Goal: Task Accomplishment & Management: Complete application form

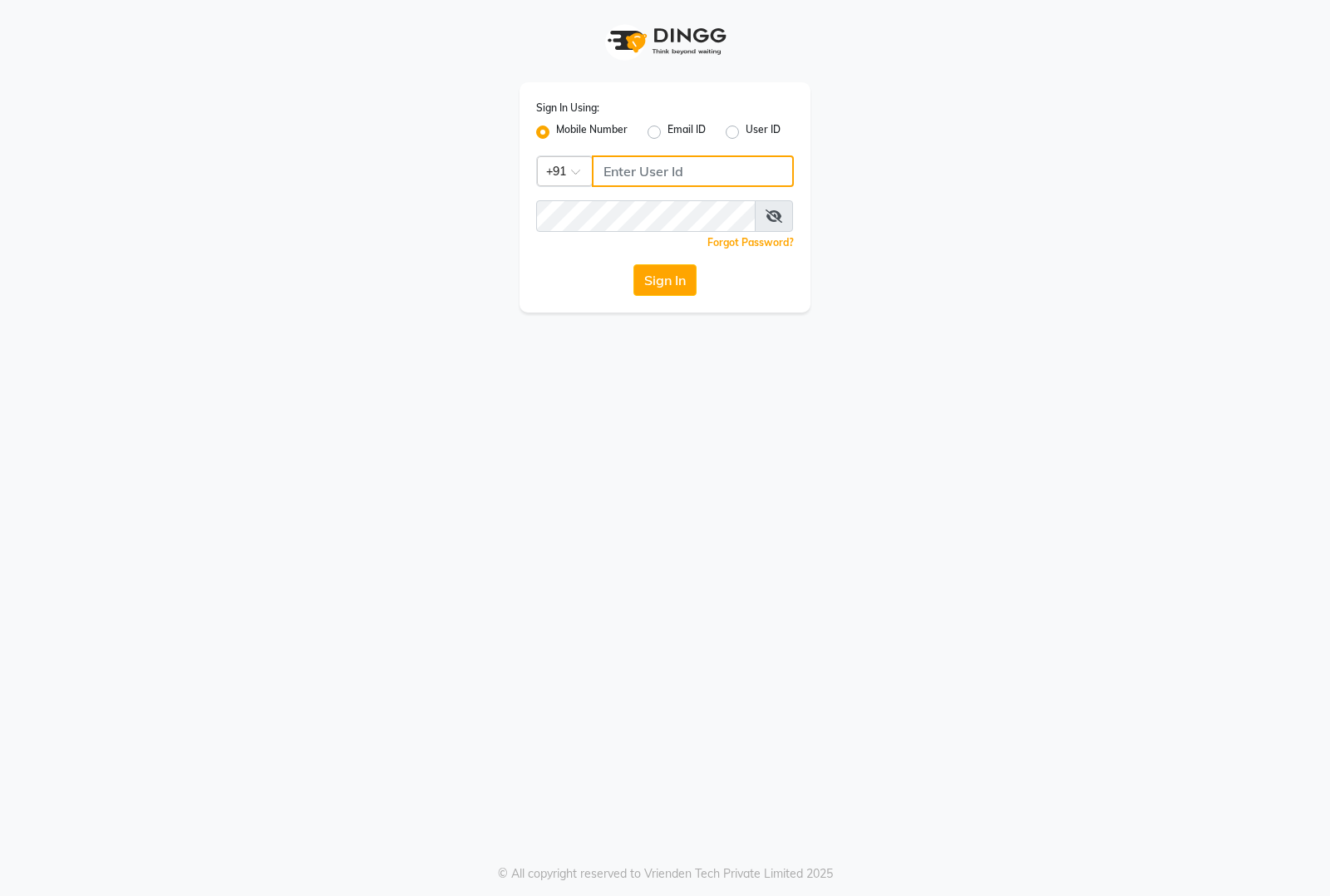
click at [675, 171] on input "Username" at bounding box center [693, 171] width 202 height 31
type input "8884866447"
click at [634, 264] on button "Sign In" at bounding box center [665, 279] width 63 height 31
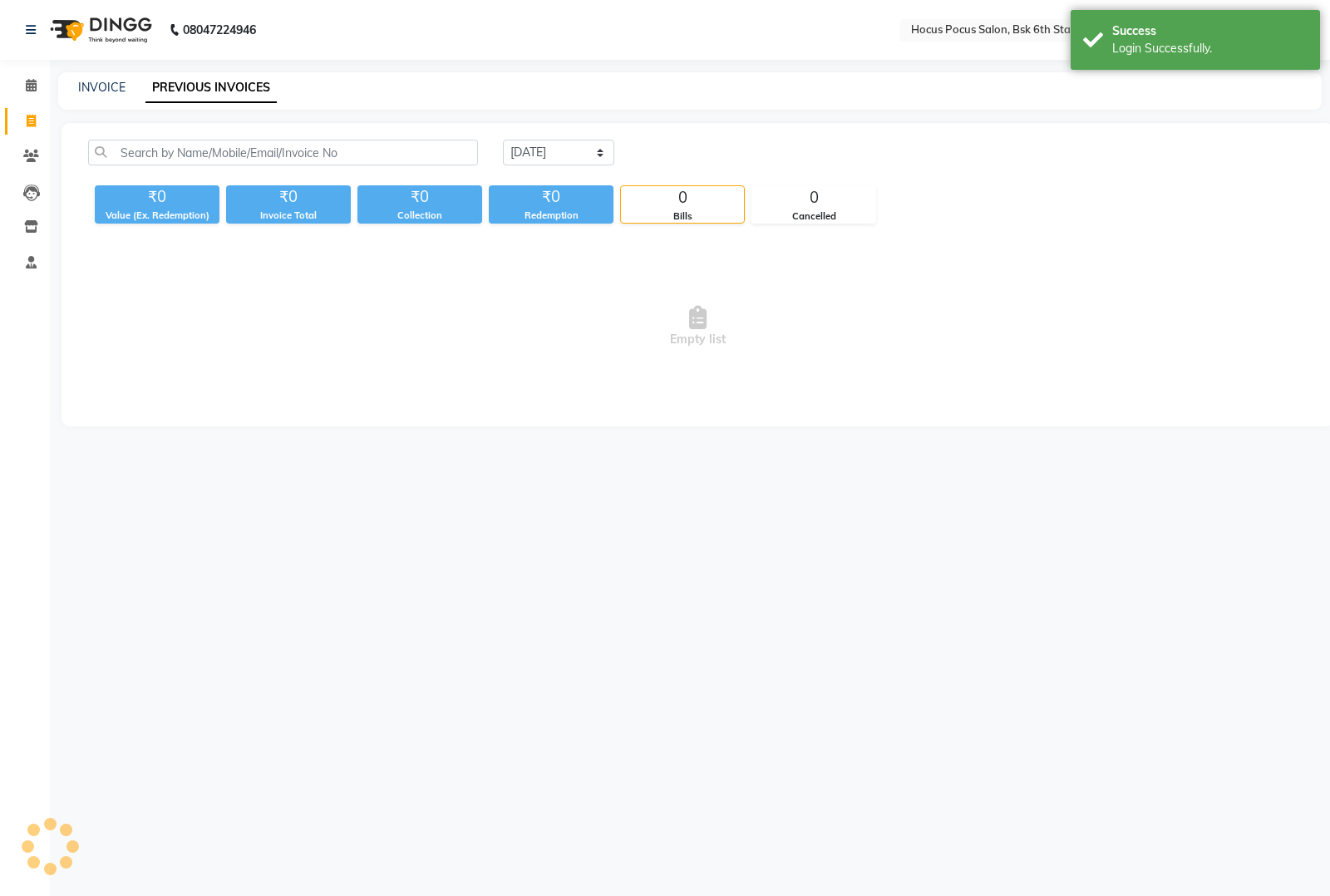
select select "en"
click at [97, 85] on link "INVOICE" at bounding box center [102, 87] width 48 height 15
select select "5242"
select select "service"
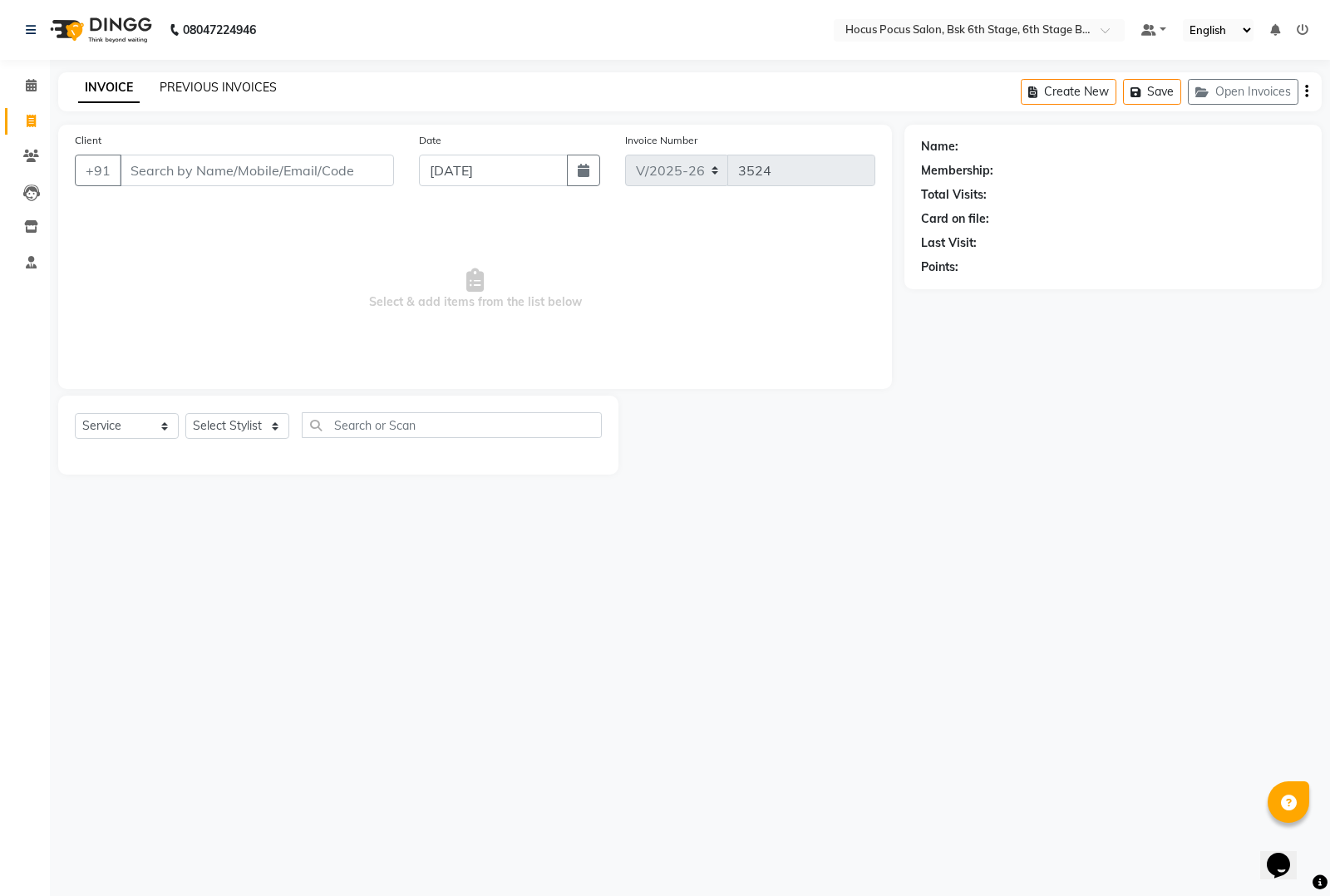
click at [221, 82] on link "PREVIOUS INVOICES" at bounding box center [218, 87] width 117 height 15
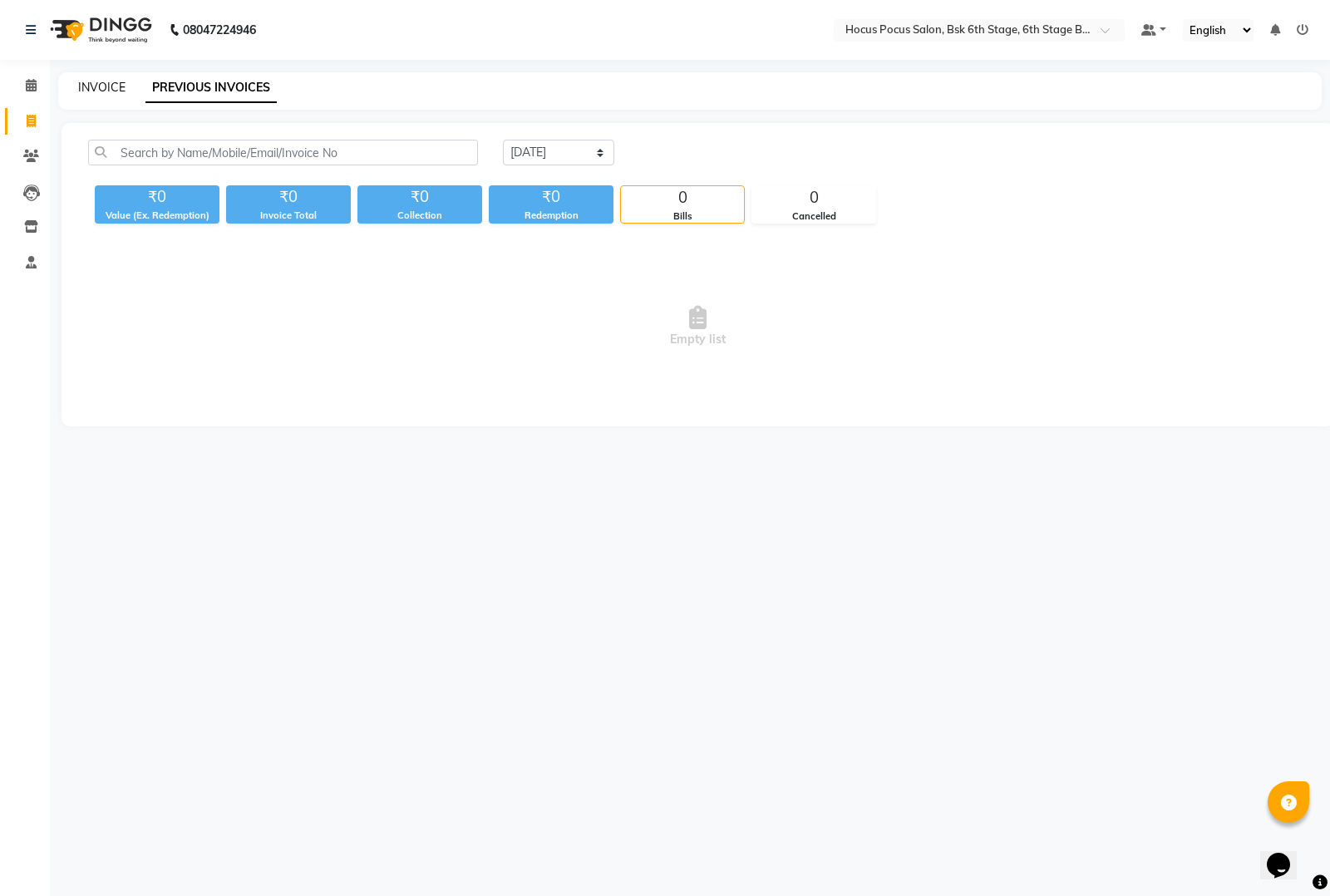
click at [111, 93] on link "INVOICE" at bounding box center [102, 87] width 48 height 15
select select "5242"
select select "service"
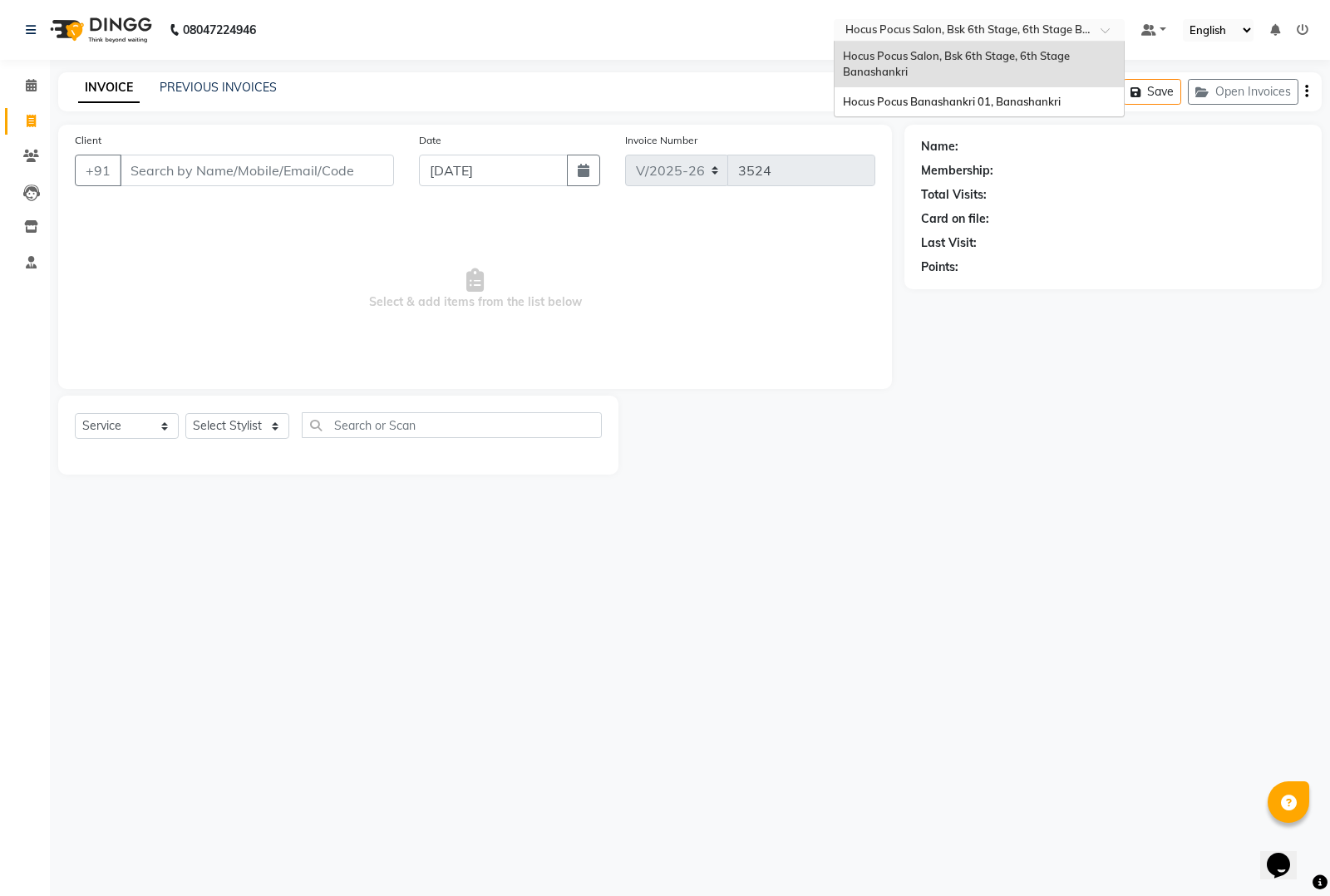
click at [1046, 34] on input "text" at bounding box center [962, 31] width 241 height 17
click at [962, 95] on span "Hocus Pocus Banashankri 01, Banashankri" at bounding box center [952, 101] width 217 height 13
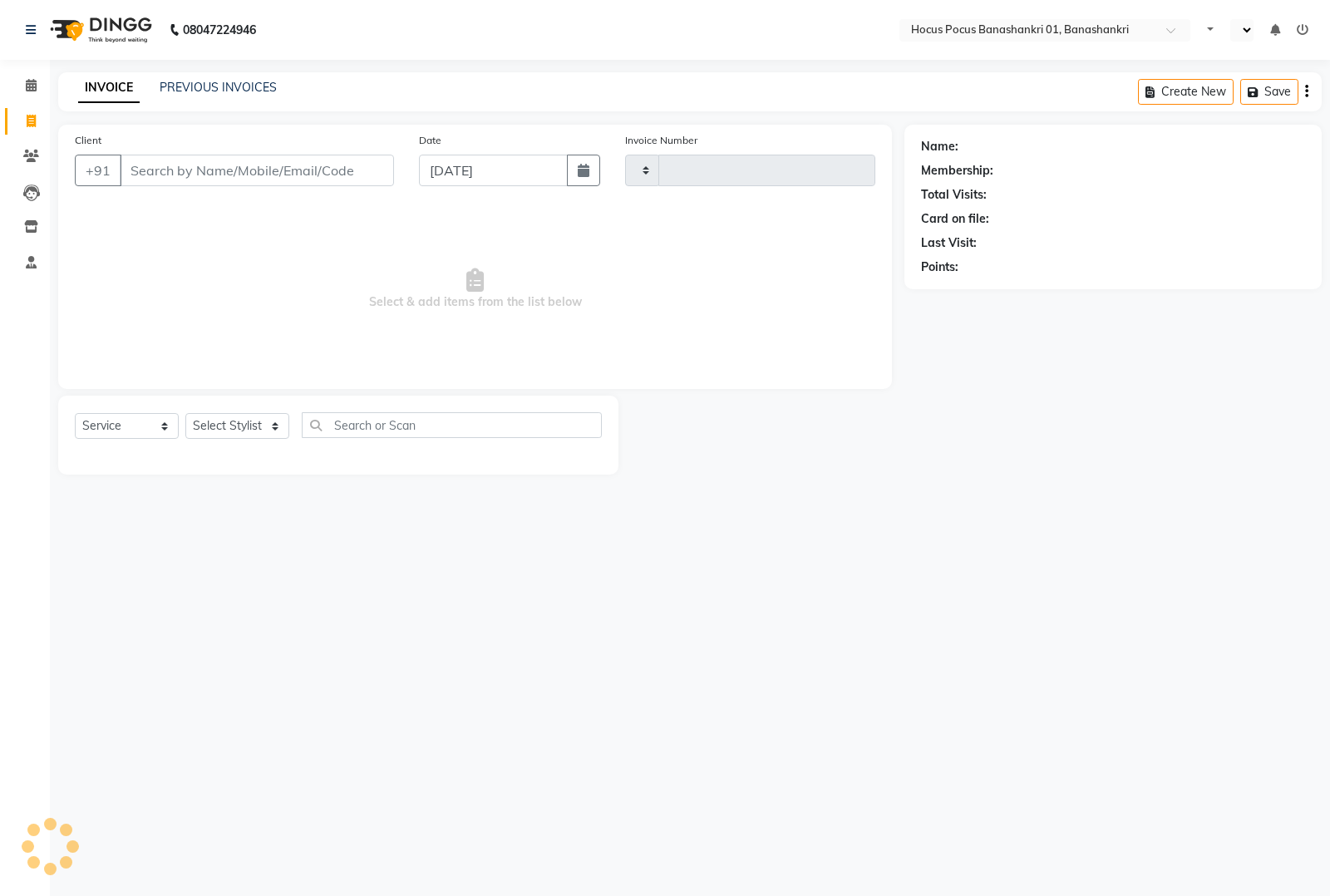
select select "service"
type input "0105"
select select "en"
select select "6513"
click at [198, 93] on link "PREVIOUS INVOICES" at bounding box center [218, 87] width 117 height 15
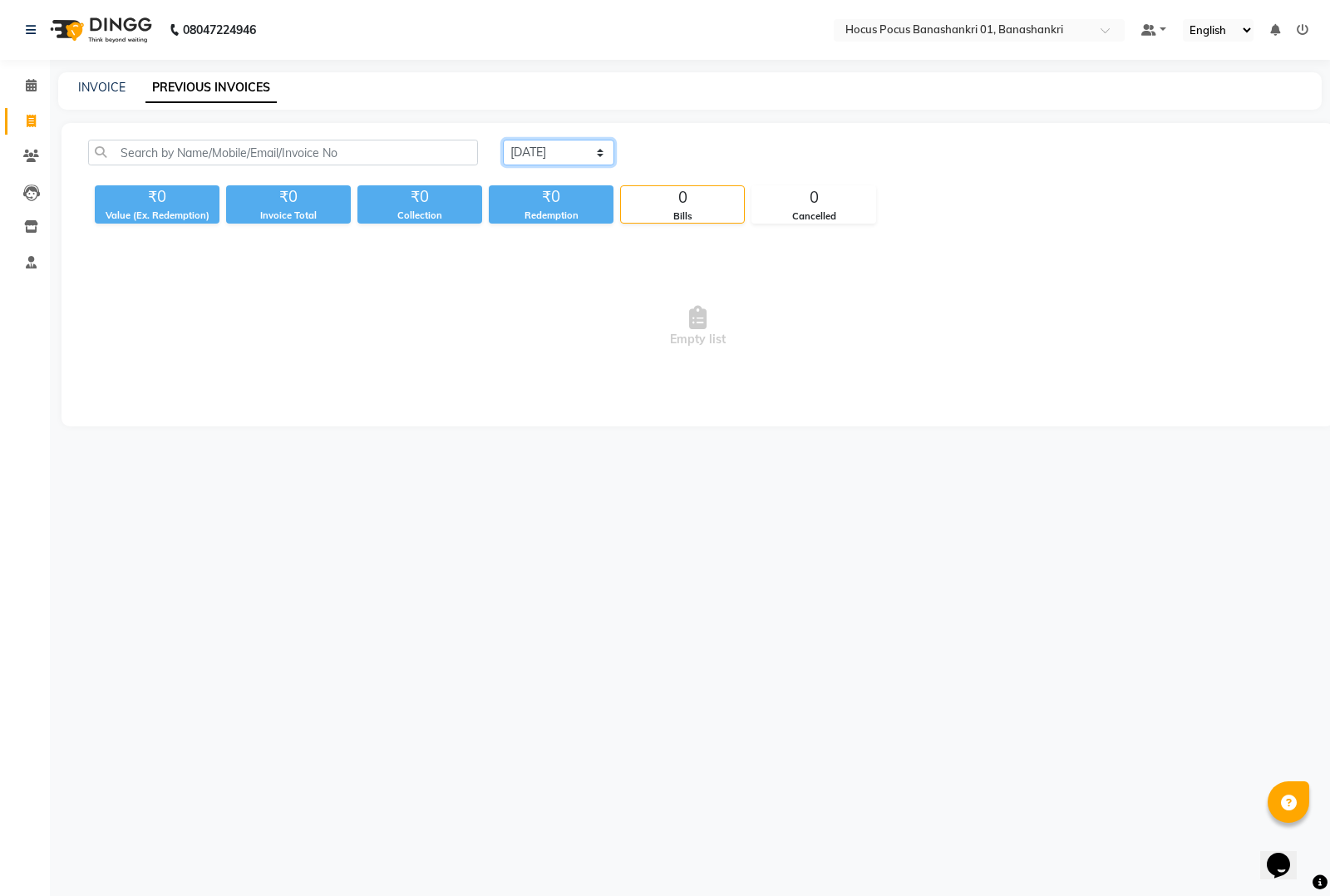
click at [525, 156] on select "[DATE] [DATE] Custom Range" at bounding box center [559, 152] width 111 height 26
select select "[DATE]"
click at [503, 139] on select "[DATE] [DATE] Custom Range" at bounding box center [559, 152] width 111 height 26
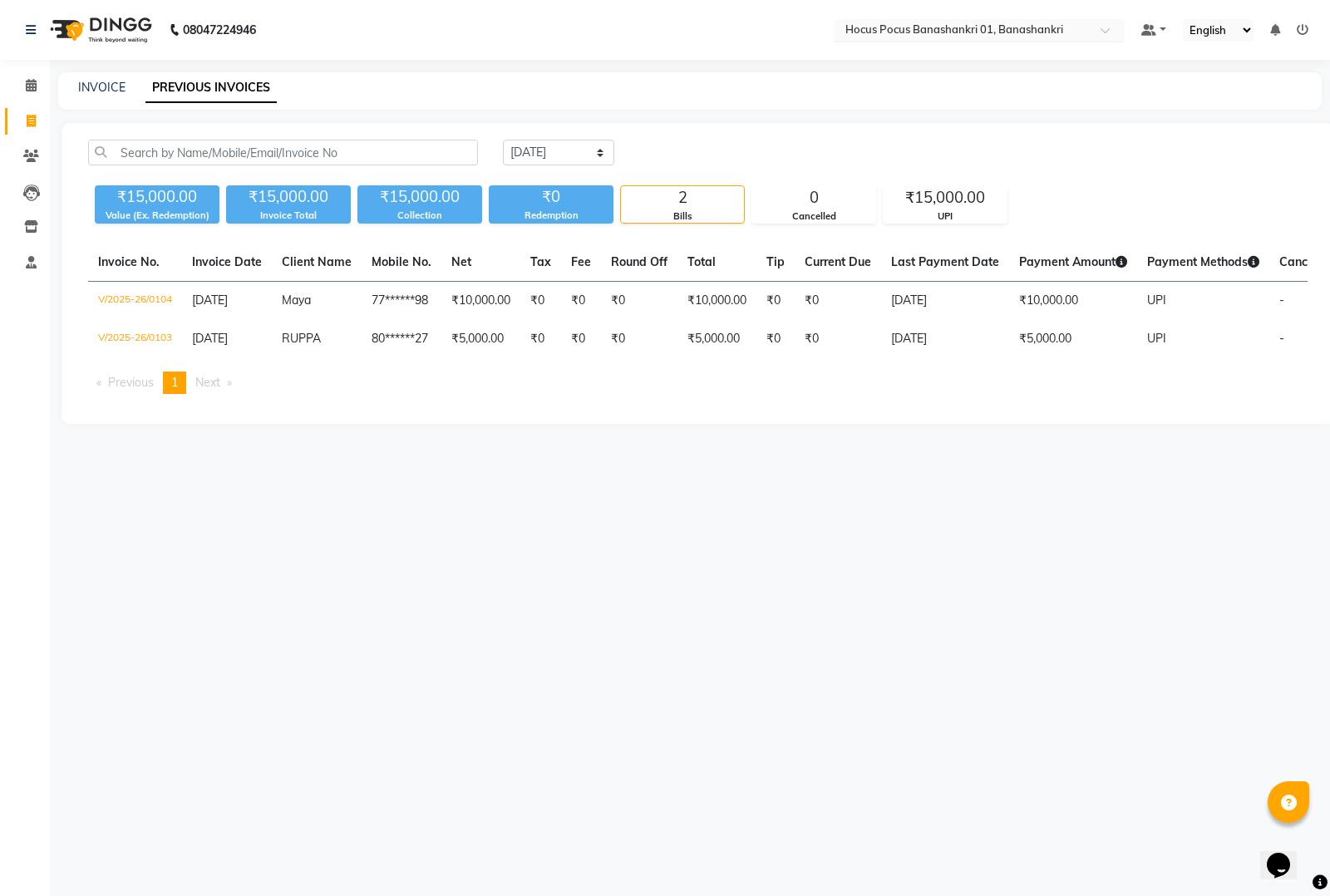
click at [950, 30] on input "text" at bounding box center [962, 31] width 241 height 17
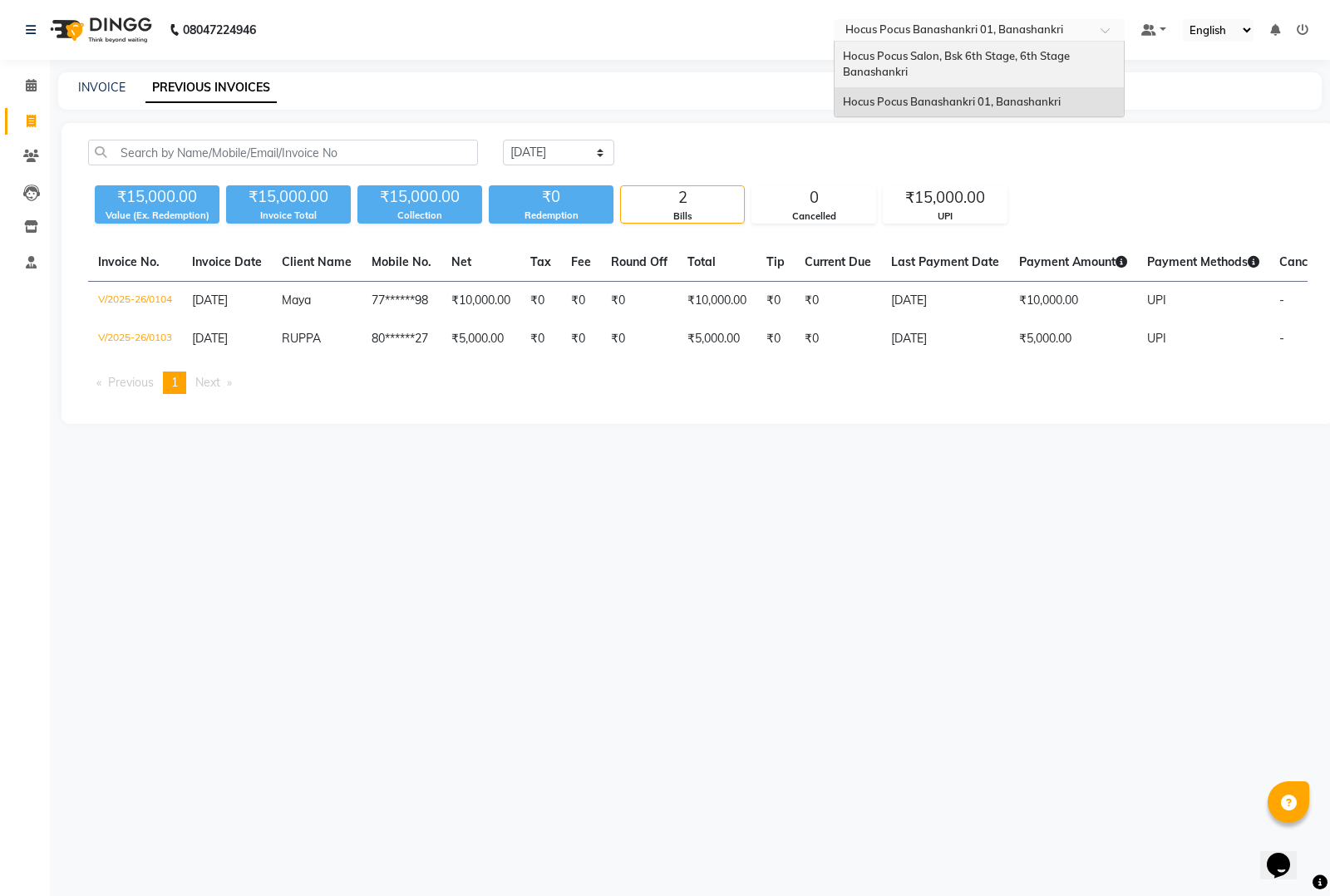
click at [878, 63] on div "Hocus Pocus Salon, Bsk 6th Stage, 6th Stage Banashankri" at bounding box center [980, 64] width 289 height 46
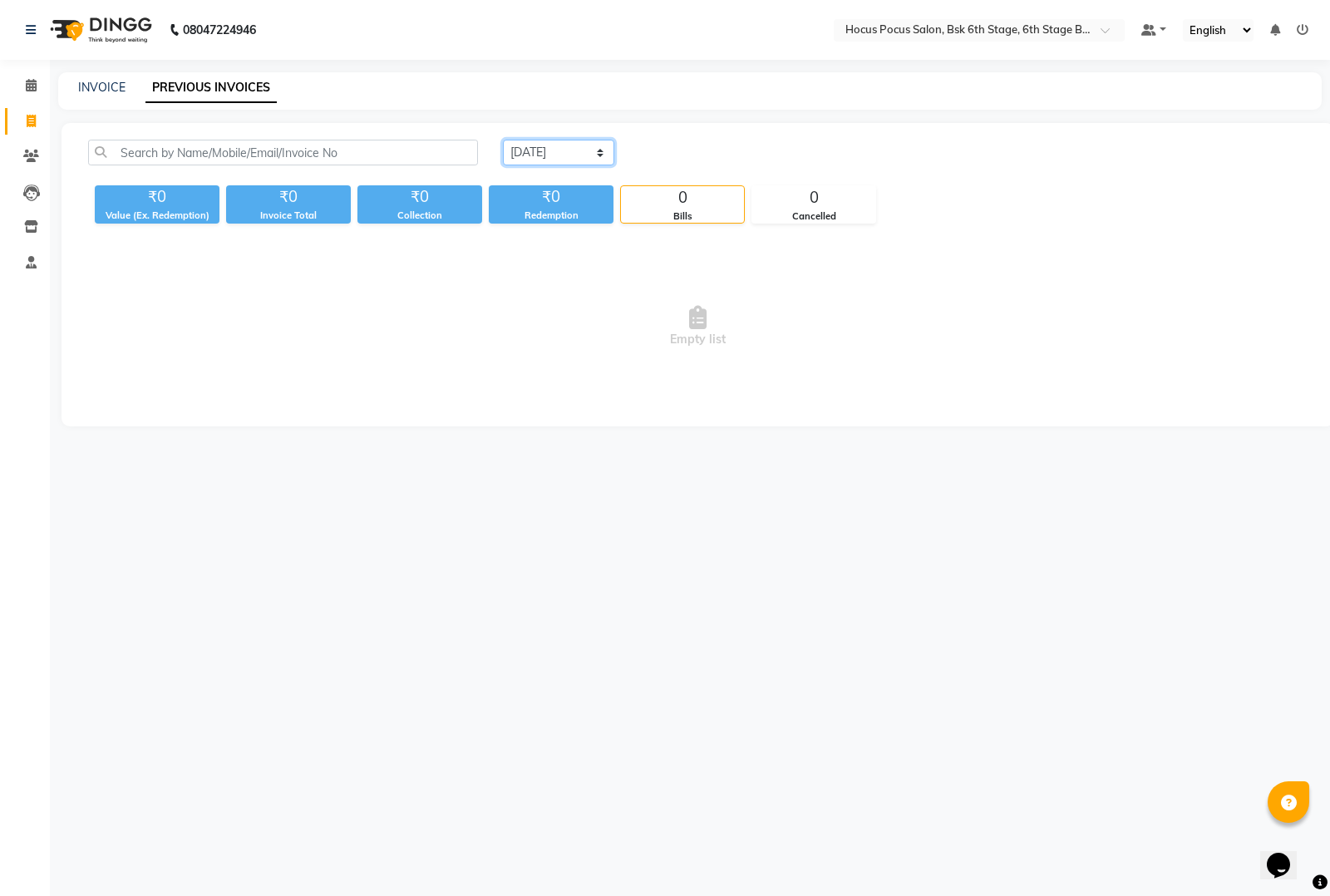
click at [537, 163] on select "[DATE] [DATE] Custom Range" at bounding box center [559, 152] width 111 height 26
select select "[DATE]"
click at [503, 139] on select "[DATE] [DATE] Custom Range" at bounding box center [559, 152] width 111 height 26
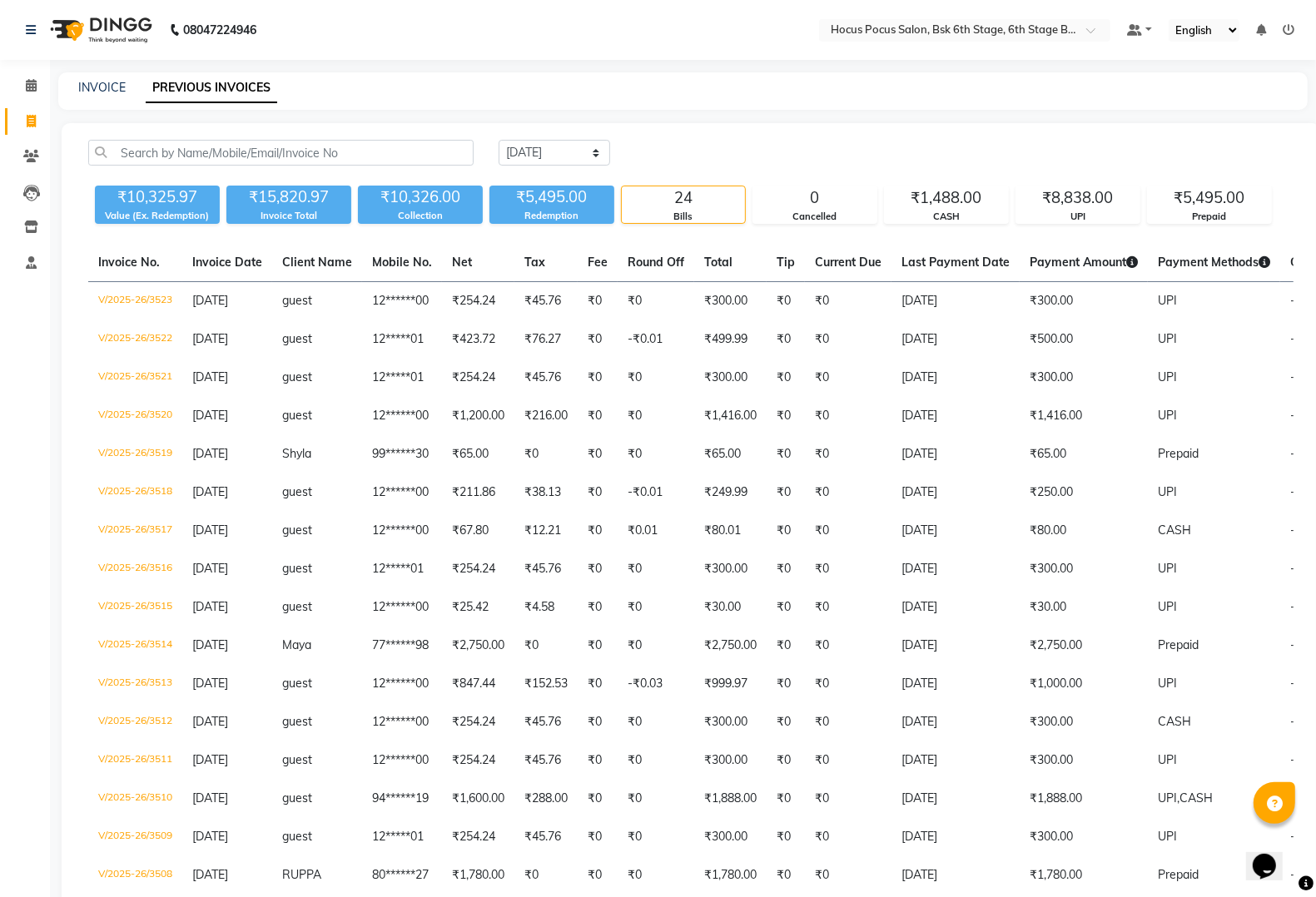
click at [95, 75] on div "INVOICE PREVIOUS INVOICES" at bounding box center [683, 91] width 1249 height 38
click at [94, 82] on link "INVOICE" at bounding box center [102, 87] width 48 height 15
select select "service"
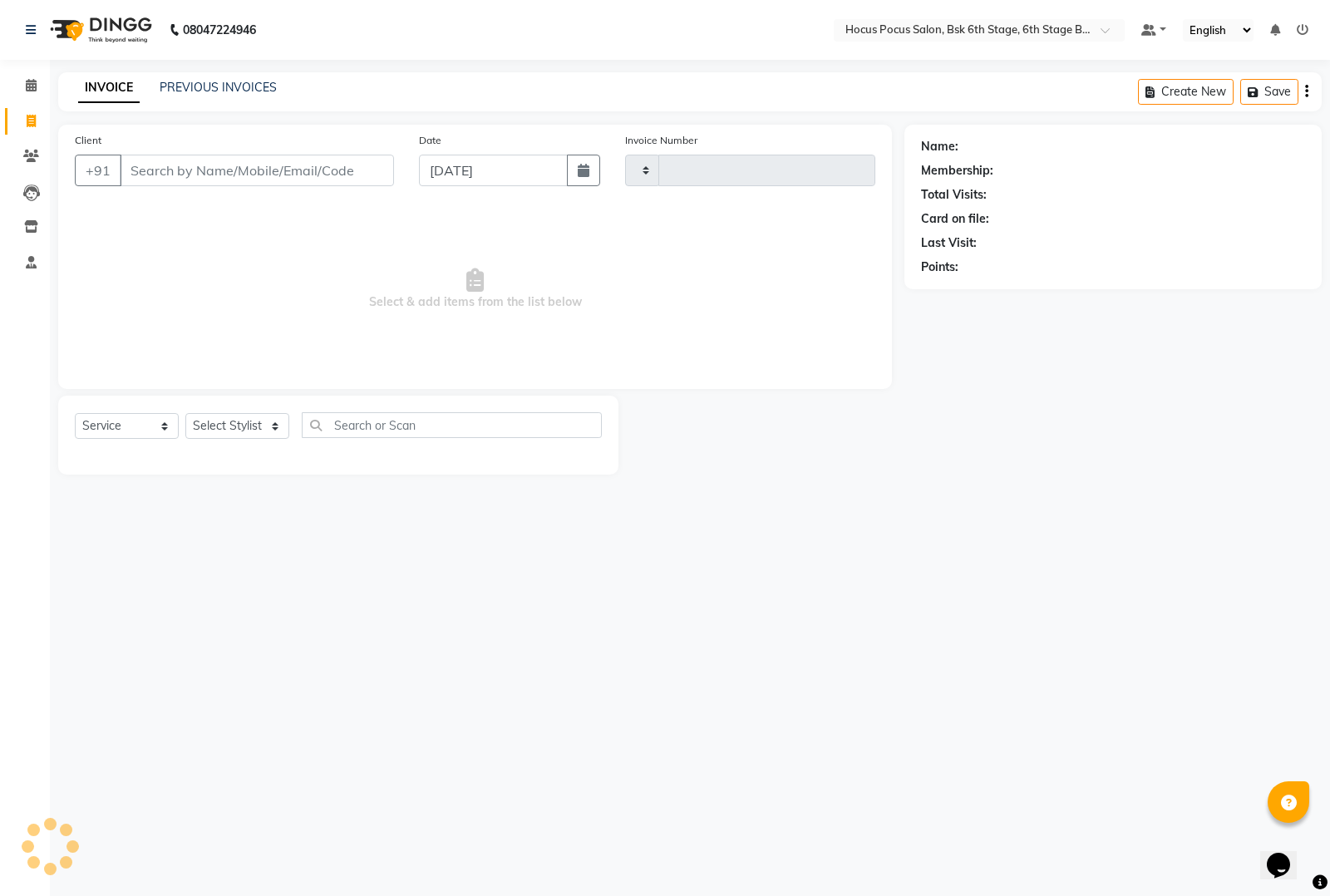
type input "3524"
select select "5242"
click at [241, 175] on input "Client" at bounding box center [256, 170] width 274 height 31
click at [239, 426] on select "Select Stylist [PERSON_NAME] hocus pocus [PERSON_NAME] [PERSON_NAME] [PERSON_NA…" at bounding box center [237, 426] width 104 height 26
select select "87125"
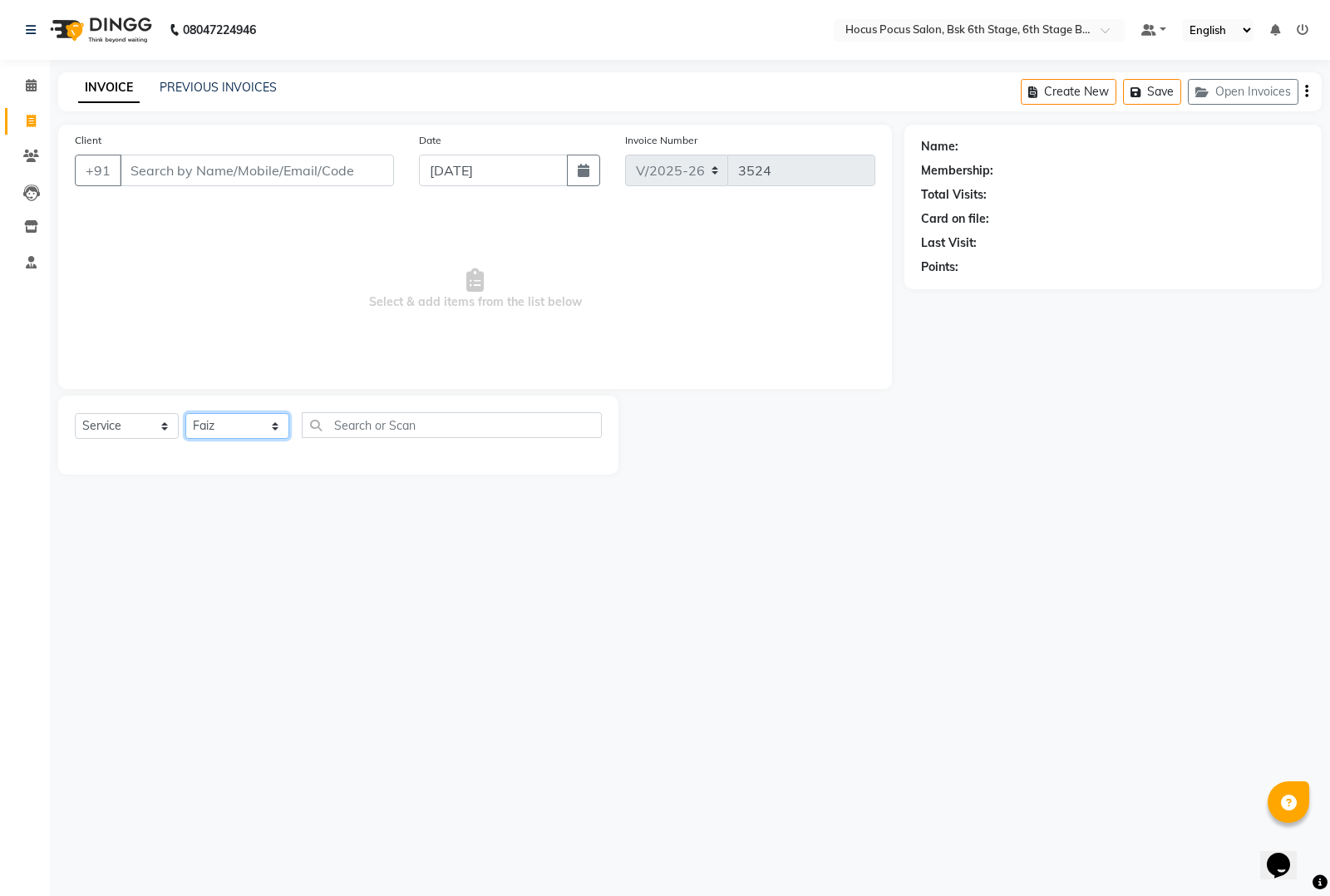
click at [185, 413] on select "Select Stylist [PERSON_NAME] hocus pocus [PERSON_NAME] [PERSON_NAME] [PERSON_NA…" at bounding box center [237, 426] width 104 height 26
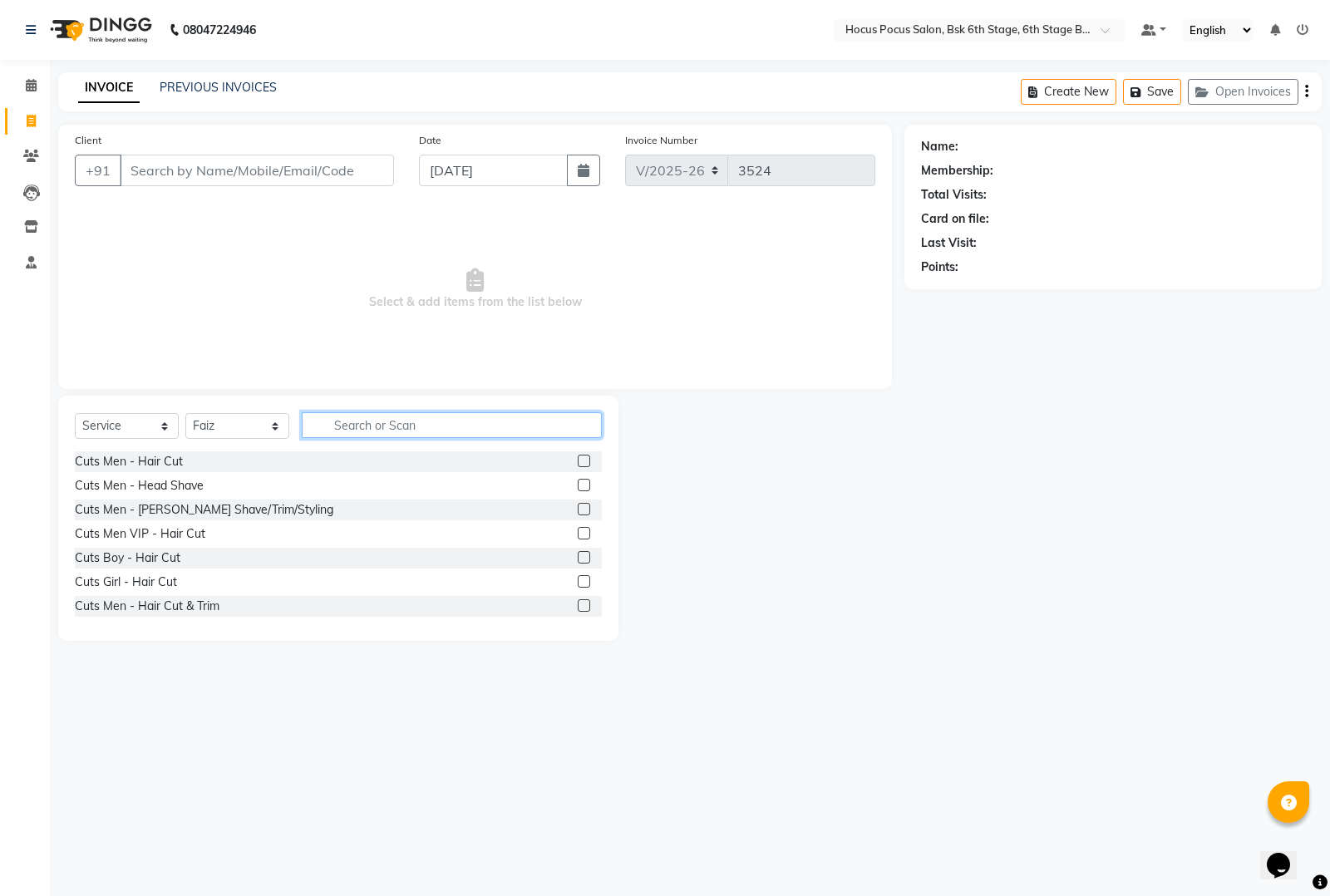
click at [360, 421] on input "text" at bounding box center [452, 425] width 300 height 26
type input "m"
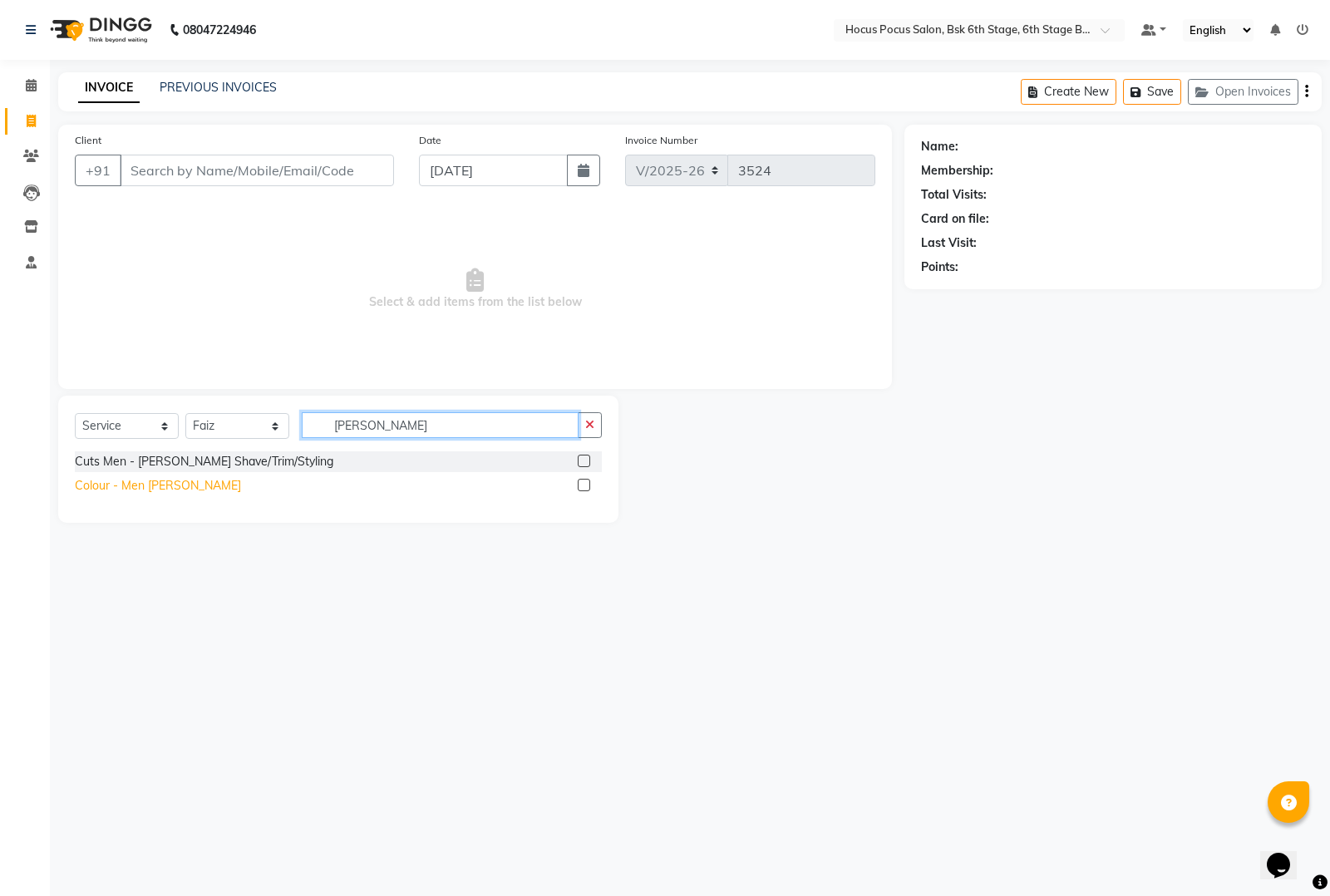
type input "beard"
click at [156, 478] on div "Colour - Men [PERSON_NAME]" at bounding box center [157, 485] width 166 height 17
checkbox input "false"
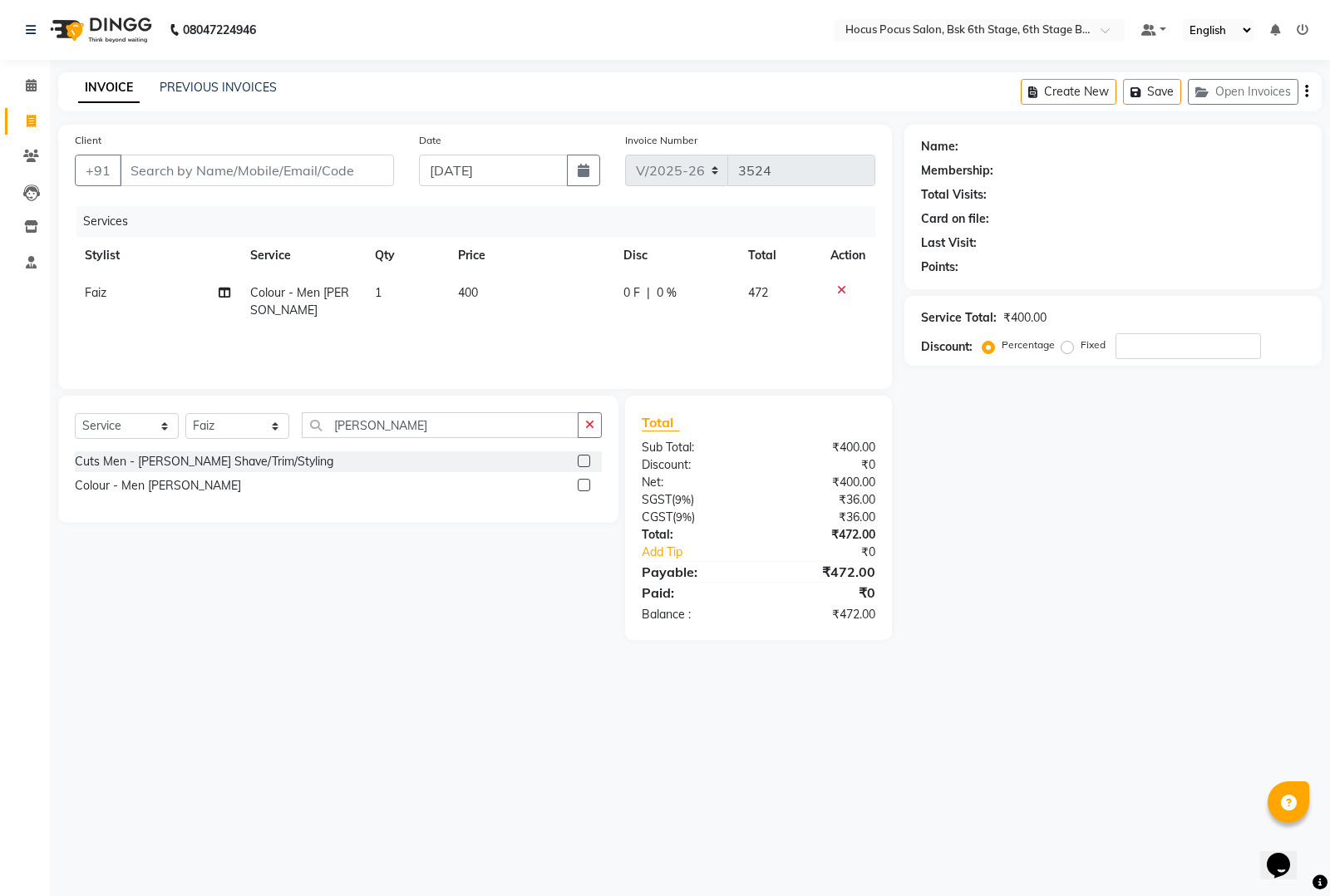
click at [841, 289] on icon at bounding box center [842, 289] width 9 height 12
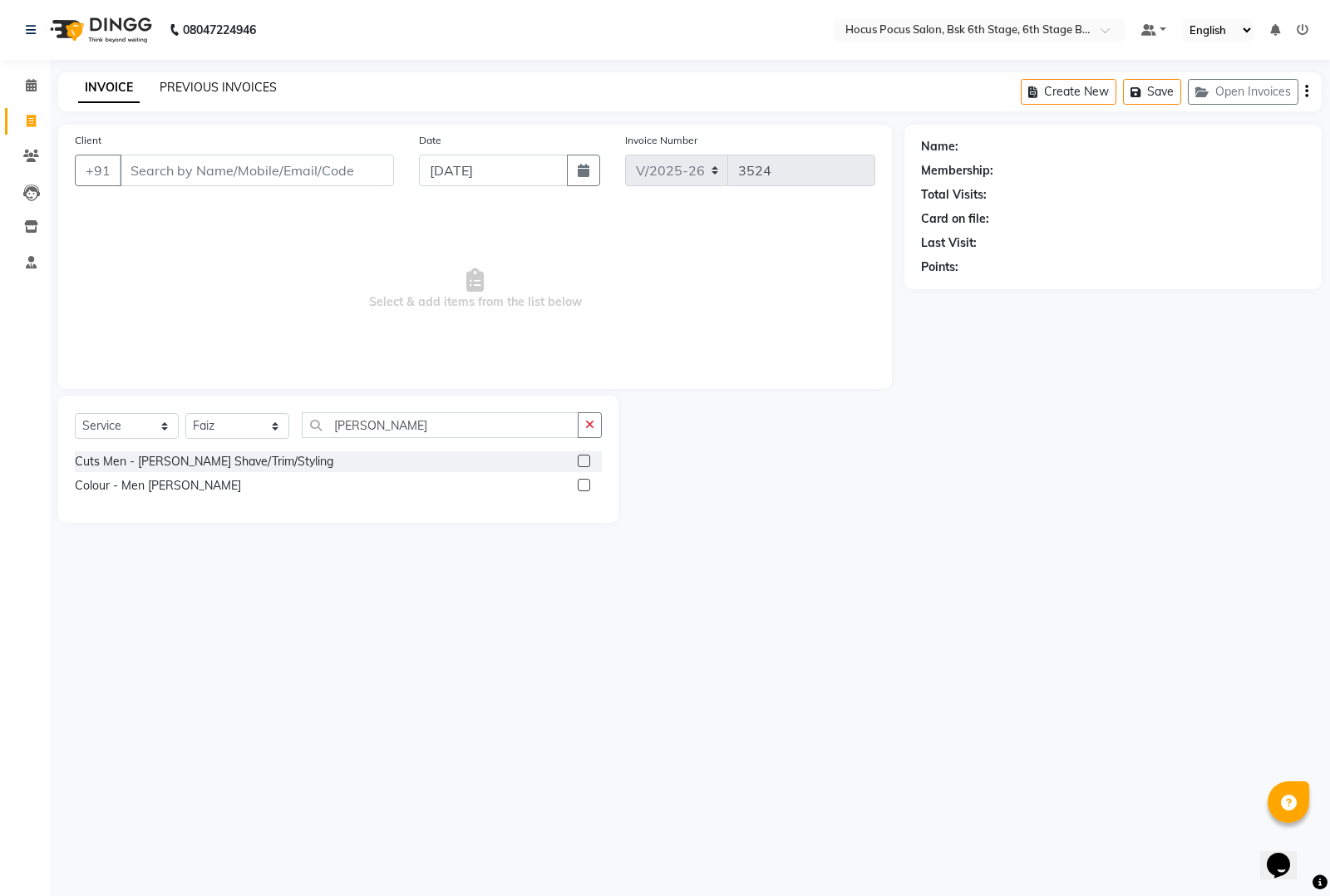
click at [227, 84] on link "PREVIOUS INVOICES" at bounding box center [218, 87] width 117 height 15
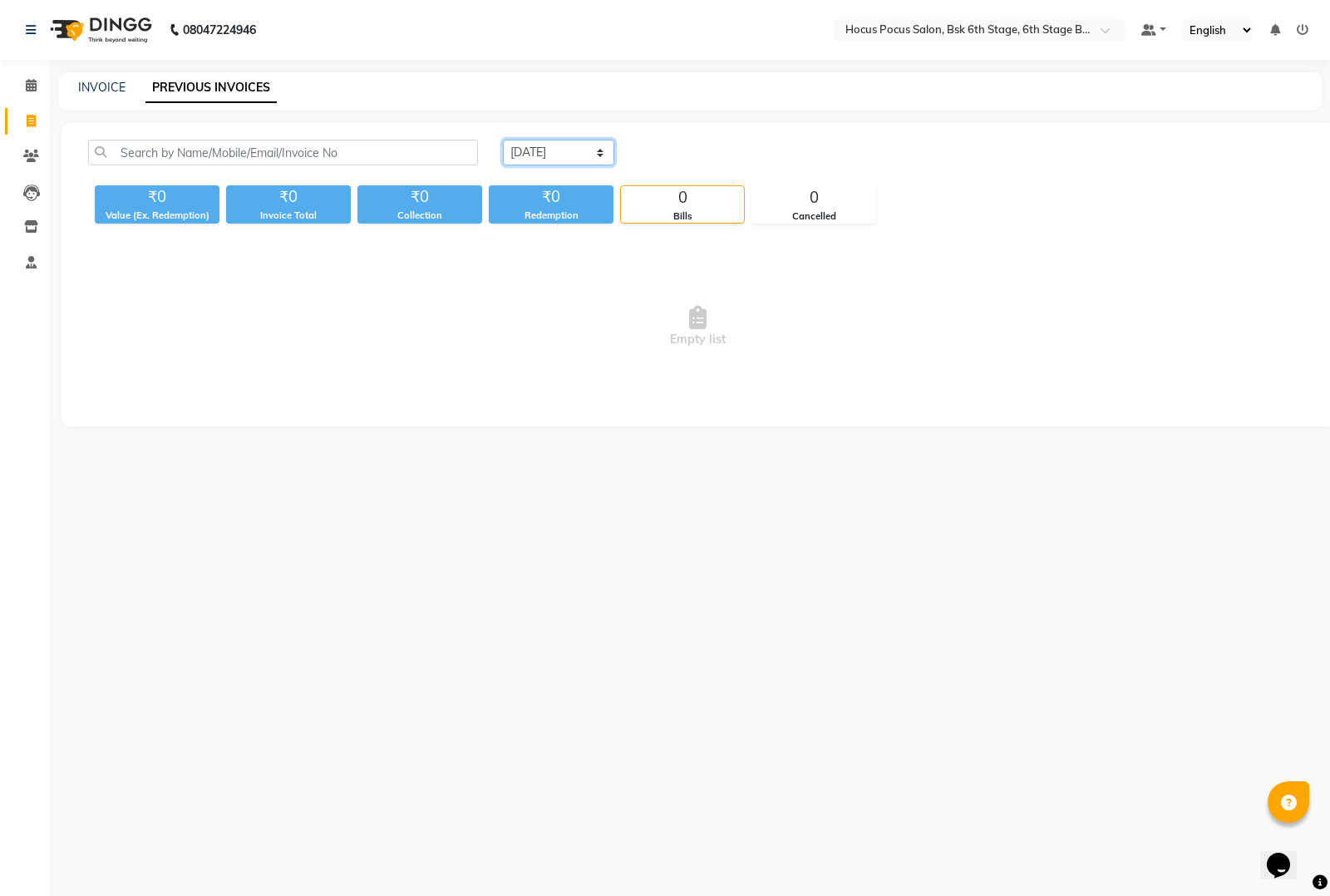
click at [529, 146] on select "[DATE] [DATE] Custom Range" at bounding box center [559, 152] width 111 height 26
click at [501, 197] on div "₹0" at bounding box center [551, 197] width 125 height 23
click at [554, 131] on div "[DATE] [DATE] Custom Range ₹0 Value (Ex. Redemption) ₹0 Invoice Total ₹0 Collec…" at bounding box center [697, 275] width 1272 height 304
click at [562, 146] on select "[DATE] [DATE] Custom Range" at bounding box center [559, 152] width 111 height 26
select select "[DATE]"
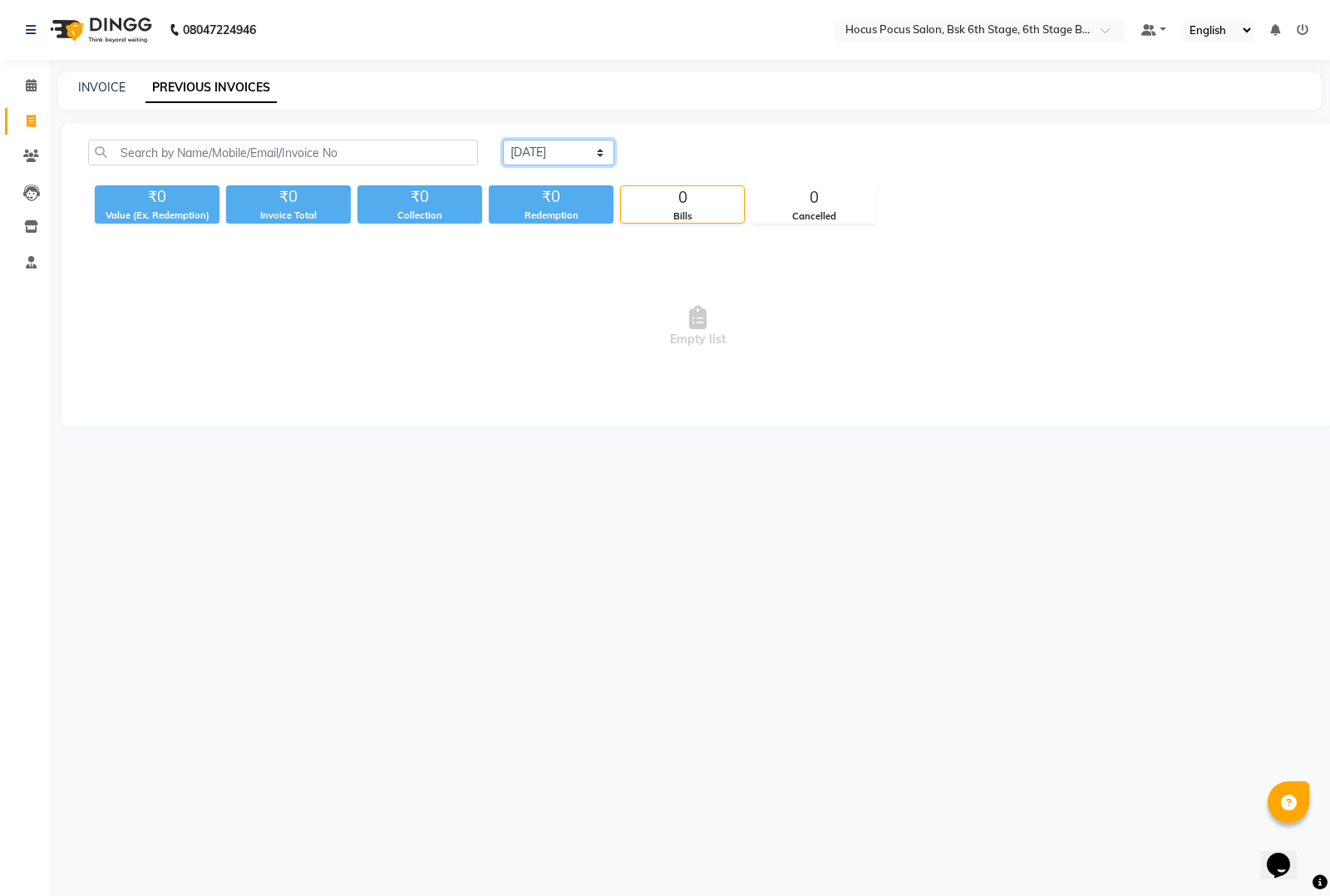
click at [503, 139] on select "[DATE] [DATE] Custom Range" at bounding box center [559, 152] width 111 height 26
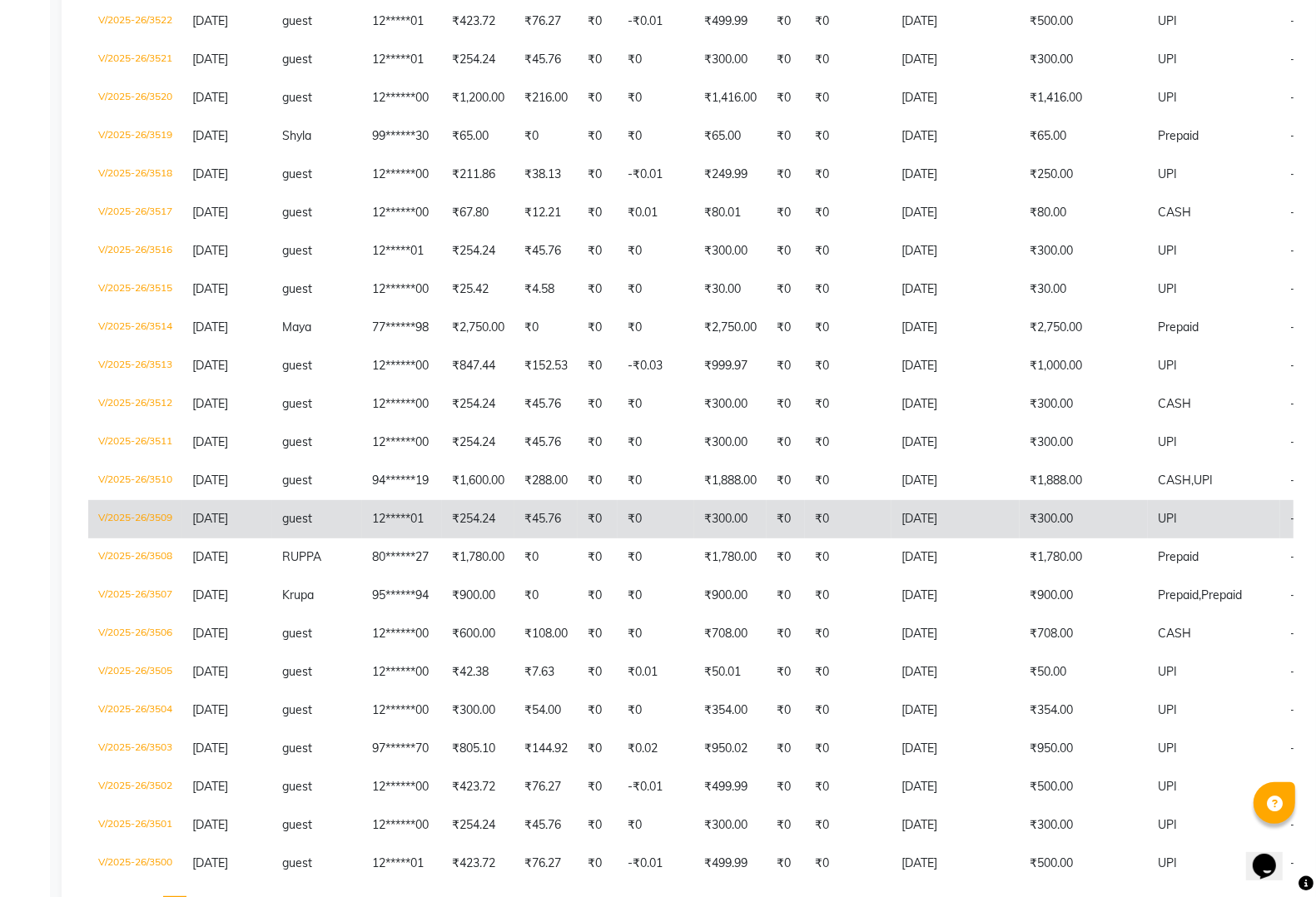
scroll to position [187, 0]
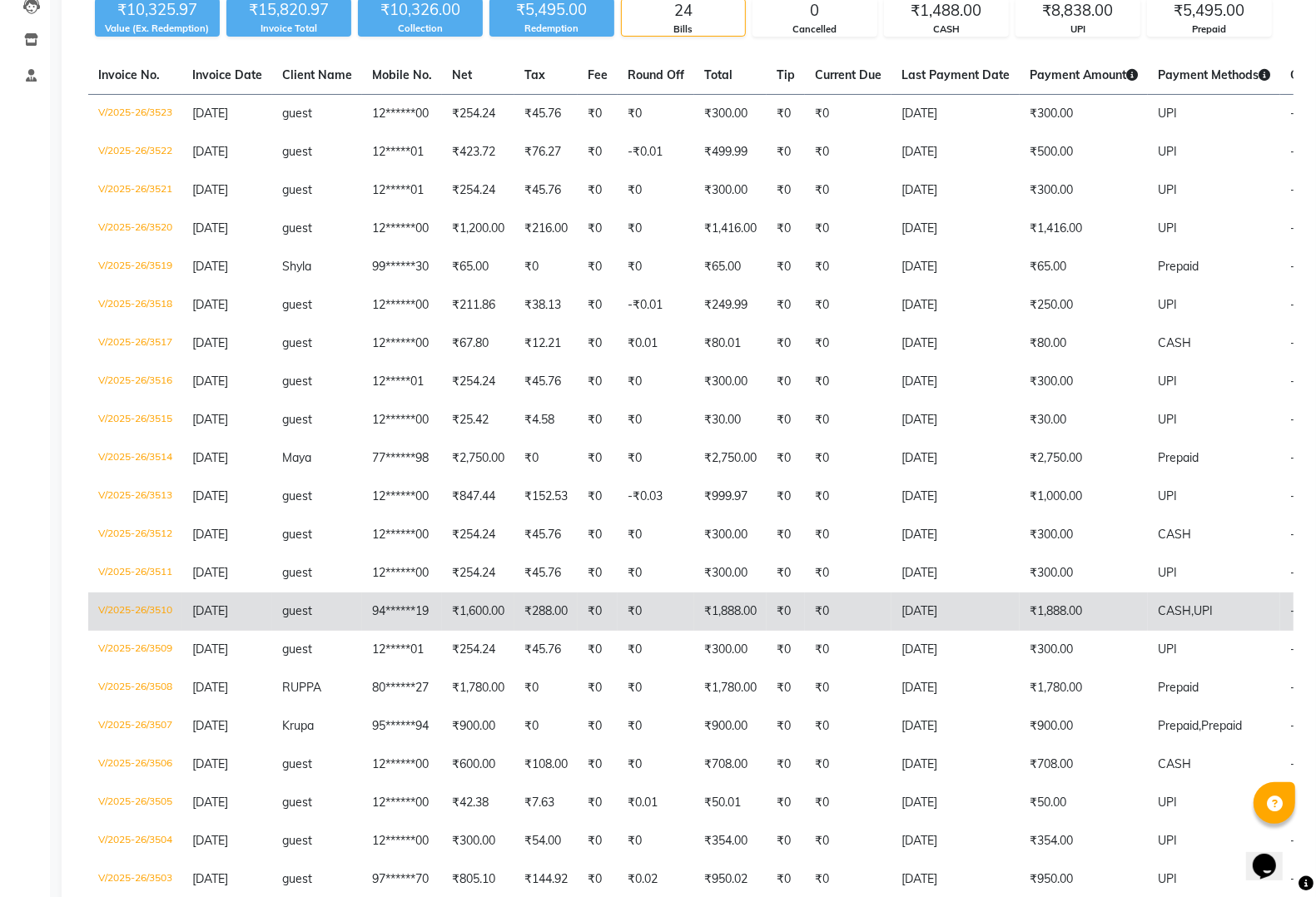
click at [1188, 604] on span "CASH," at bounding box center [1176, 611] width 36 height 15
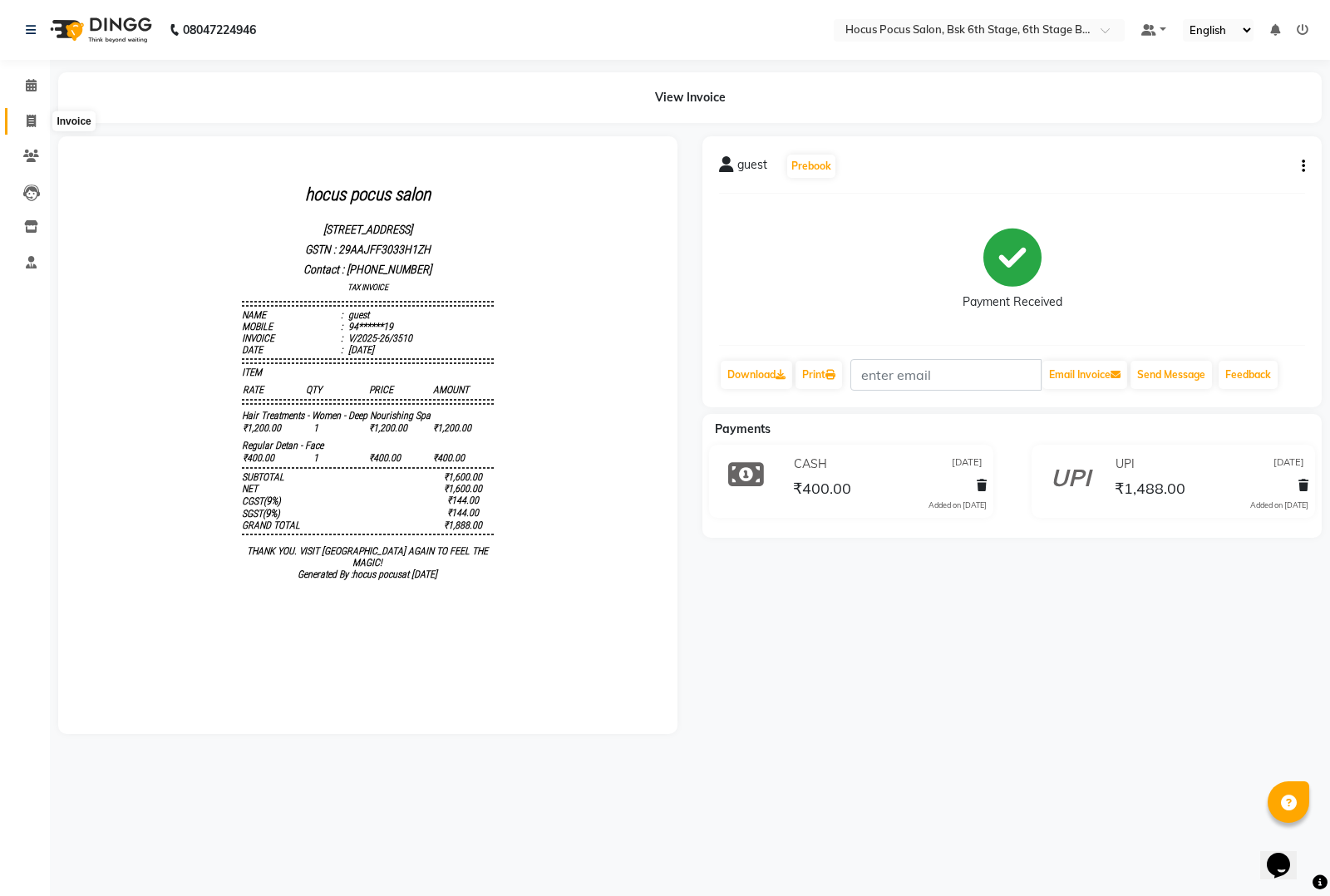
click at [17, 117] on span at bounding box center [31, 121] width 29 height 19
select select "service"
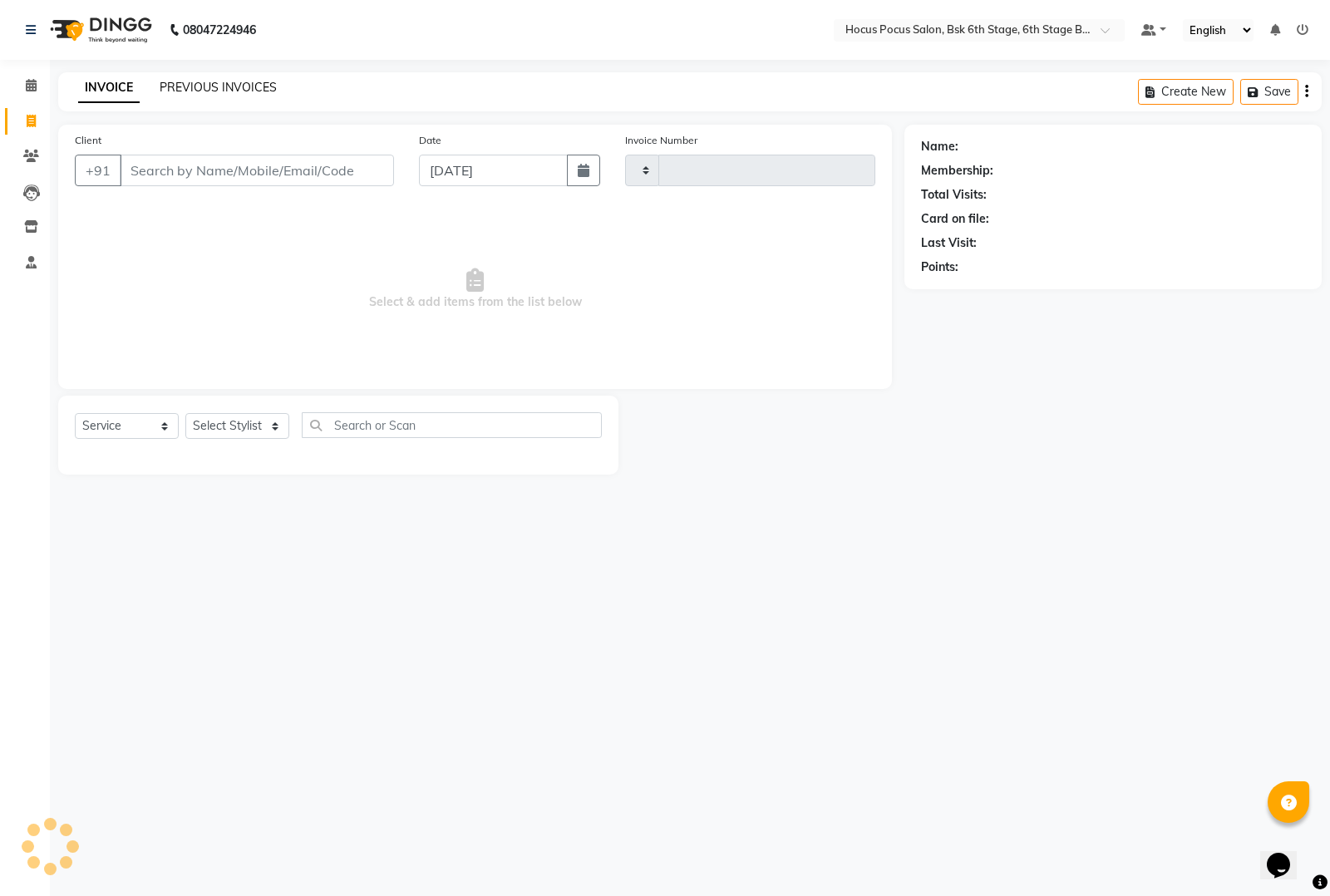
type input "3524"
select select "5242"
click at [222, 89] on link "PREVIOUS INVOICES" at bounding box center [218, 87] width 117 height 15
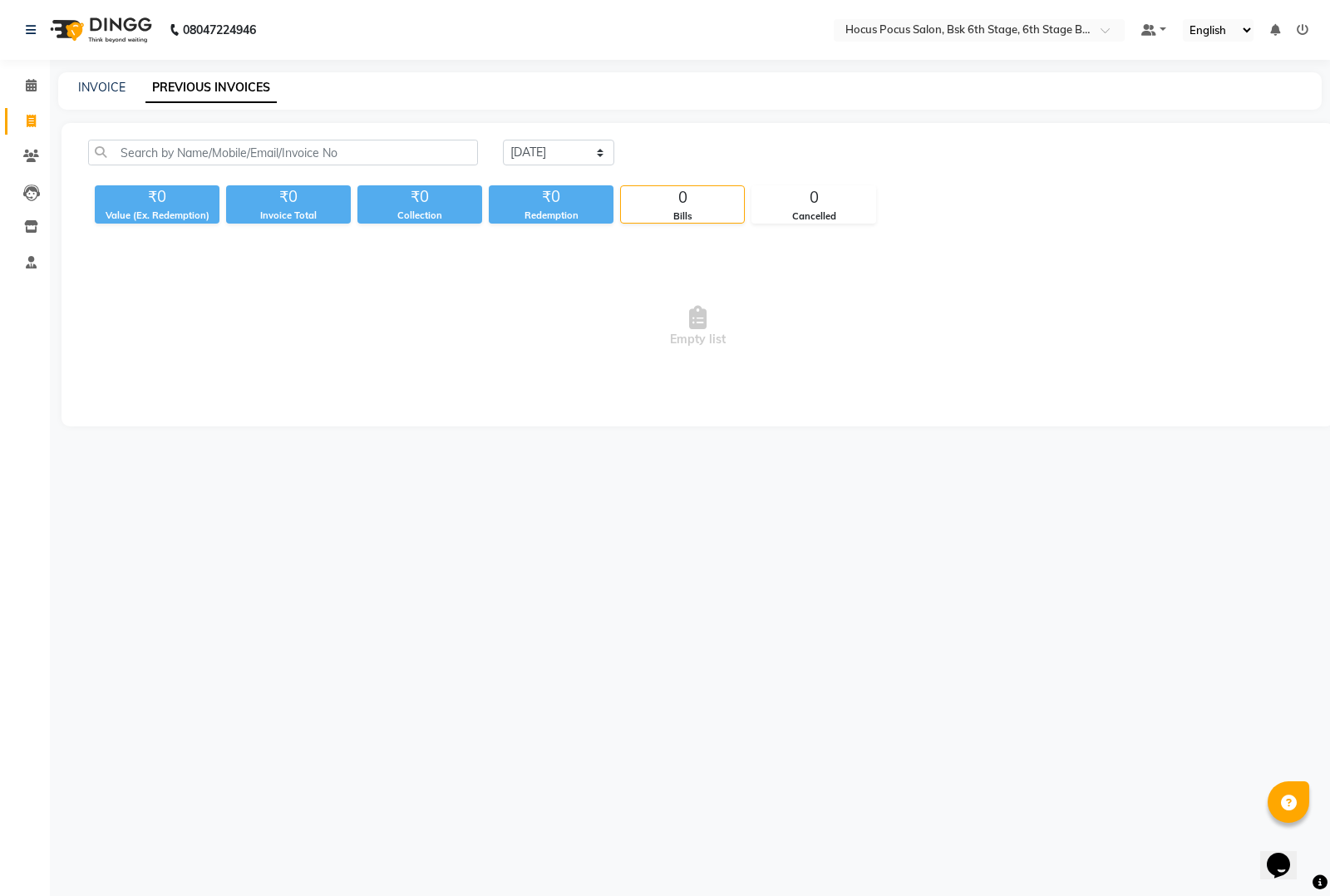
click at [575, 138] on div "[DATE] [DATE] Custom Range ₹0 Value (Ex. Redemption) ₹0 Invoice Total ₹0 Collec…" at bounding box center [697, 275] width 1272 height 304
click at [555, 138] on div "[DATE] [DATE] Custom Range ₹0 Value (Ex. Redemption) ₹0 Invoice Total ₹0 Collec…" at bounding box center [697, 275] width 1272 height 304
click at [557, 152] on select "[DATE] [DATE] Custom Range" at bounding box center [559, 152] width 111 height 26
select select "[DATE]"
click at [503, 139] on select "[DATE] [DATE] Custom Range" at bounding box center [559, 152] width 111 height 26
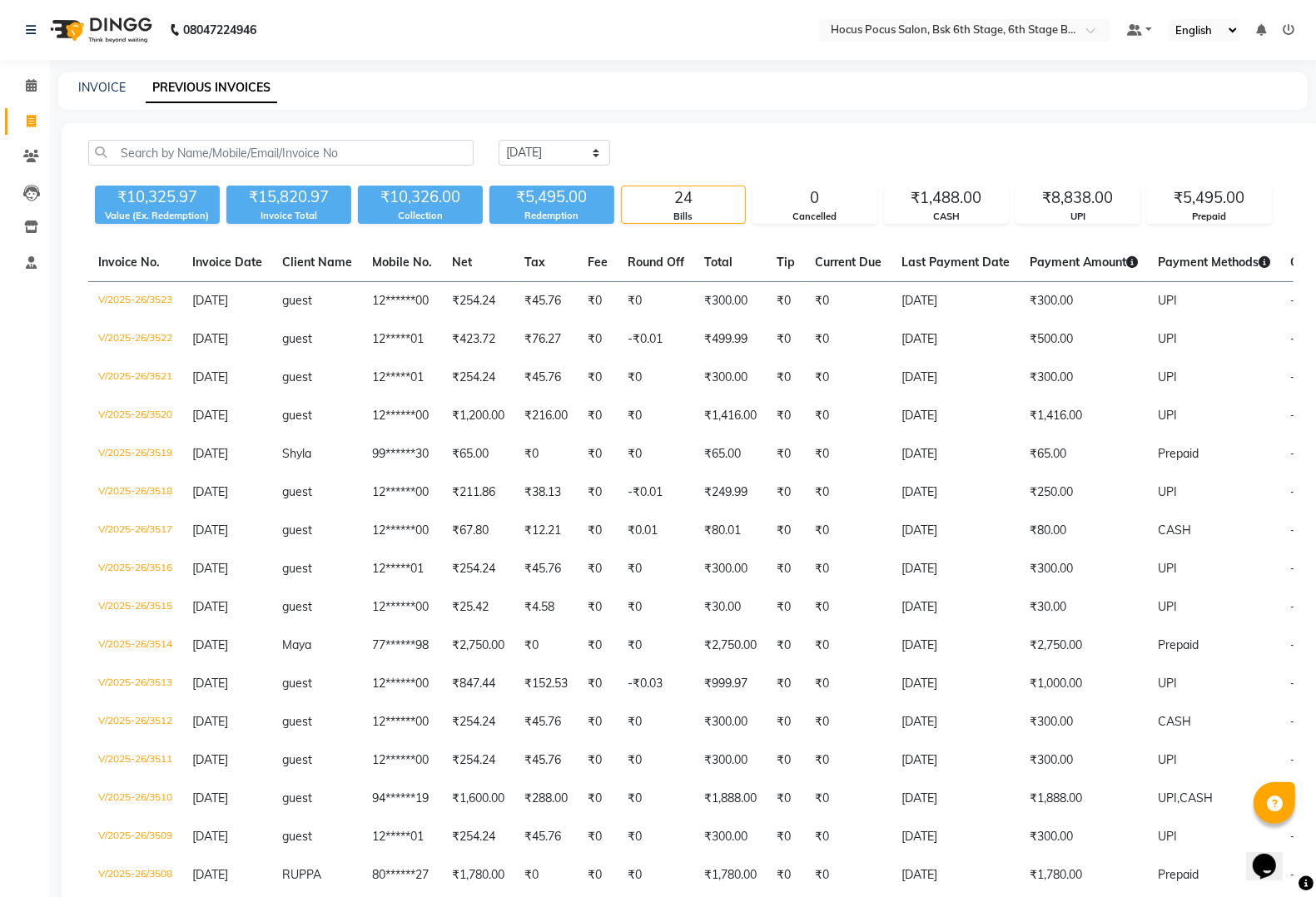
click at [97, 73] on div "INVOICE PREVIOUS INVOICES" at bounding box center [683, 91] width 1249 height 38
click at [84, 76] on div "INVOICE PREVIOUS INVOICES" at bounding box center [683, 91] width 1249 height 38
click at [117, 80] on link "INVOICE" at bounding box center [102, 87] width 48 height 15
select select "service"
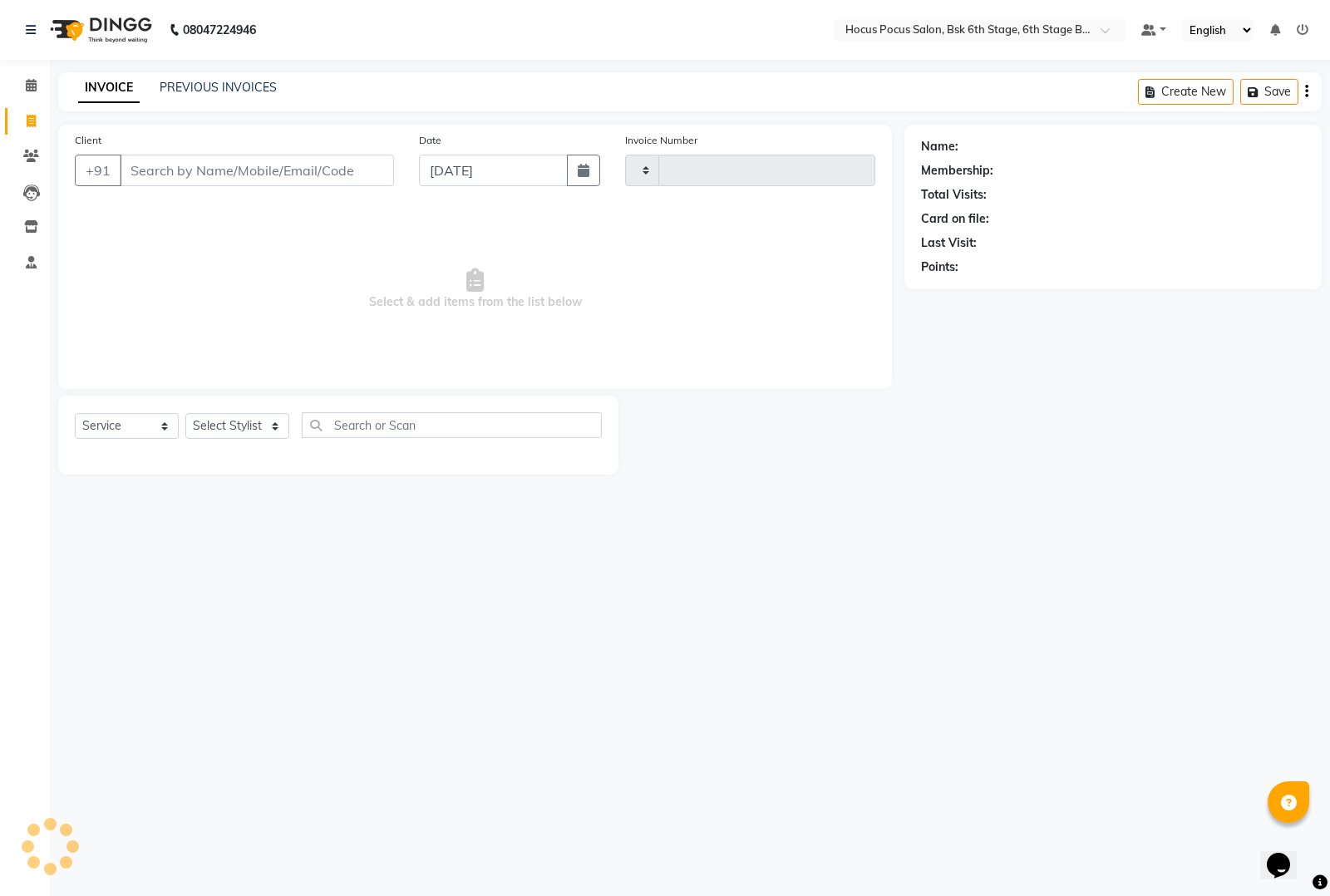
type input "3524"
select select "5242"
click at [150, 183] on input "Client" at bounding box center [256, 170] width 274 height 31
type input "h"
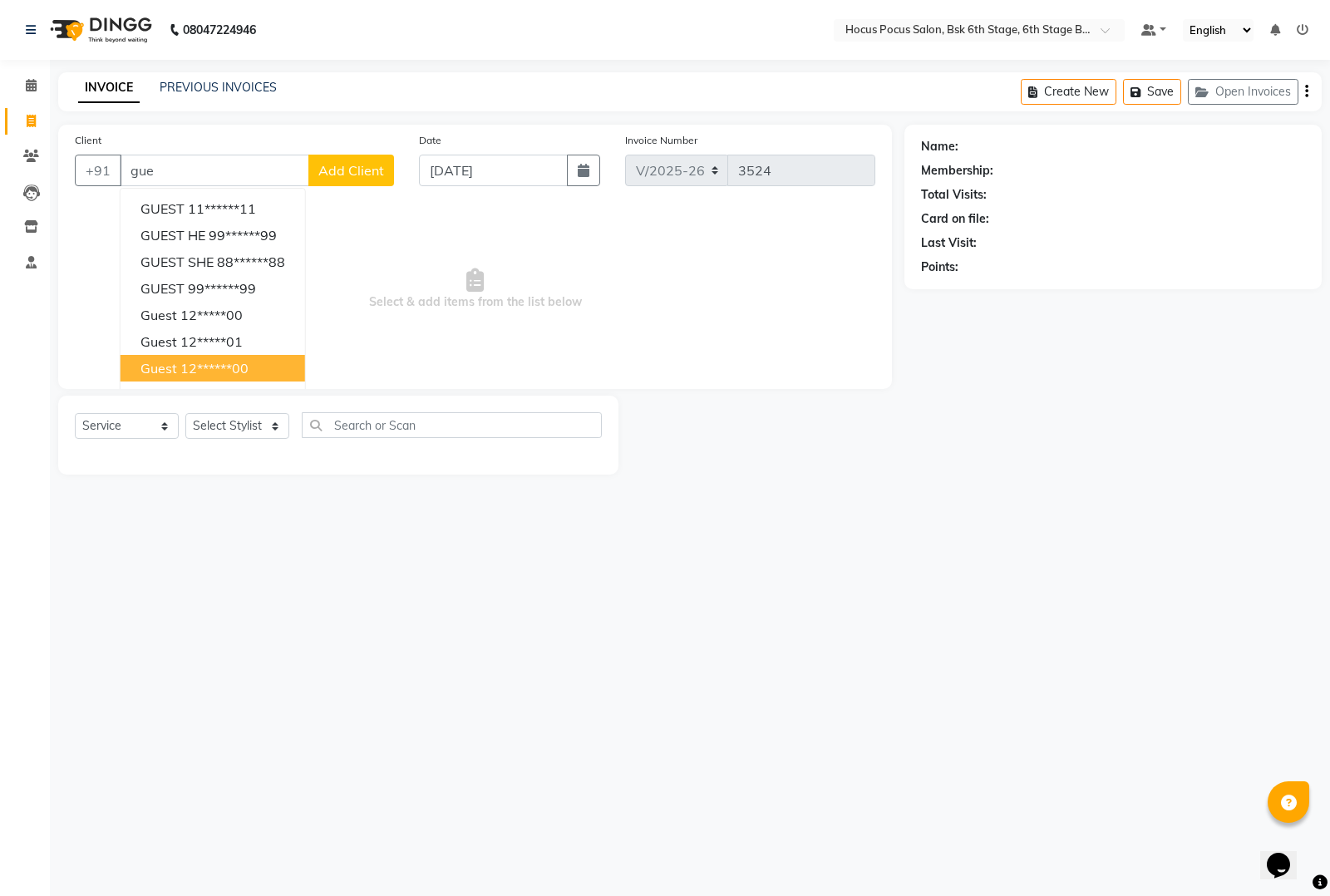
click at [189, 370] on ngb-highlight "12******00" at bounding box center [215, 368] width 68 height 17
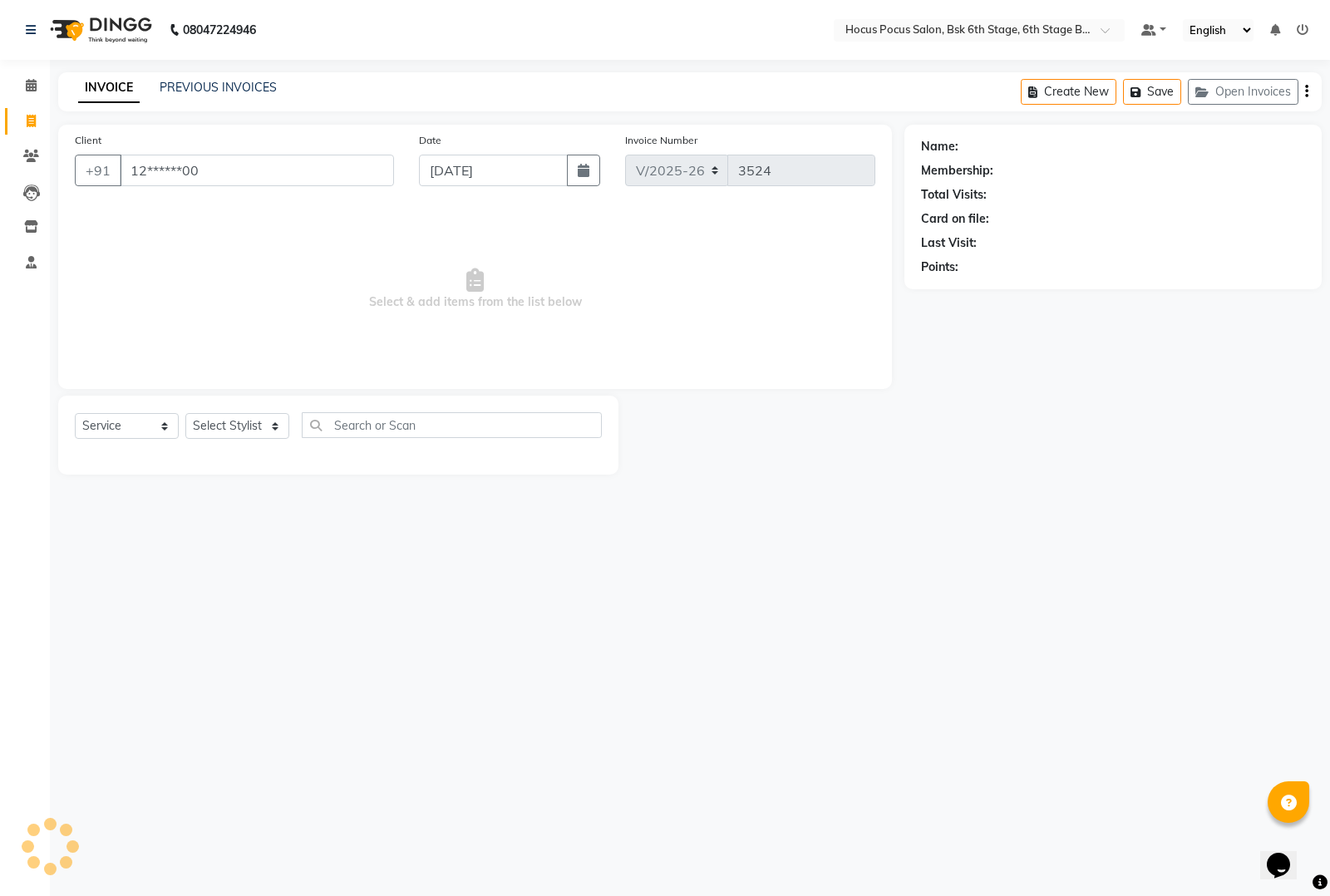
type input "12******00"
click at [194, 425] on select "Select Stylist [PERSON_NAME] hocus pocus [PERSON_NAME] [PERSON_NAME] [PERSON_NA…" at bounding box center [237, 426] width 104 height 26
select select "87125"
click at [185, 413] on select "Select Stylist [PERSON_NAME] hocus pocus [PERSON_NAME] [PERSON_NAME] [PERSON_NA…" at bounding box center [237, 426] width 104 height 26
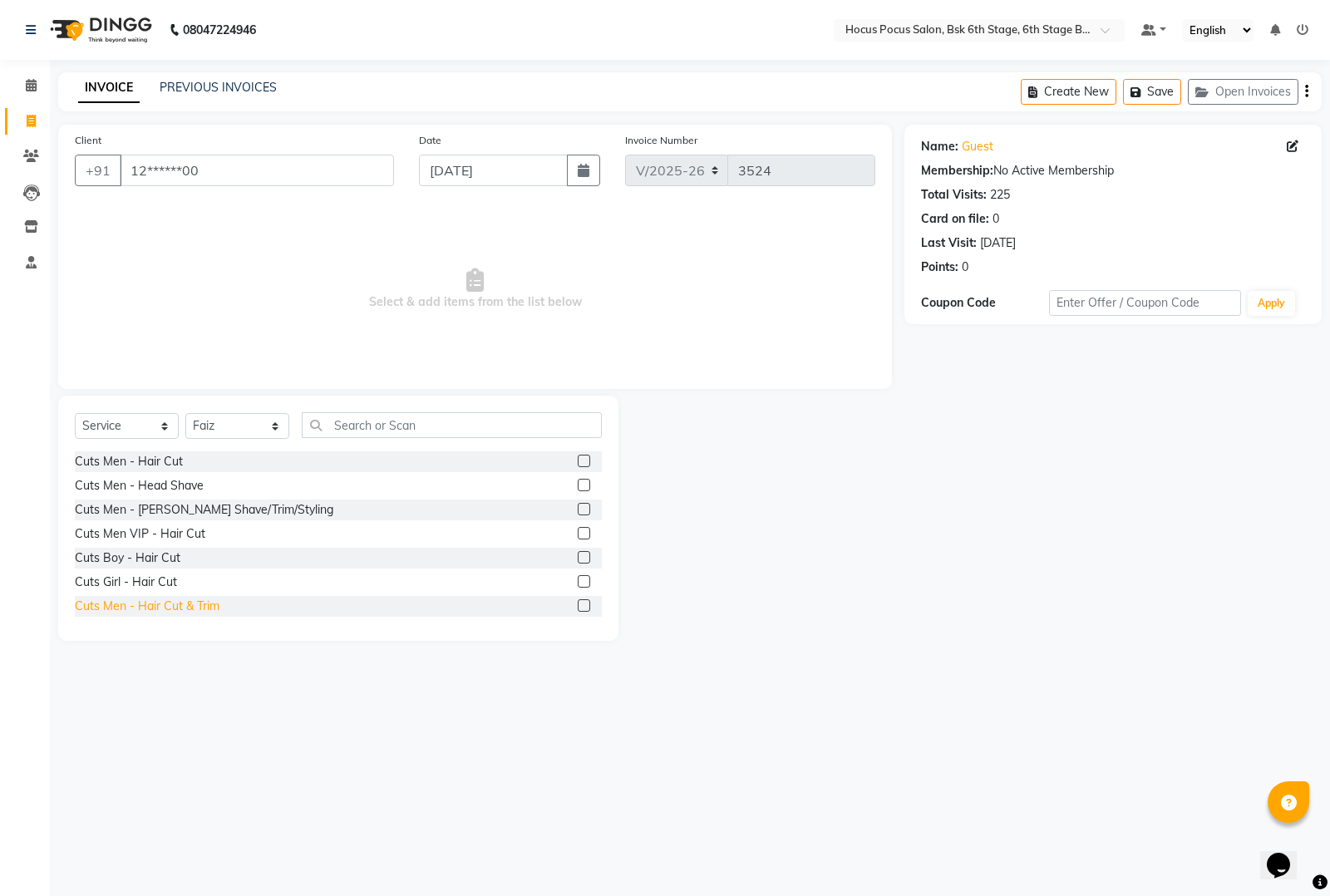
drag, startPoint x: 193, startPoint y: 603, endPoint x: 201, endPoint y: 599, distance: 8.9
click at [194, 604] on div "Cuts Men - Hair Cut & Trim" at bounding box center [146, 606] width 145 height 17
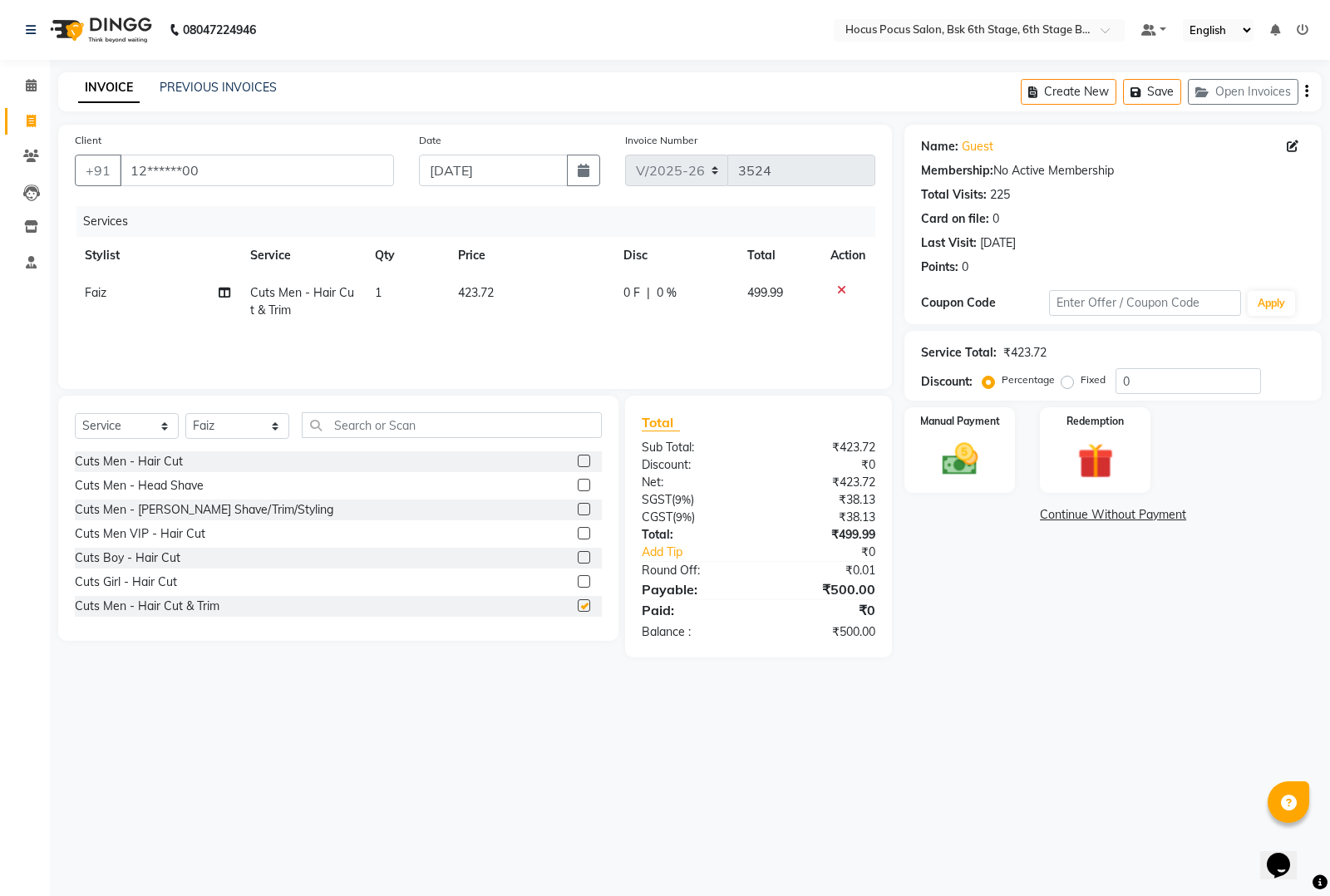
checkbox input "false"
click at [383, 427] on input "text" at bounding box center [452, 425] width 300 height 26
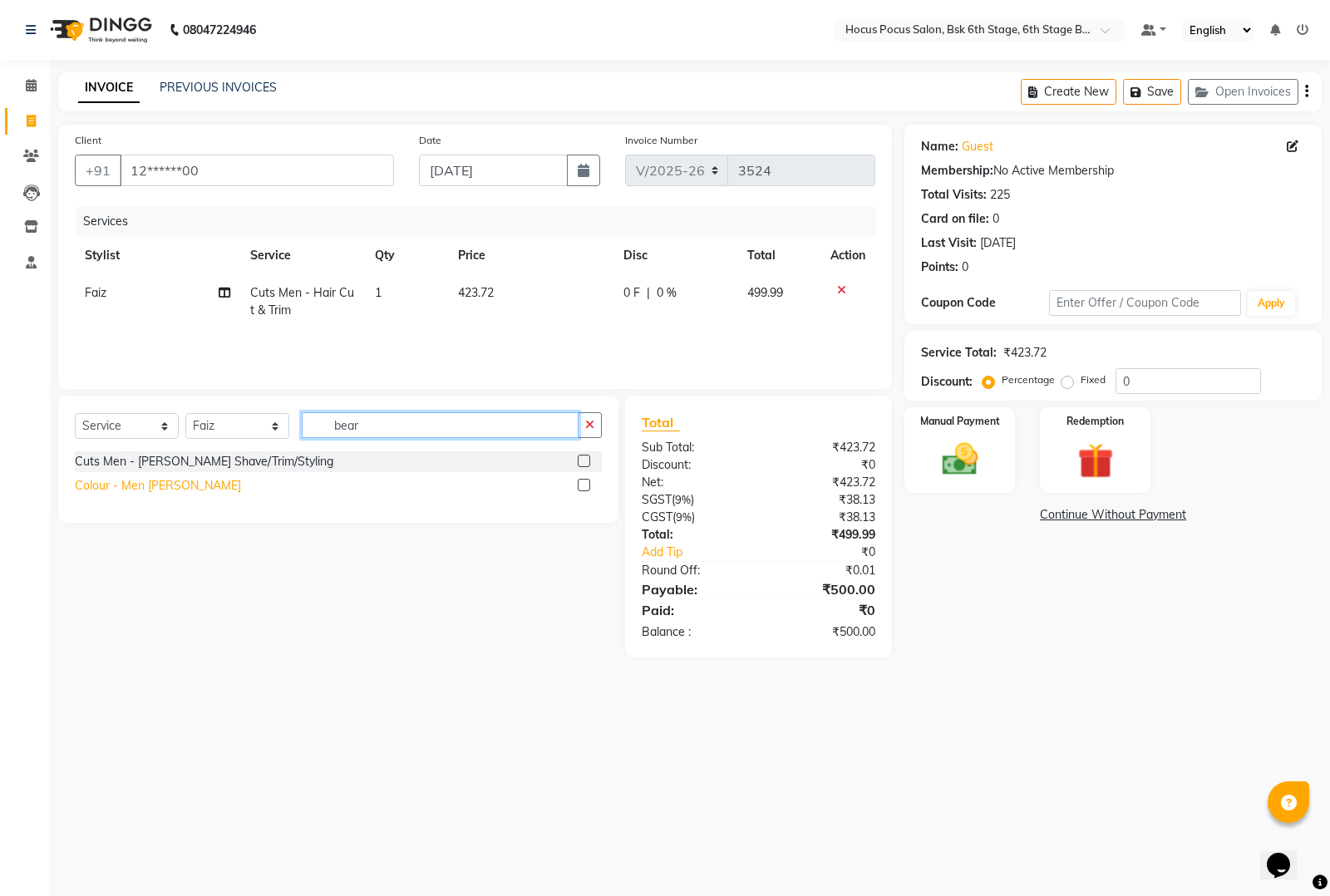
type input "bear"
click at [175, 483] on div "Colour - Men [PERSON_NAME]" at bounding box center [157, 485] width 166 height 17
checkbox input "false"
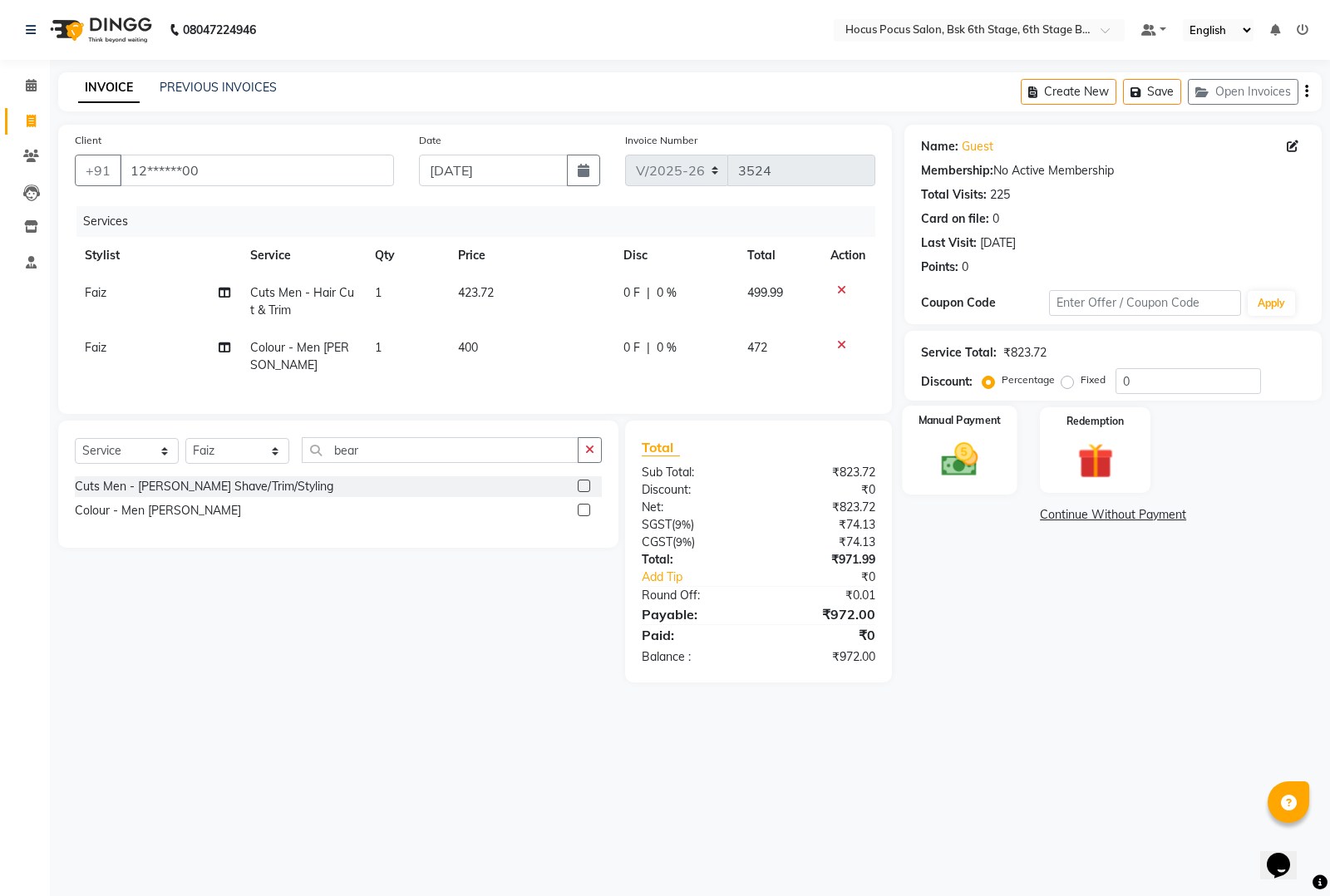
click at [946, 454] on img at bounding box center [960, 459] width 60 height 42
click at [1044, 512] on span "CASH" at bounding box center [1043, 515] width 36 height 19
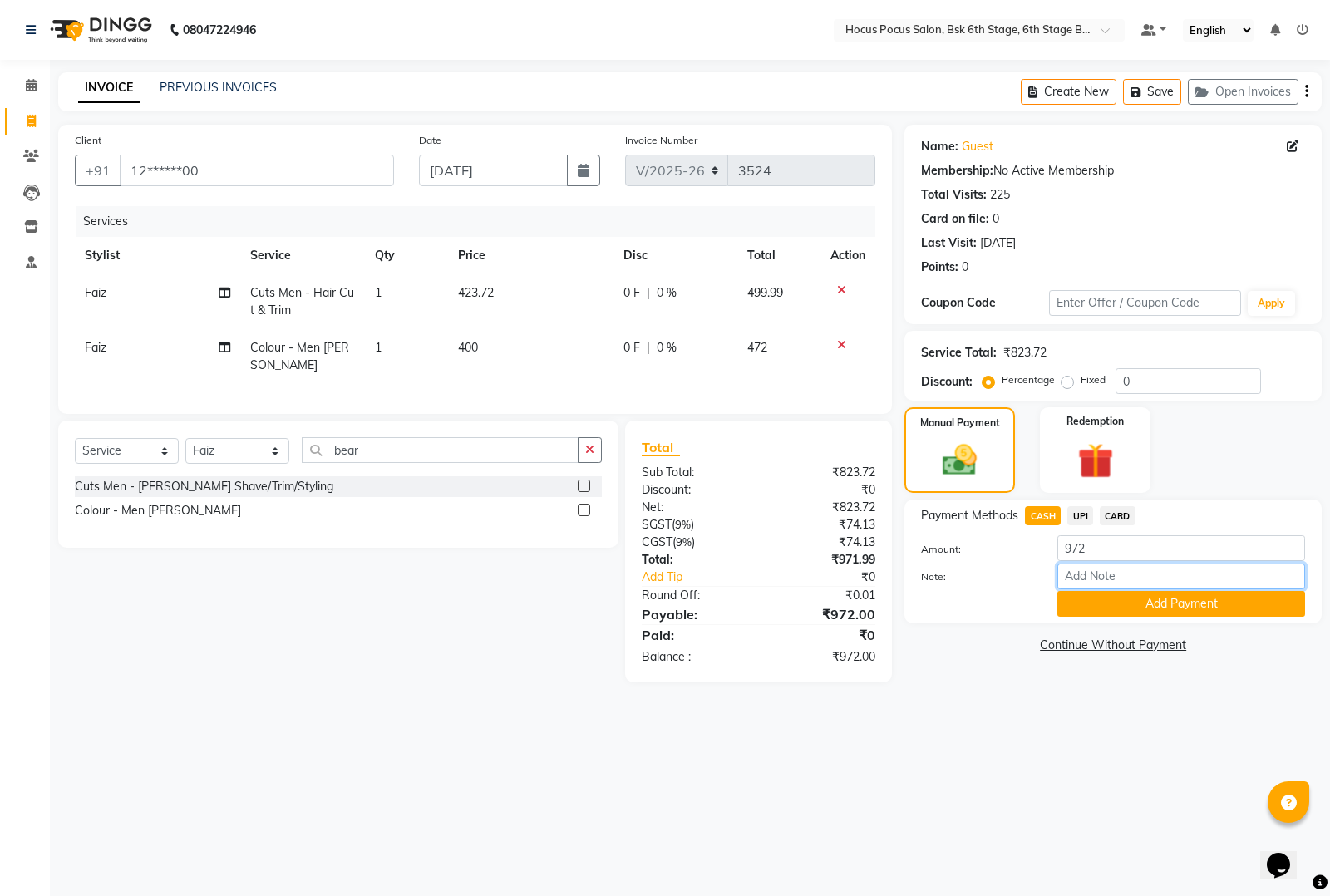
click at [1116, 581] on input "Note:" at bounding box center [1182, 576] width 248 height 26
type input "28"
click at [1115, 606] on button "Add Payment" at bounding box center [1182, 604] width 248 height 26
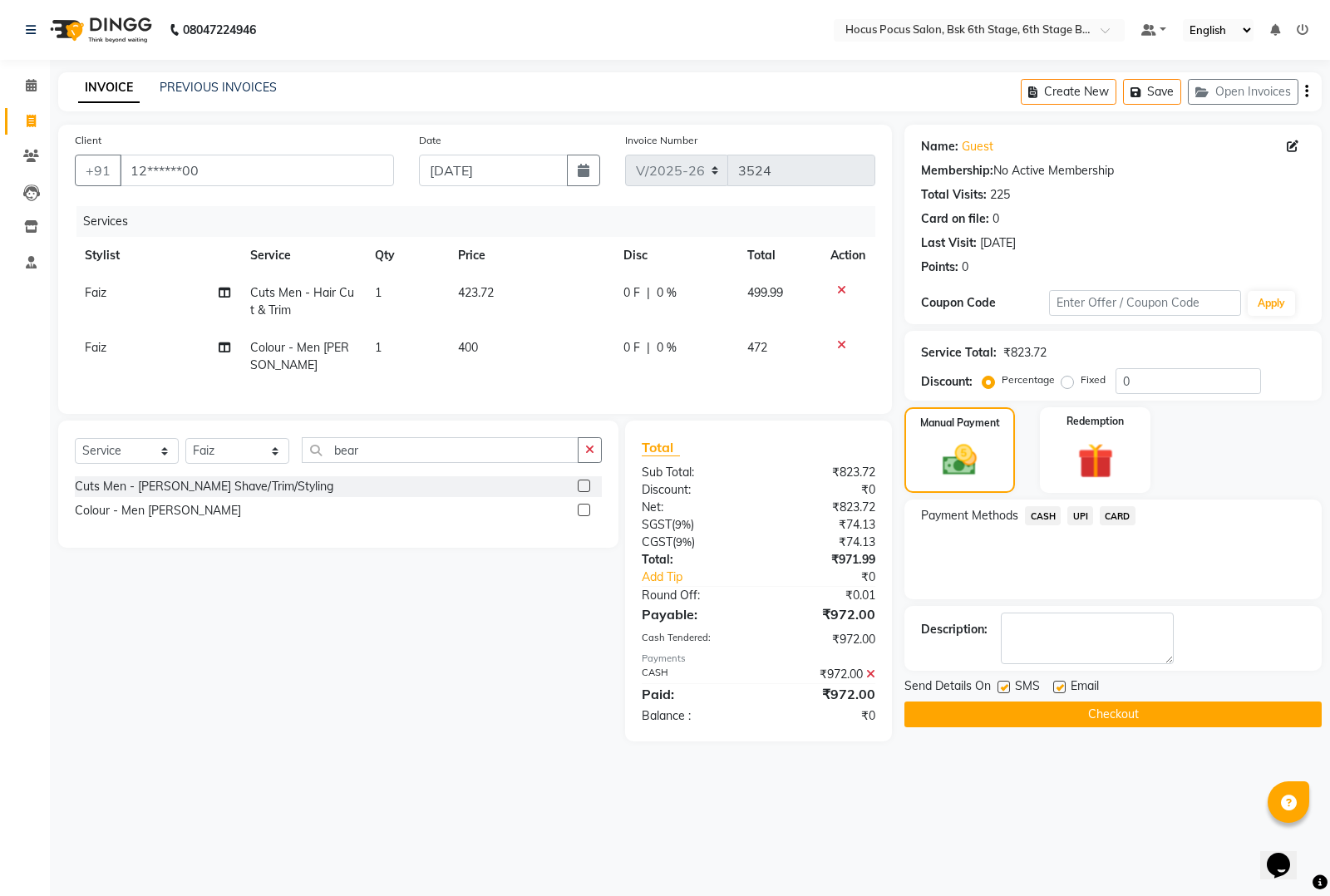
click at [1048, 517] on span "CASH" at bounding box center [1043, 515] width 36 height 19
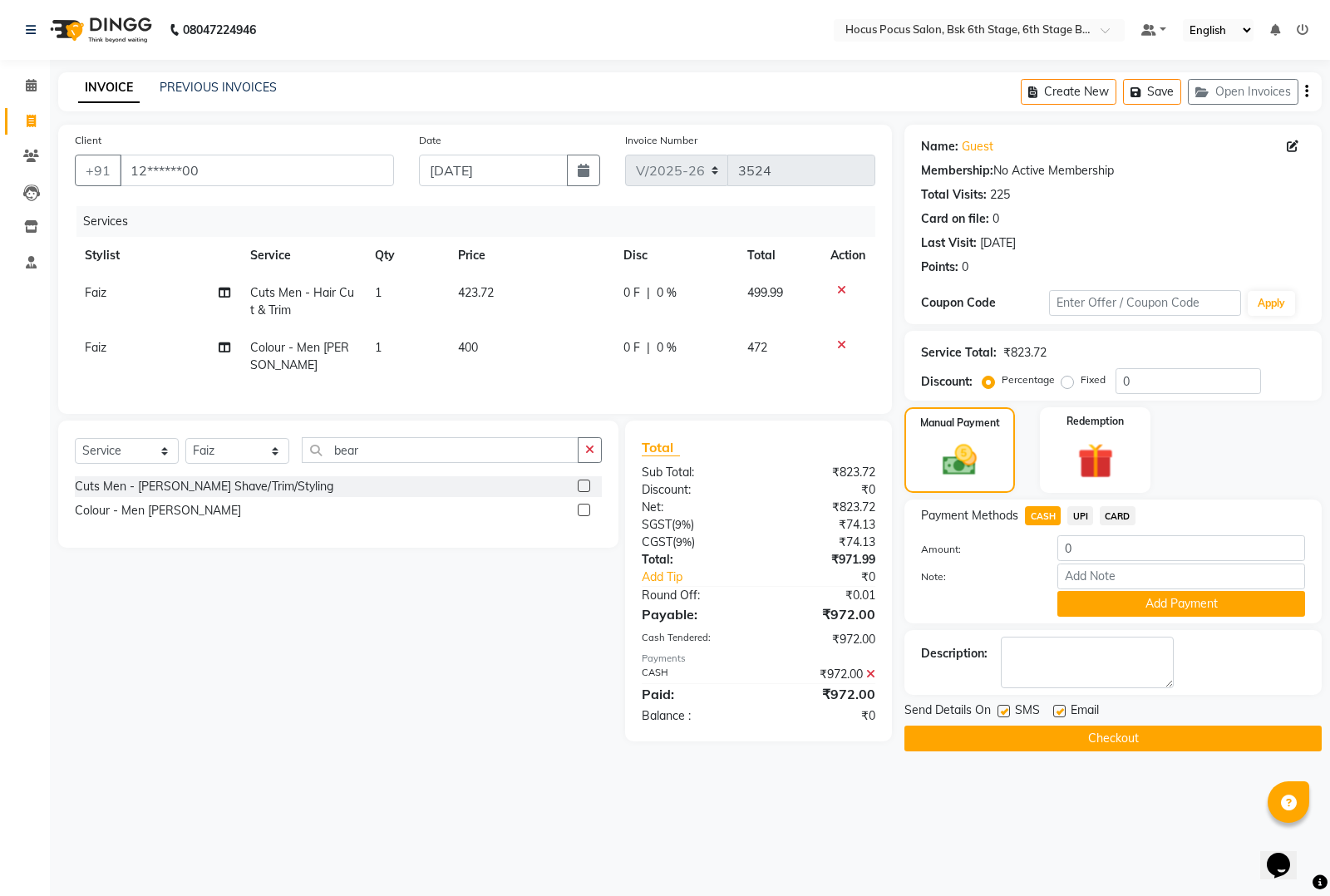
click at [869, 680] on icon at bounding box center [871, 674] width 9 height 12
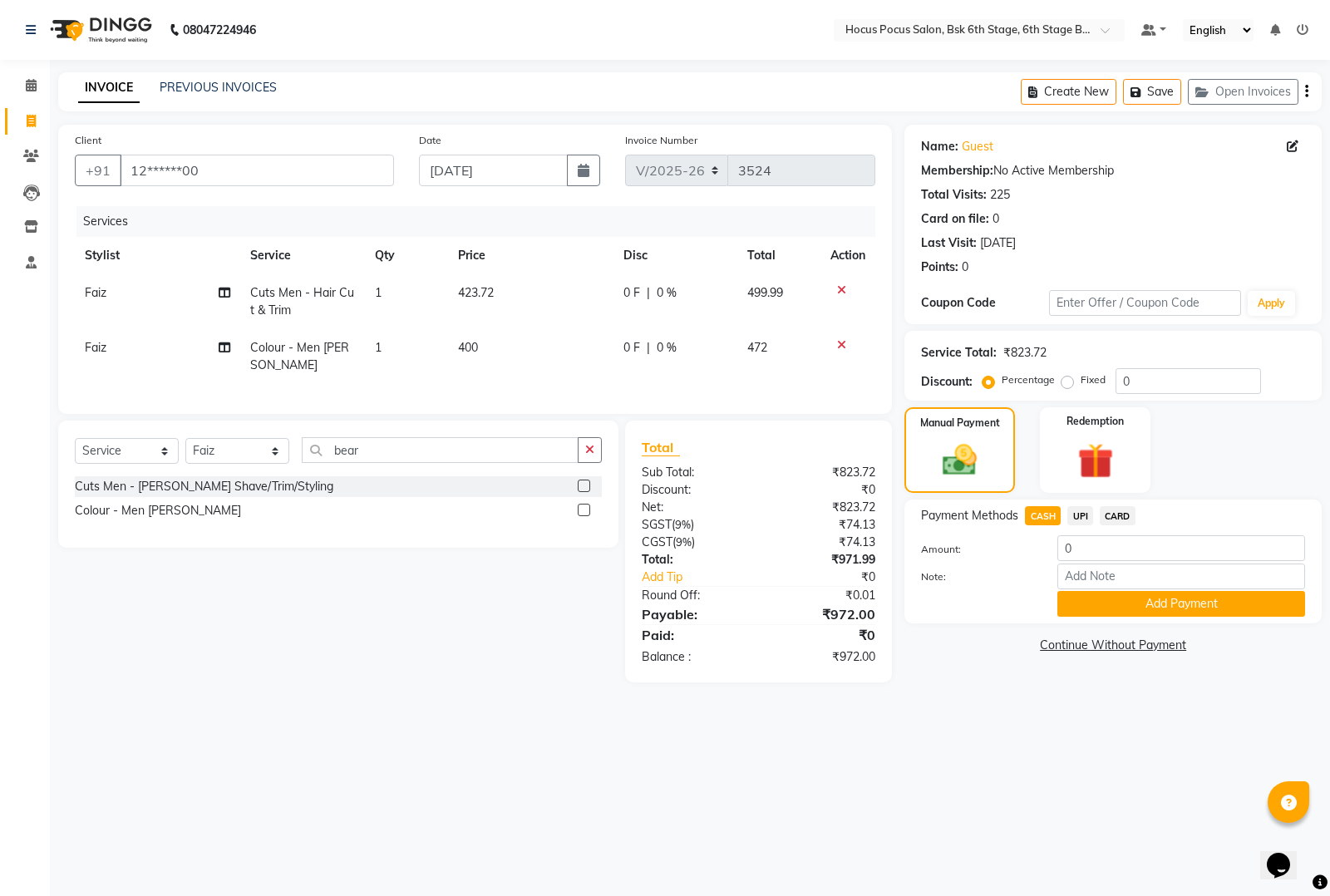
click at [595, 733] on div "08047224946 Select Location × Hocus Pocus Salon, Bsk 6th Stage, 6th Stage Banas…" at bounding box center [665, 448] width 1330 height 896
click at [761, 700] on main "INVOICE PREVIOUS INVOICES Create New Save Open Invoices Client +91 12******00 D…" at bounding box center [690, 389] width 1281 height 635
click at [1083, 551] on input "0" at bounding box center [1182, 548] width 248 height 26
type input "972"
click at [1222, 600] on button "Add Payment" at bounding box center [1182, 604] width 248 height 26
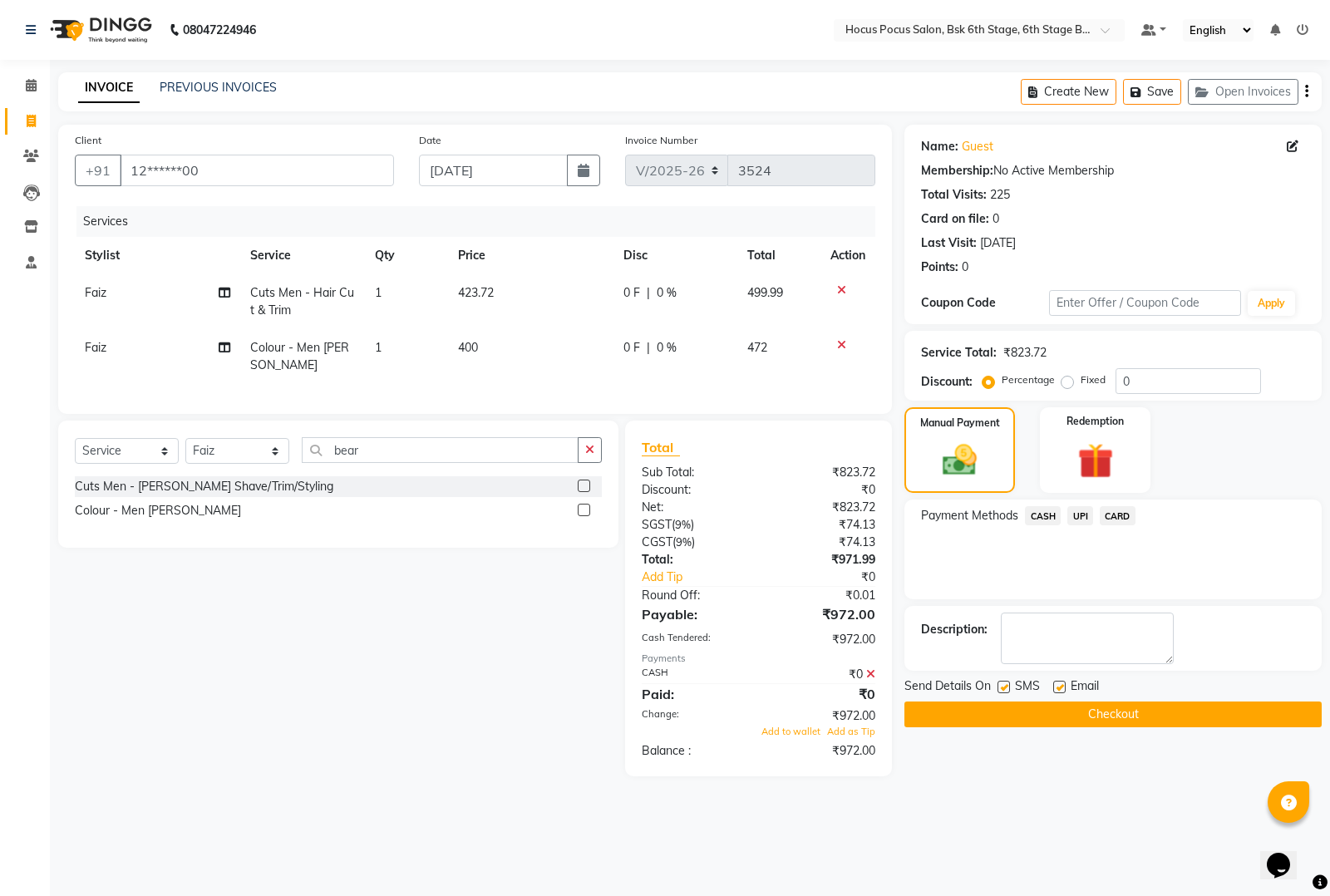
click at [1002, 691] on label at bounding box center [1004, 688] width 13 height 13
click at [1002, 691] on input "checkbox" at bounding box center [1003, 688] width 11 height 11
checkbox input "false"
click at [1003, 714] on button "Checkout" at bounding box center [1113, 714] width 417 height 26
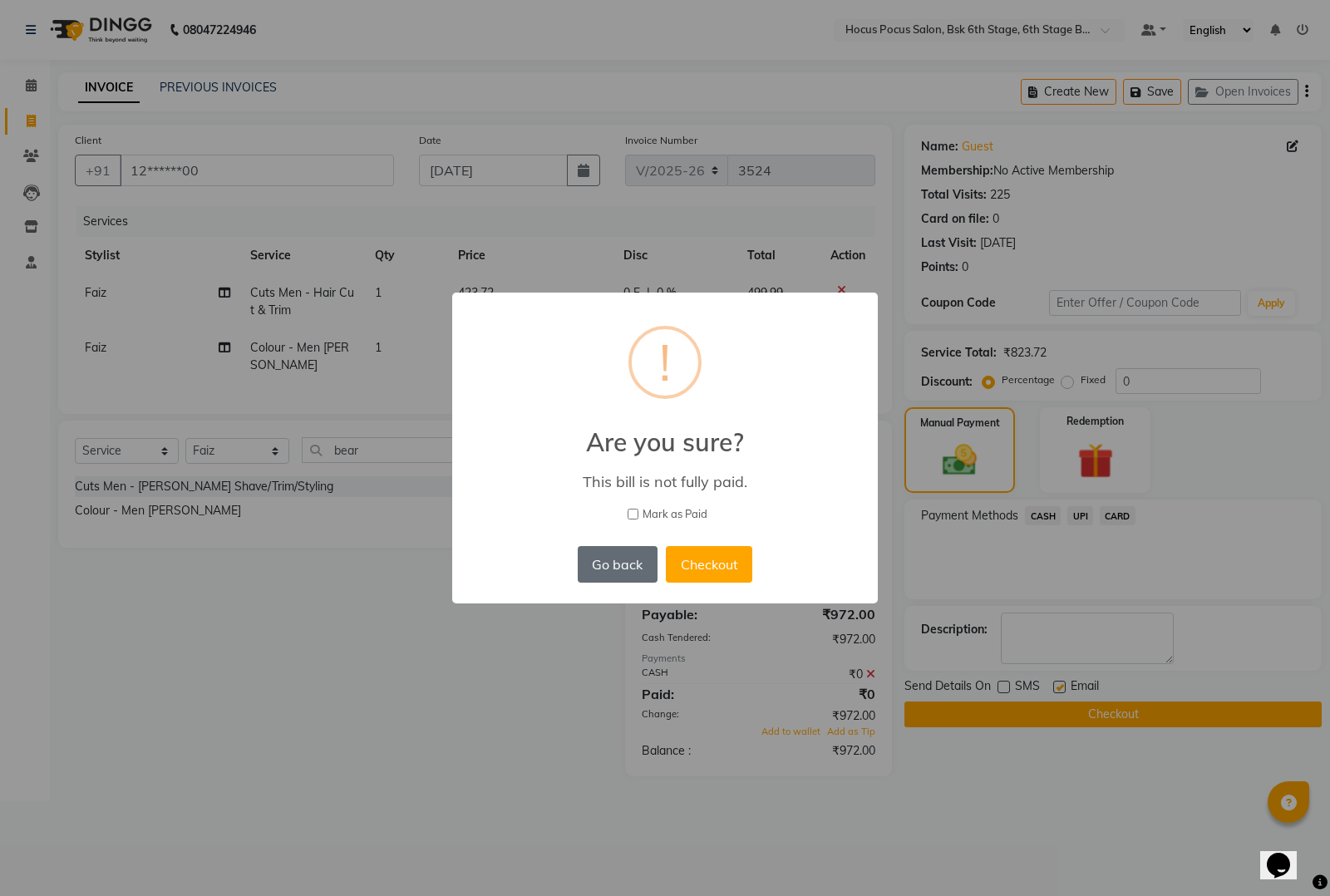
click at [612, 562] on button "Go back" at bounding box center [617, 564] width 80 height 37
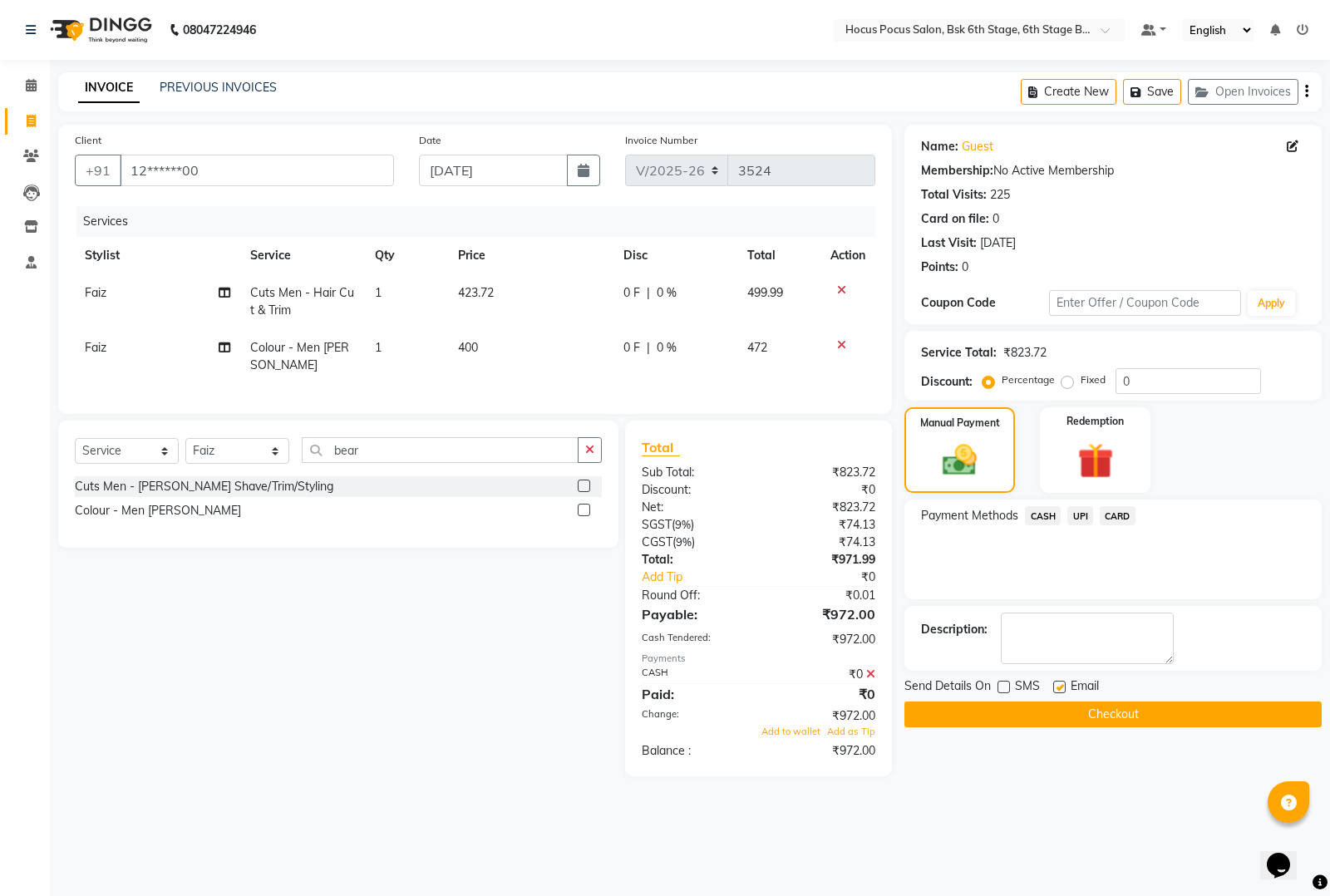
click at [869, 680] on icon at bounding box center [871, 674] width 9 height 12
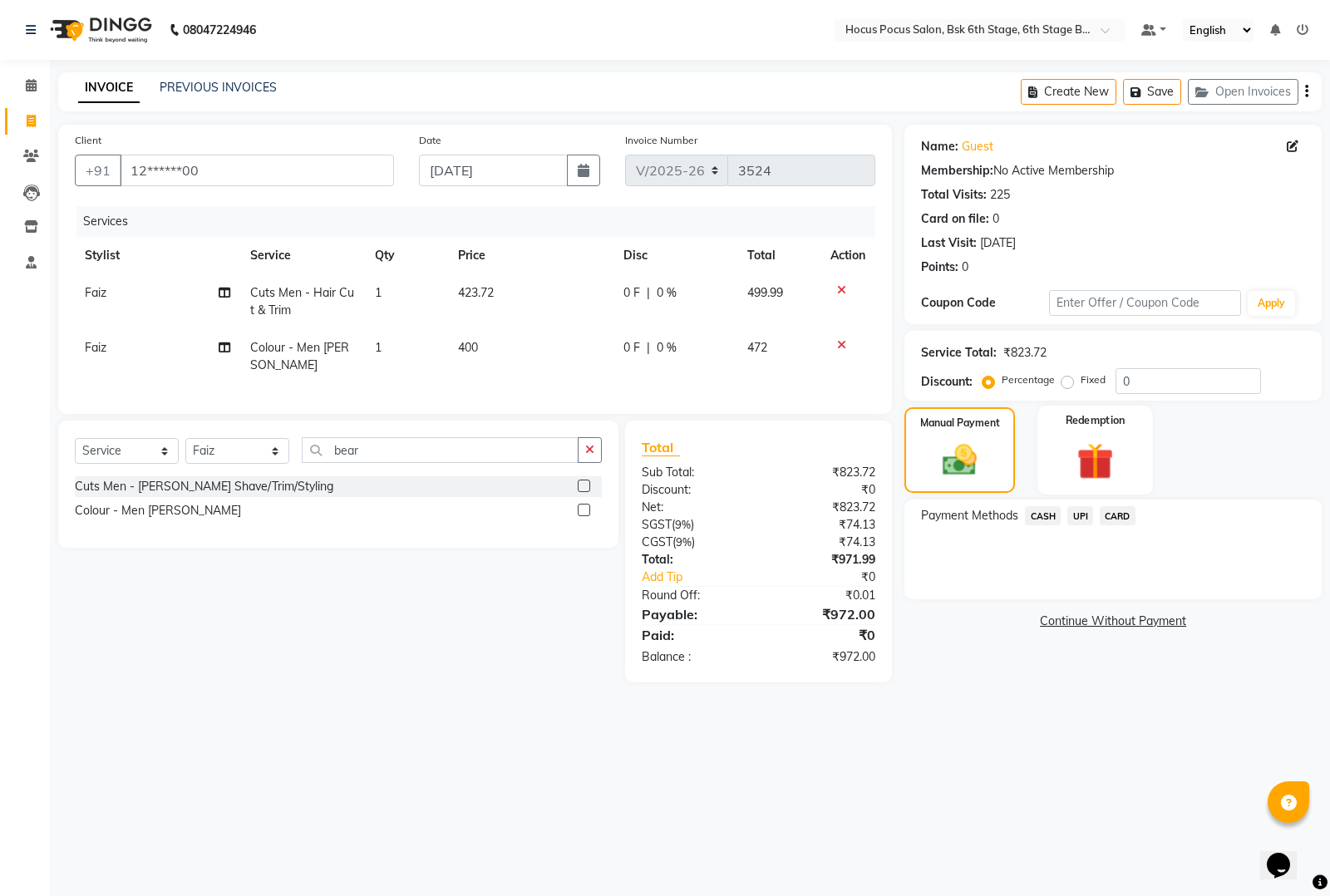
click at [1132, 457] on div "Redemption" at bounding box center [1096, 449] width 115 height 89
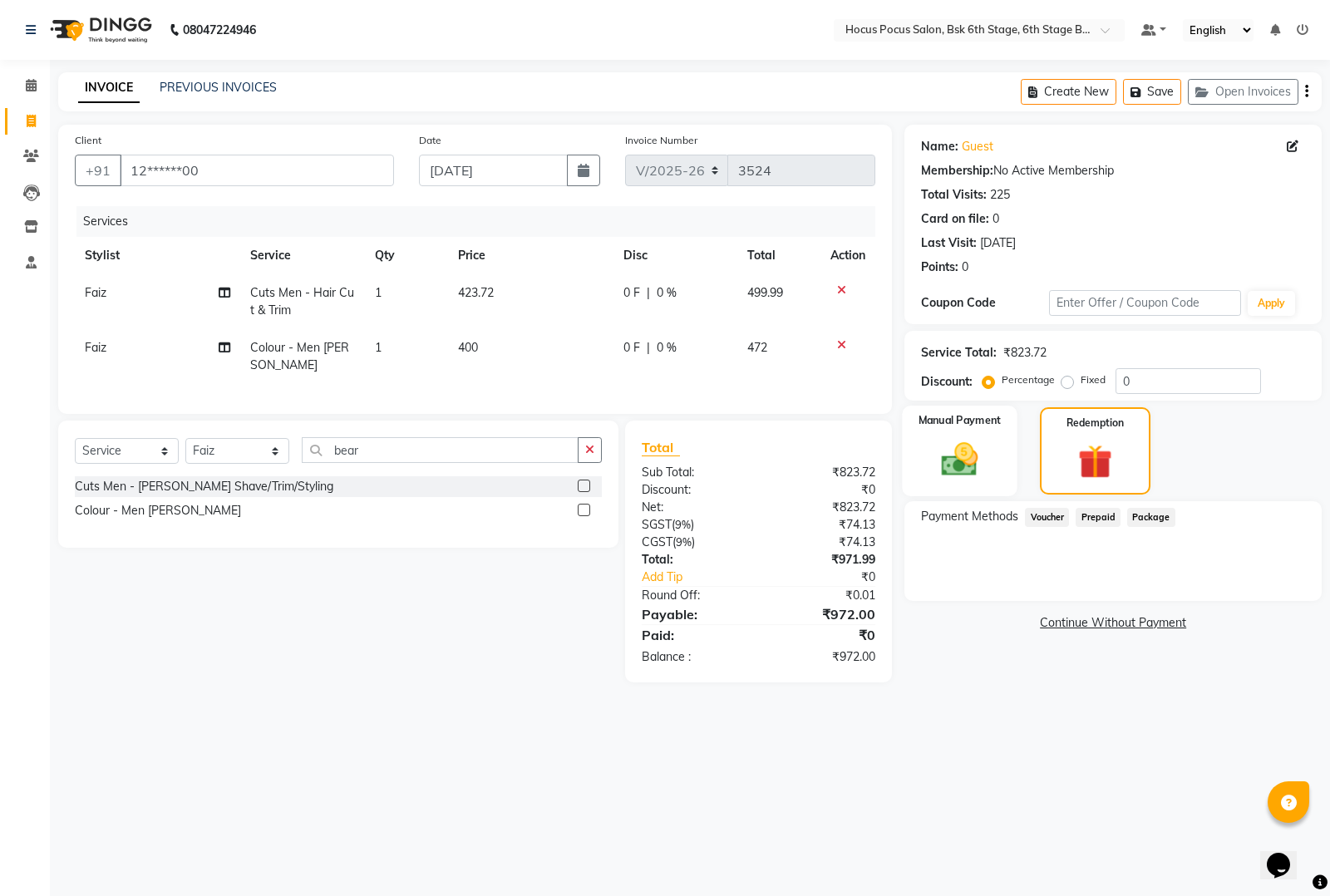
click at [962, 450] on img at bounding box center [960, 459] width 60 height 42
click at [1043, 516] on span "CASH" at bounding box center [1043, 515] width 36 height 19
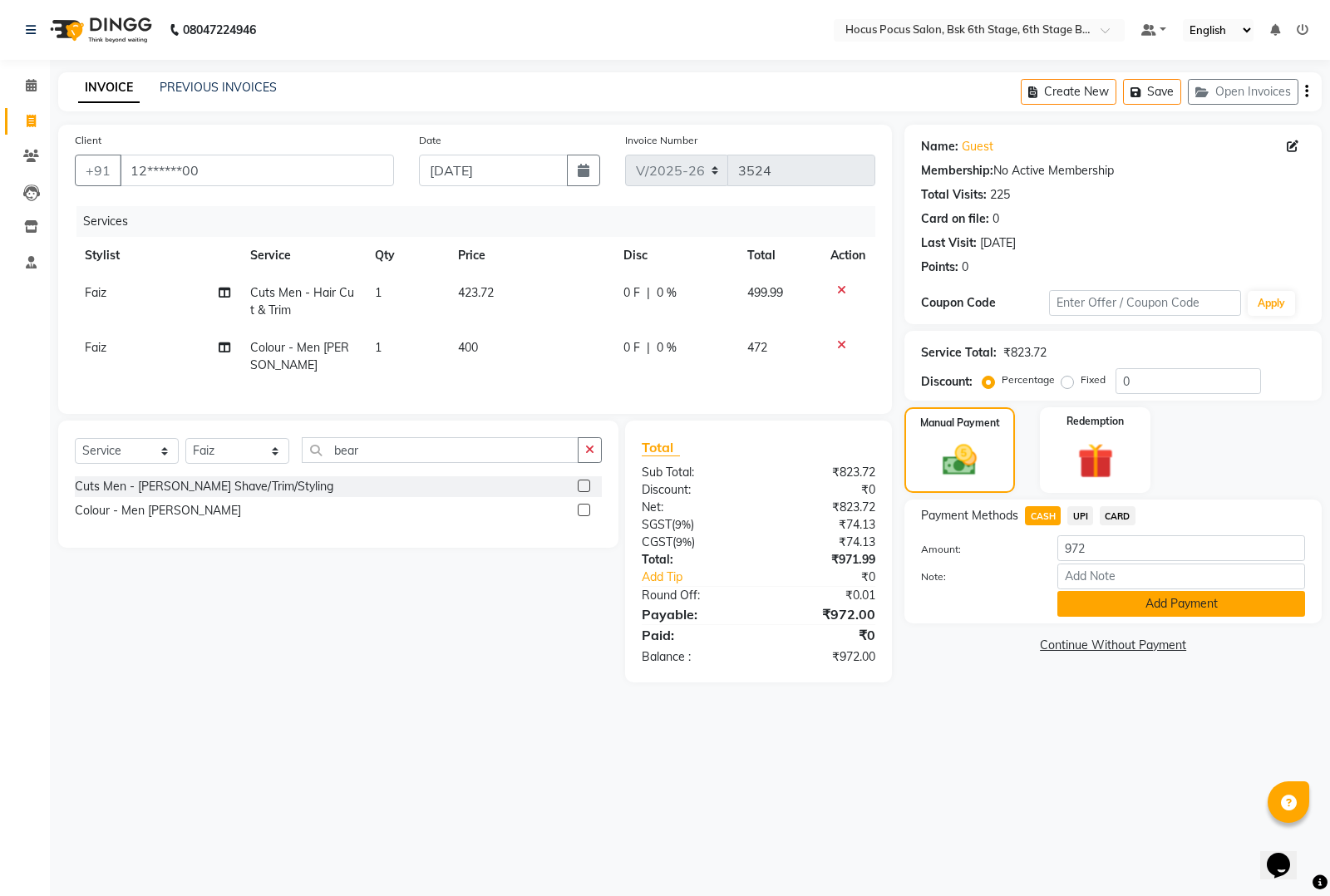
click at [1105, 607] on button "Add Payment" at bounding box center [1182, 604] width 248 height 26
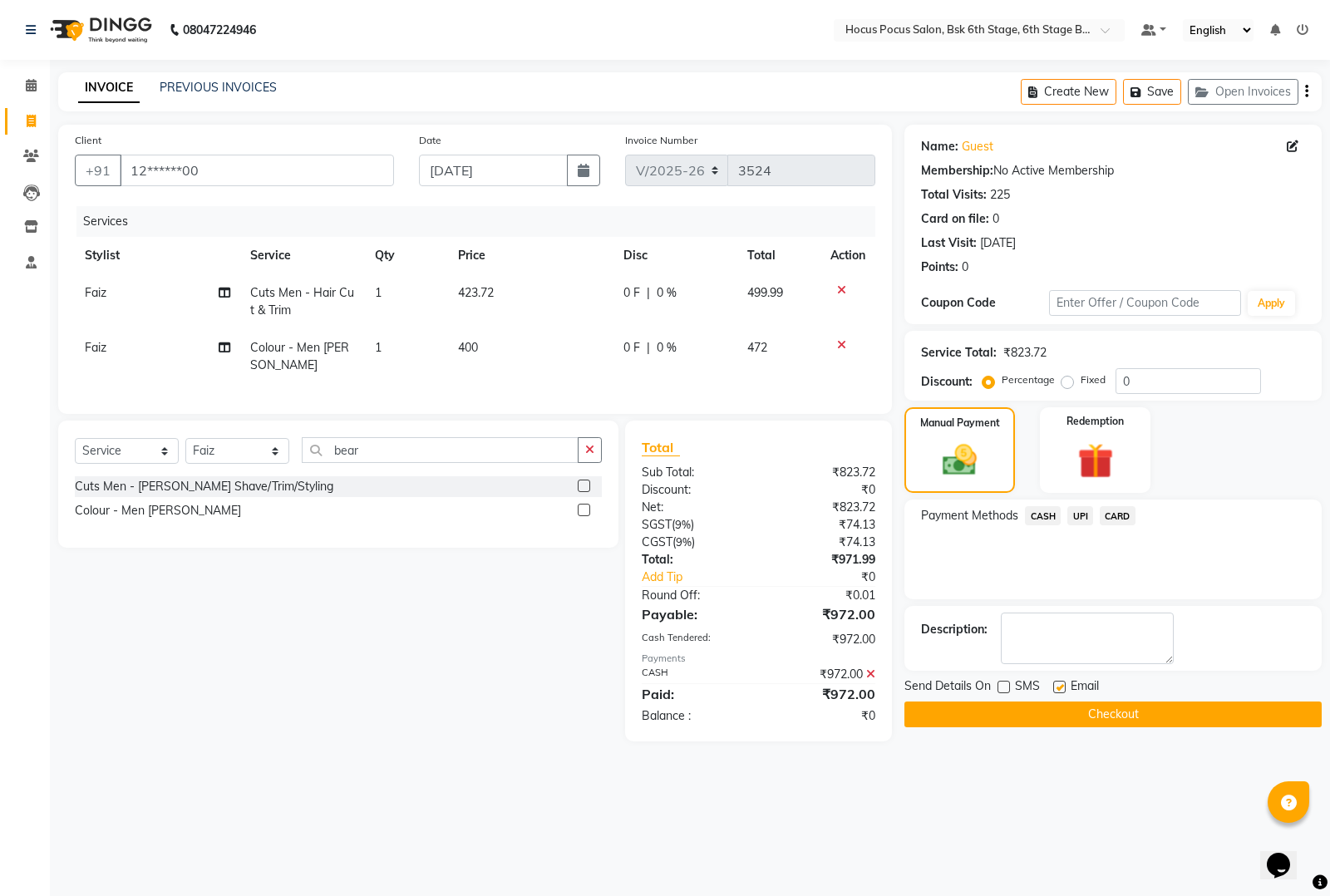
click at [1002, 709] on button "Checkout" at bounding box center [1113, 714] width 417 height 26
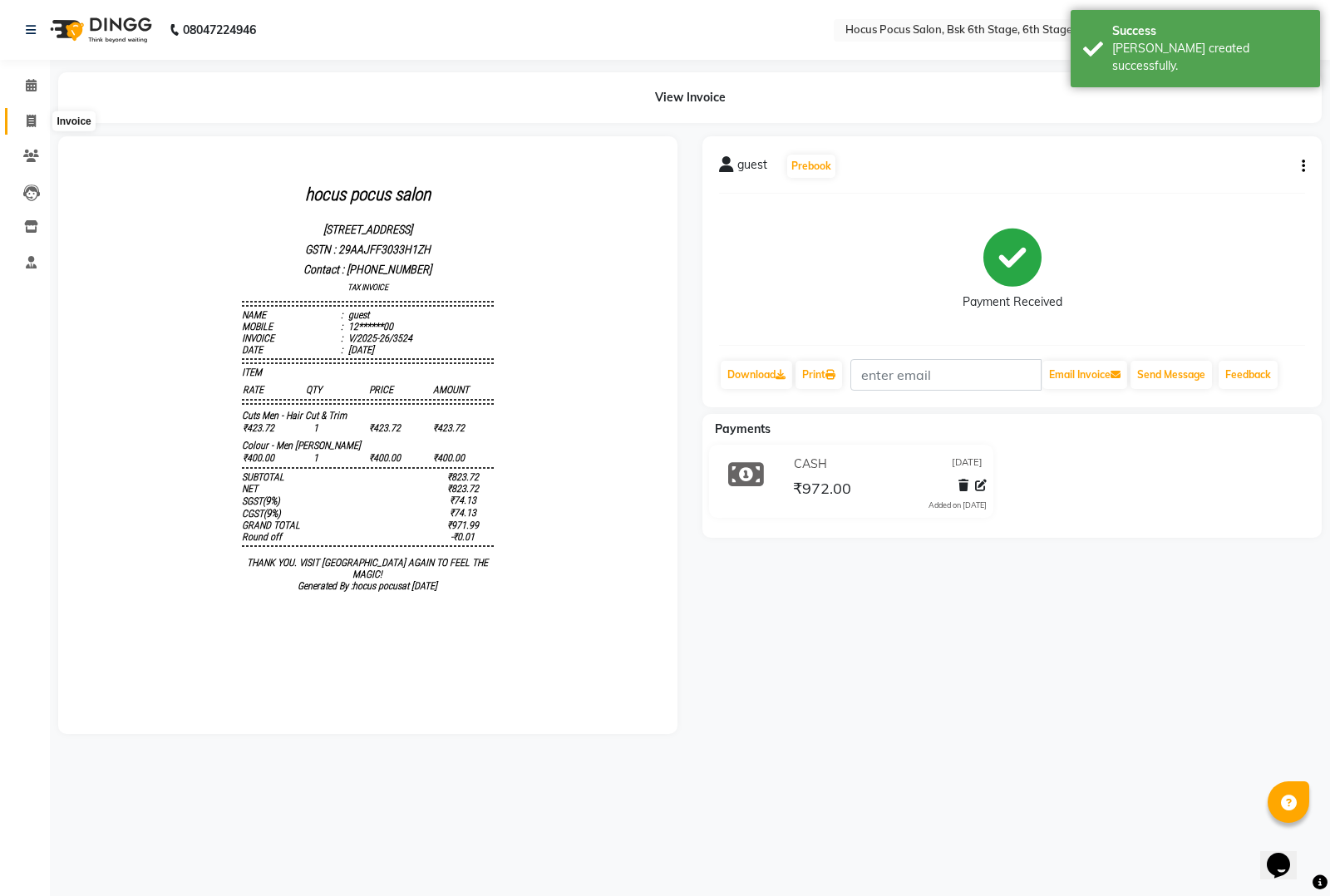
click at [22, 115] on span at bounding box center [31, 121] width 29 height 19
select select "service"
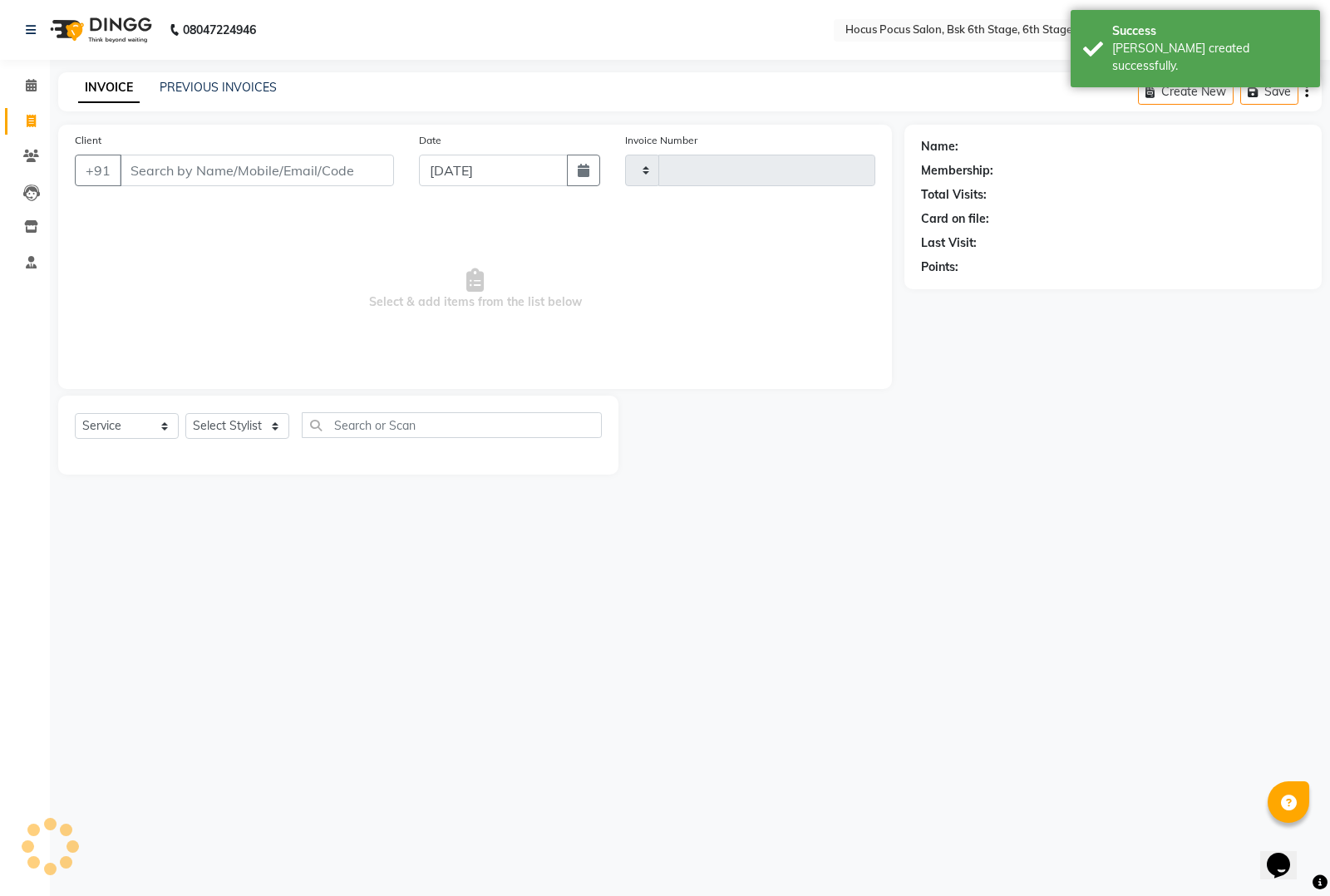
type input "3525"
select select "5242"
click at [208, 84] on link "PREVIOUS INVOICES" at bounding box center [218, 87] width 117 height 15
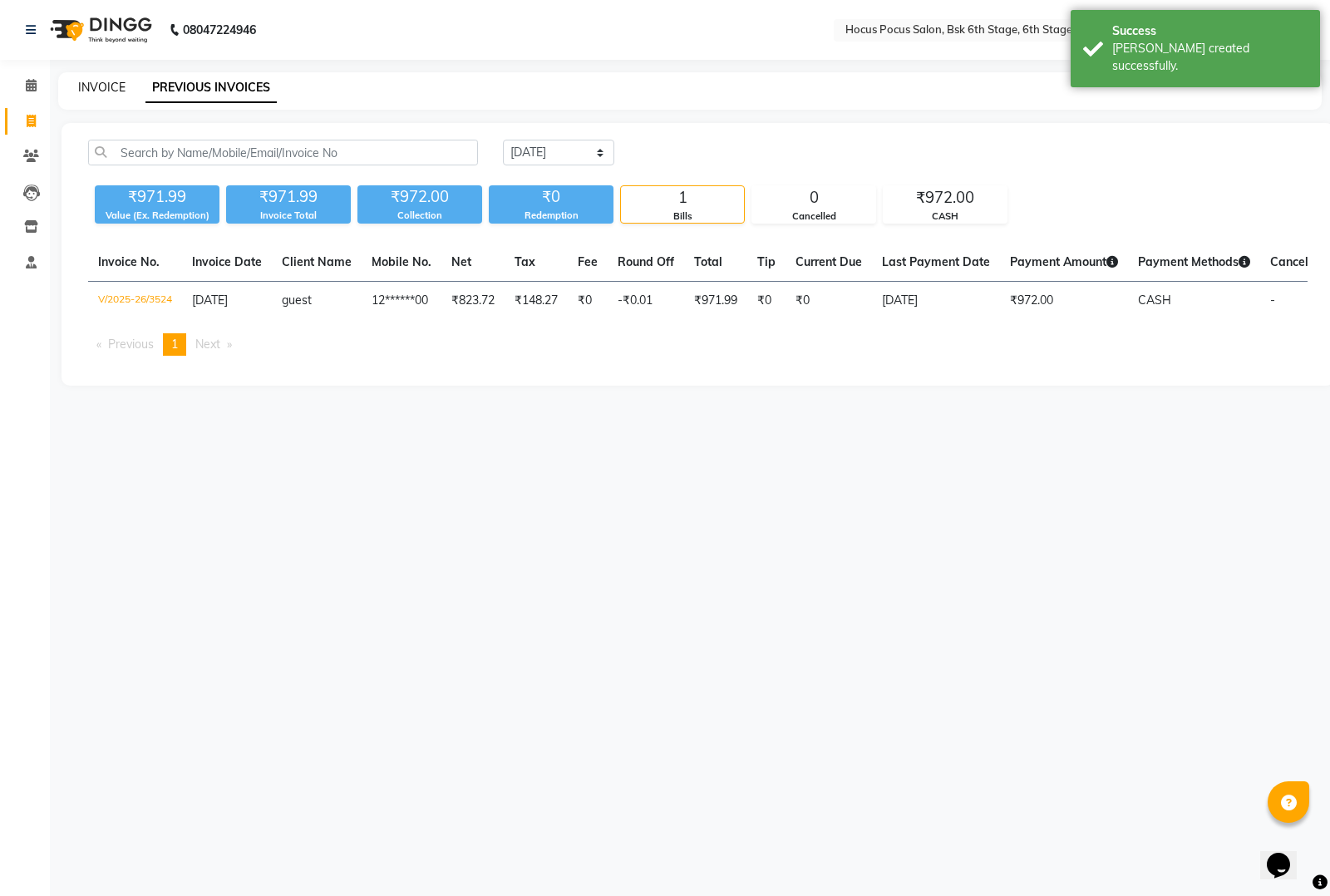
click at [98, 87] on link "INVOICE" at bounding box center [102, 87] width 48 height 15
select select "5242"
select select "service"
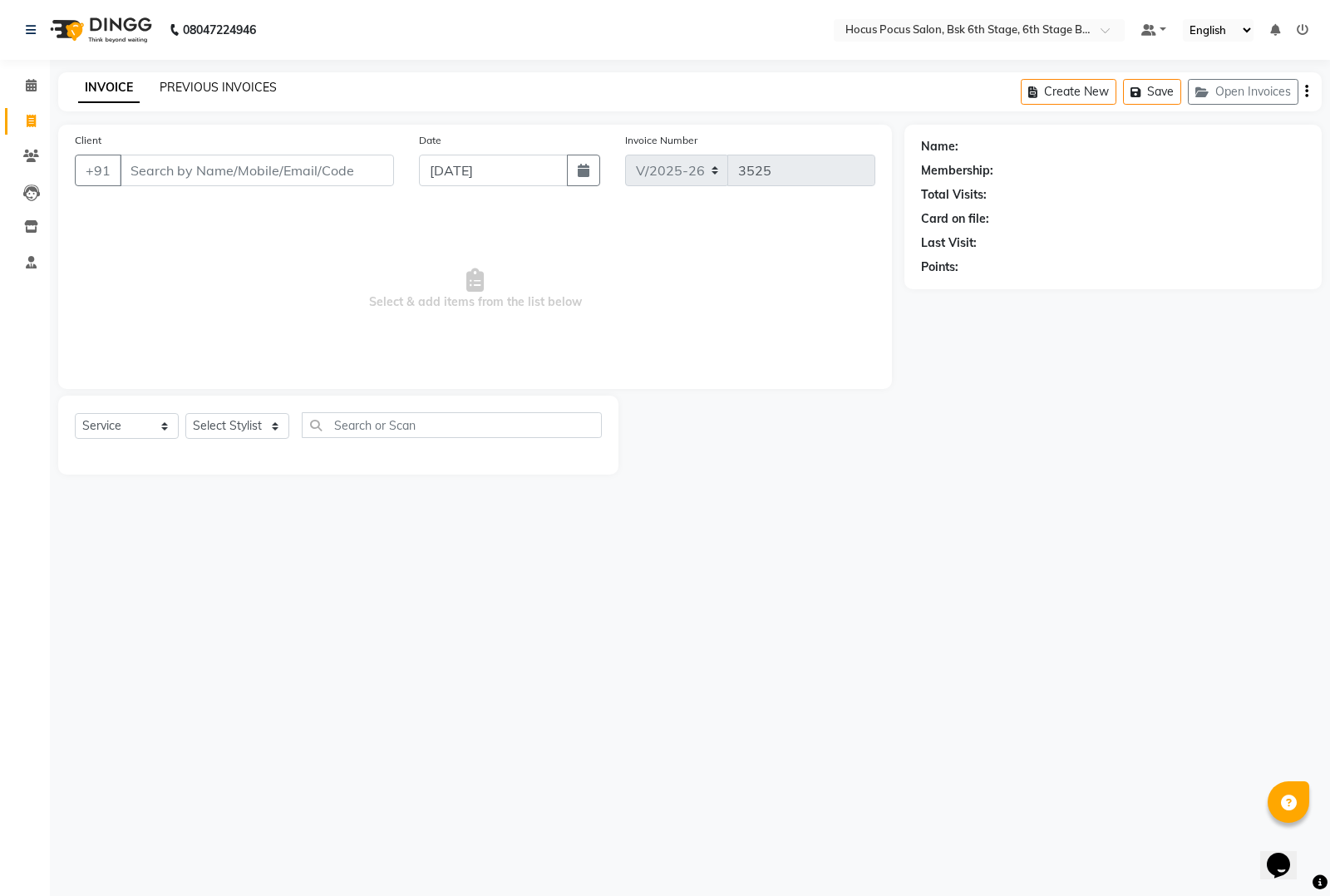
click at [225, 84] on link "PREVIOUS INVOICES" at bounding box center [218, 87] width 117 height 15
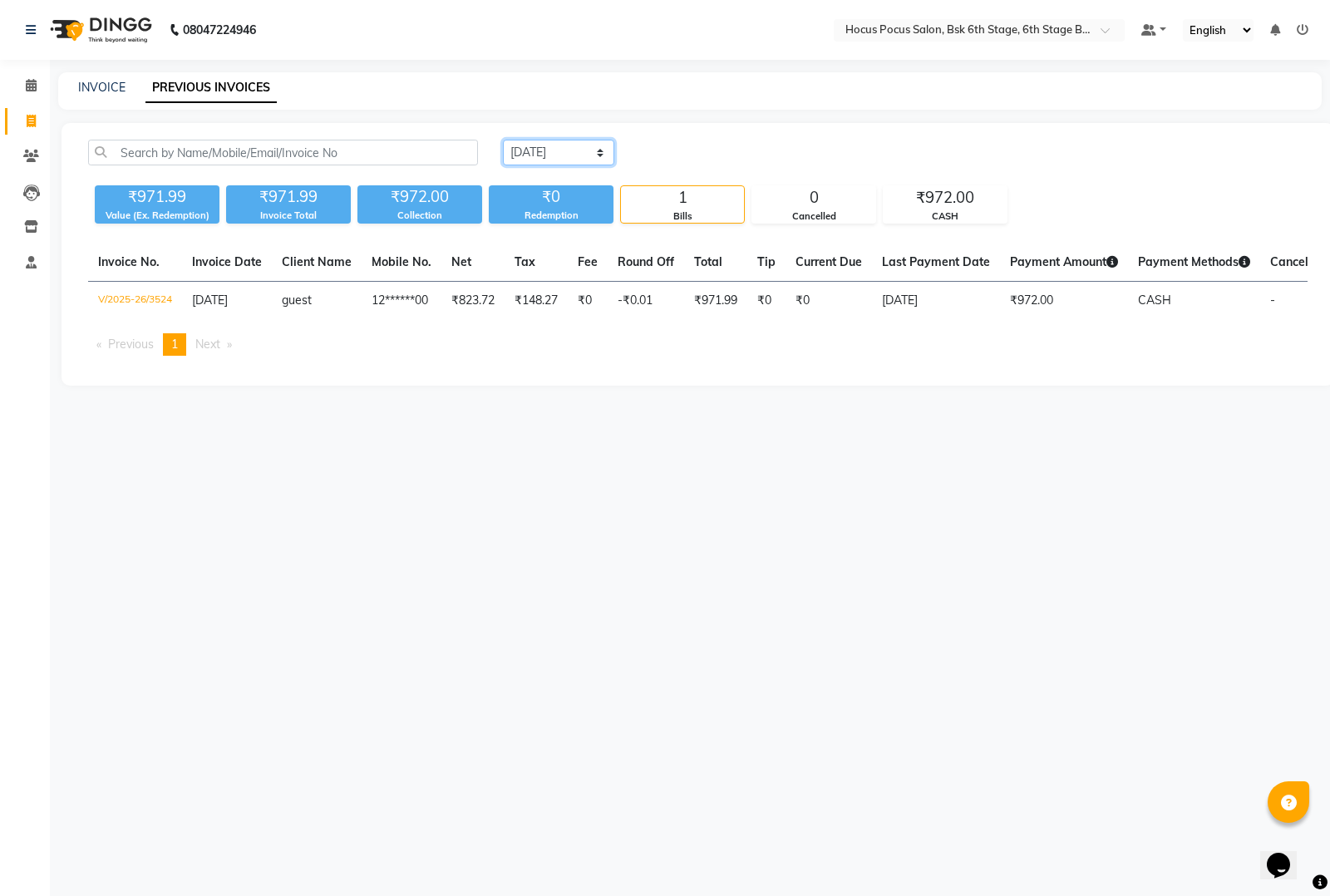
click at [563, 155] on select "[DATE] [DATE] Custom Range" at bounding box center [559, 152] width 111 height 26
click at [503, 139] on select "[DATE] [DATE] Custom Range" at bounding box center [559, 152] width 111 height 26
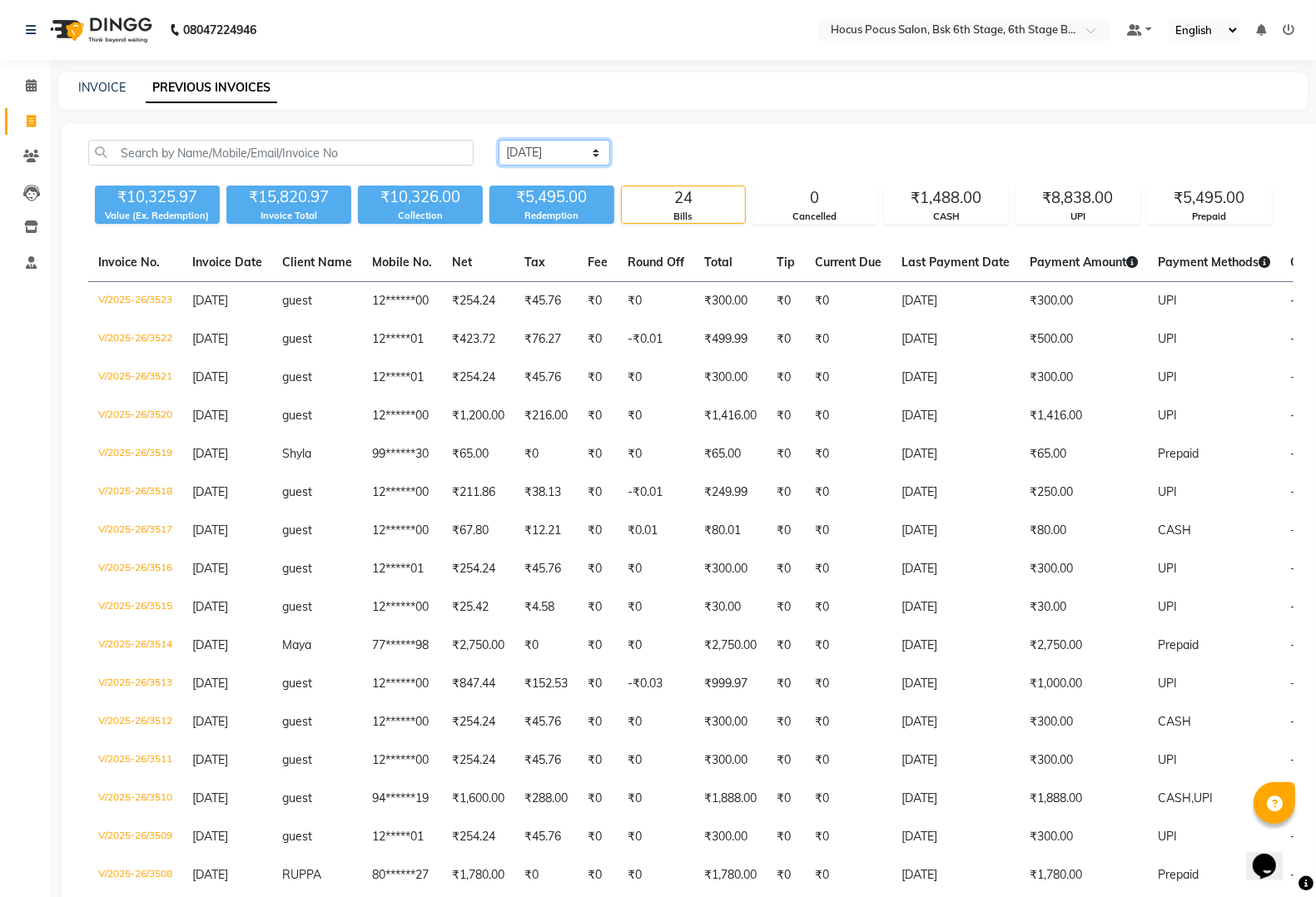
drag, startPoint x: 585, startPoint y: 146, endPoint x: 581, endPoint y: 164, distance: 18.4
click at [585, 146] on select "[DATE] [DATE] Custom Range" at bounding box center [554, 152] width 112 height 26
select select "[DATE]"
click at [498, 139] on select "[DATE] [DATE] Custom Range" at bounding box center [554, 152] width 112 height 26
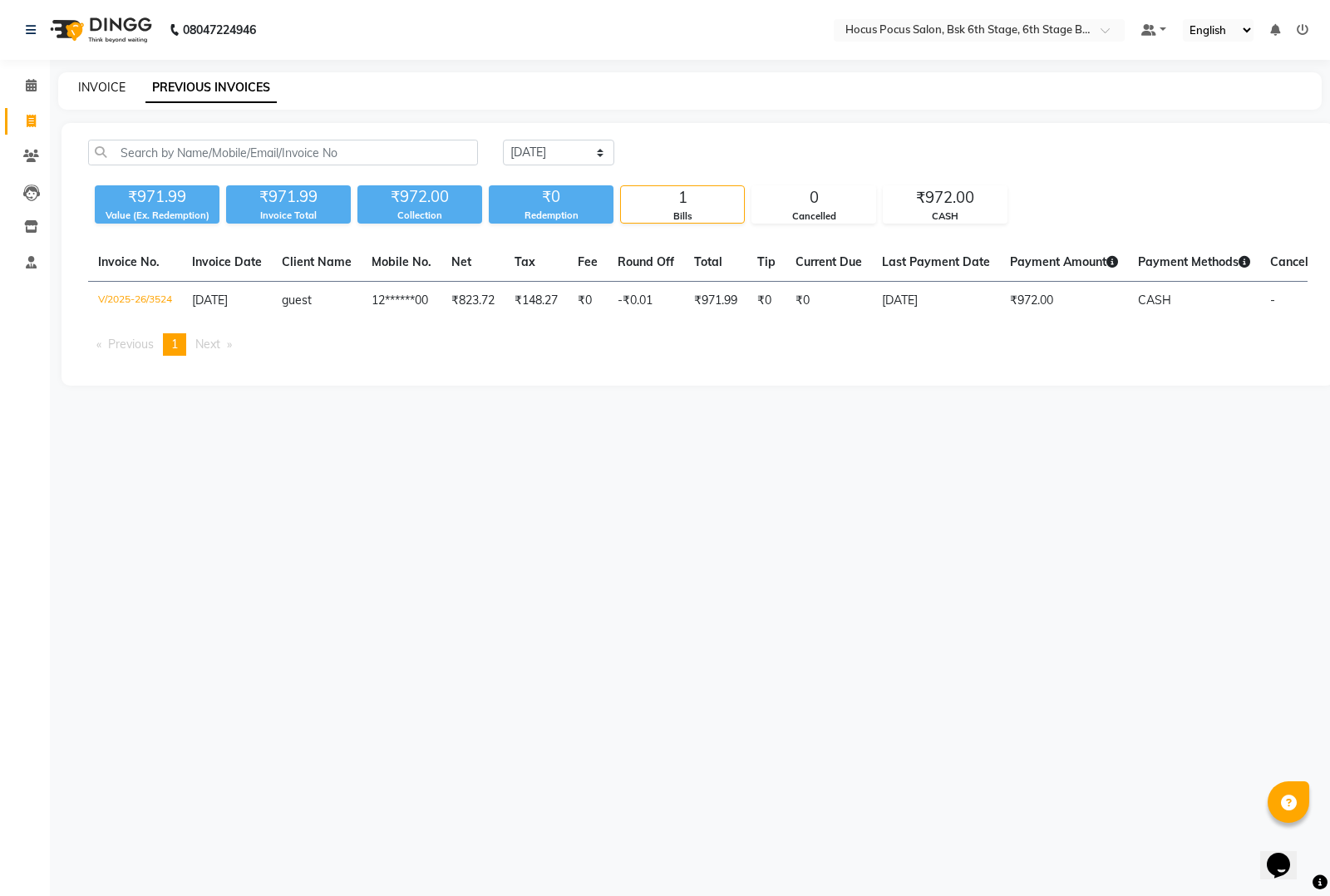
click at [96, 87] on link "INVOICE" at bounding box center [102, 87] width 48 height 15
select select "service"
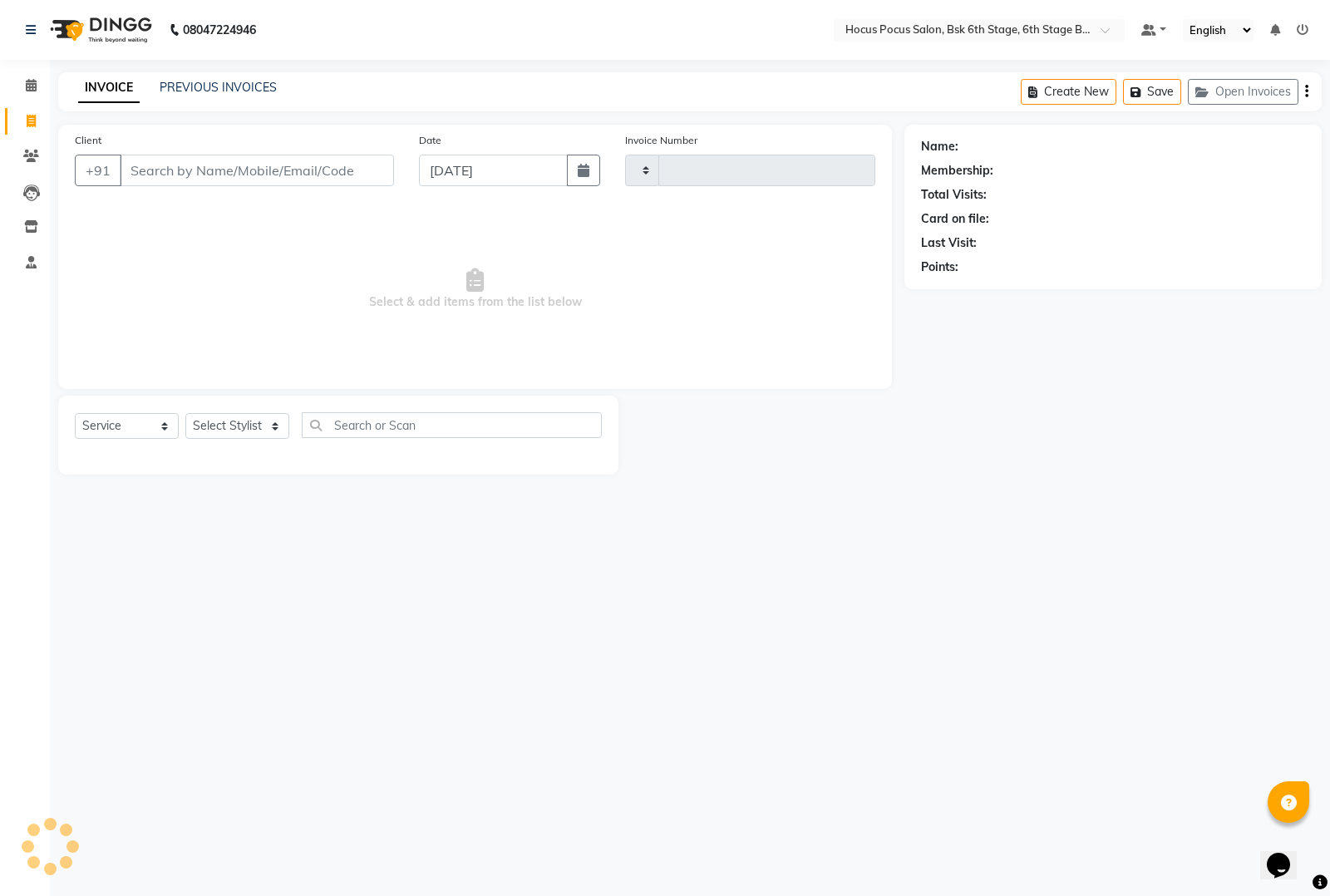
type input "3525"
select select "5242"
click at [172, 172] on input "Client" at bounding box center [256, 170] width 274 height 31
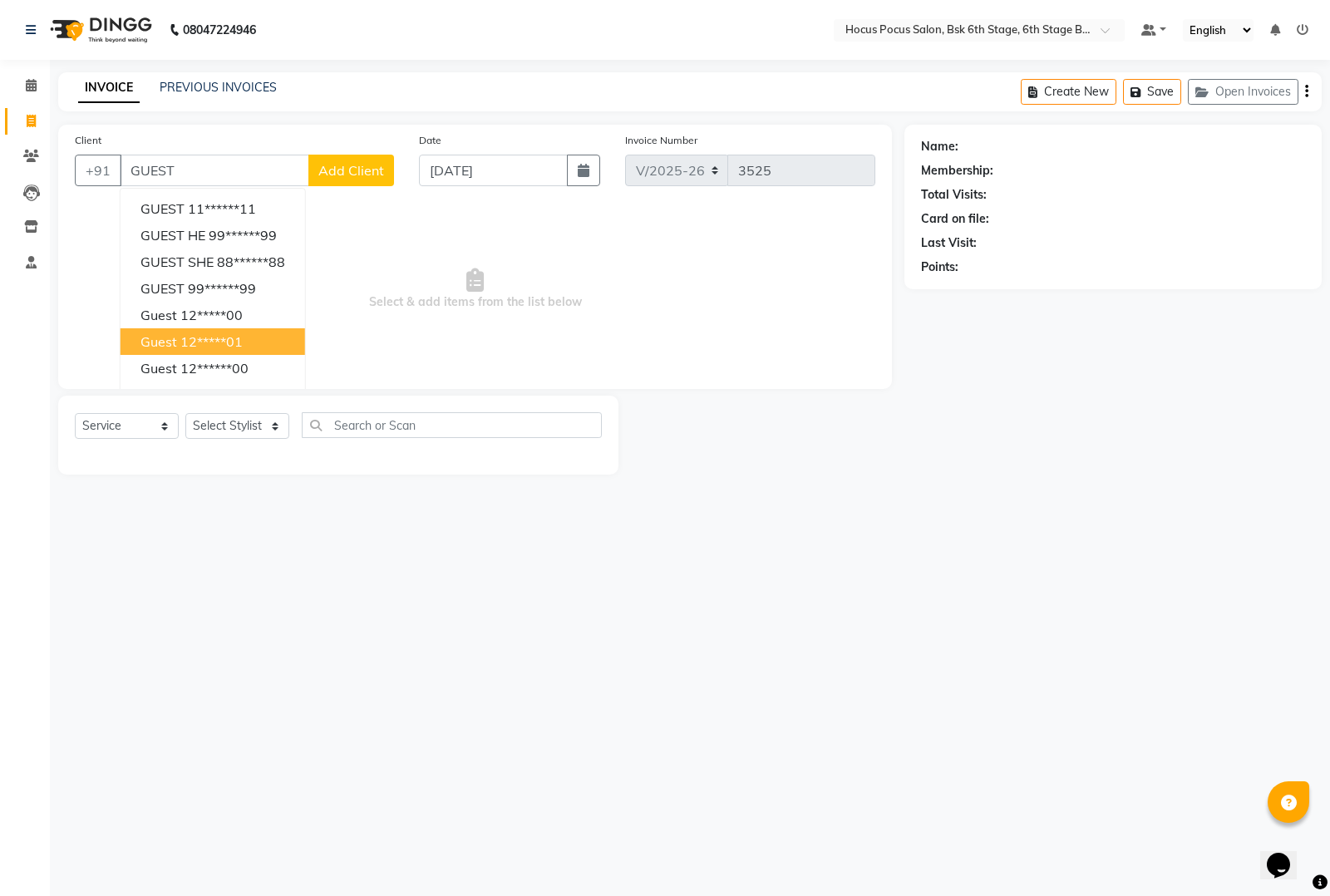
click at [194, 353] on button "guest 12*****01" at bounding box center [212, 342] width 184 height 27
type input "12*****01"
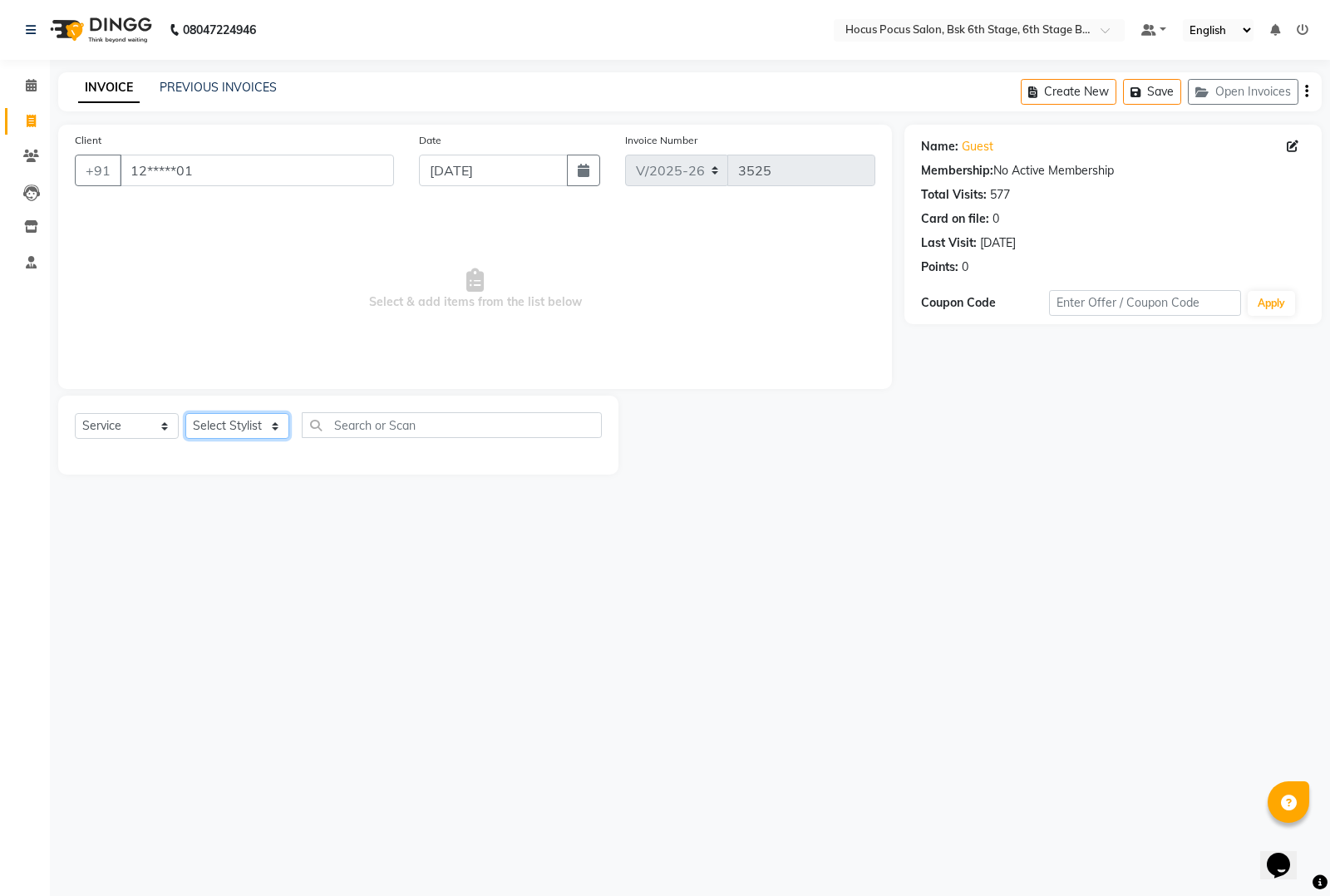
click at [212, 416] on select "Select Stylist [PERSON_NAME] hocus pocus [PERSON_NAME] [PERSON_NAME] [PERSON_NA…" at bounding box center [237, 426] width 104 height 26
select select "79746"
click at [185, 413] on select "Select Stylist [PERSON_NAME] hocus pocus [PERSON_NAME] [PERSON_NAME] [PERSON_NA…" at bounding box center [237, 426] width 104 height 26
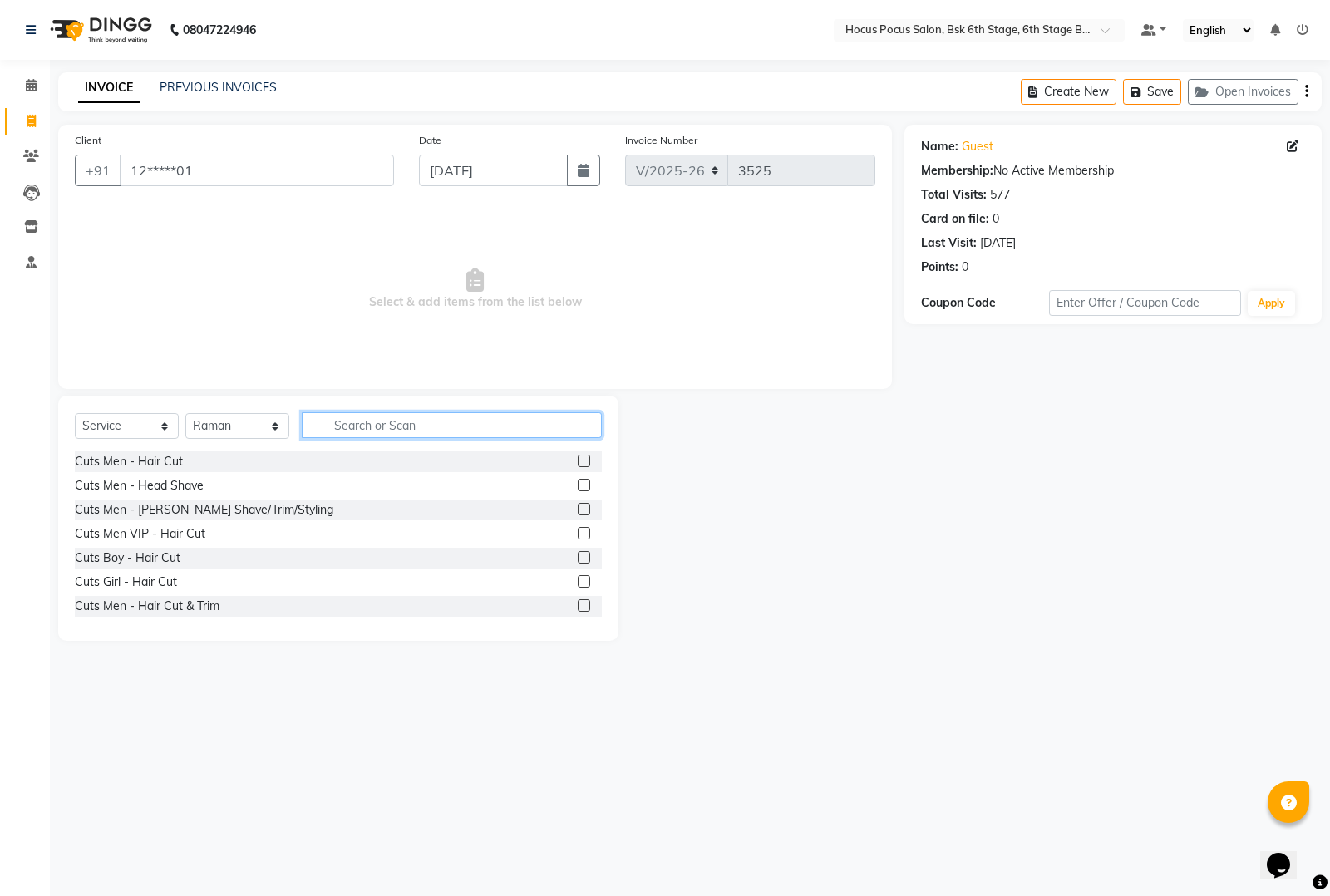
click at [339, 414] on input "text" at bounding box center [452, 425] width 300 height 26
type input "P"
type input "WAX"
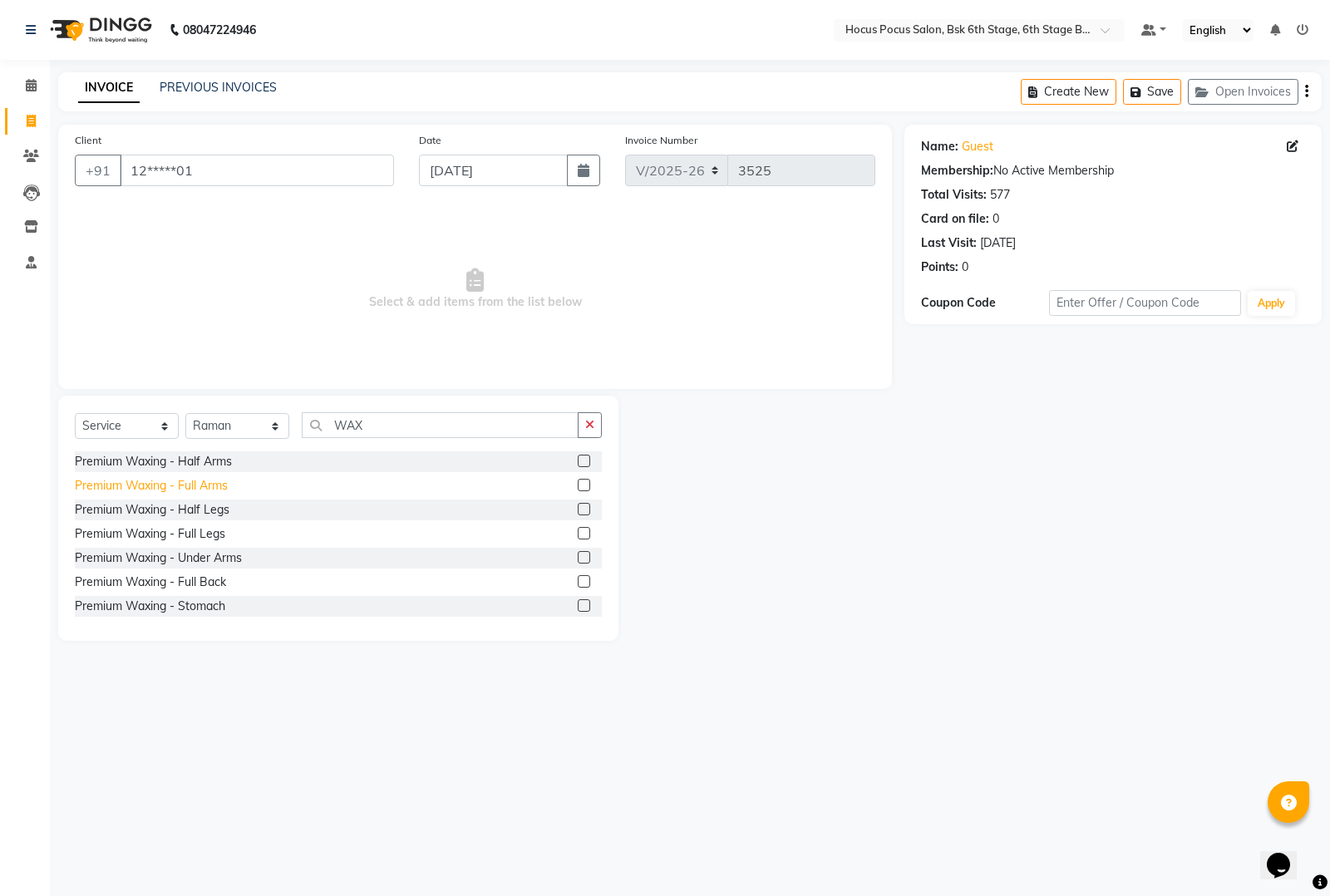
click at [204, 480] on div "Premium Waxing - Full Arms" at bounding box center [151, 485] width 153 height 17
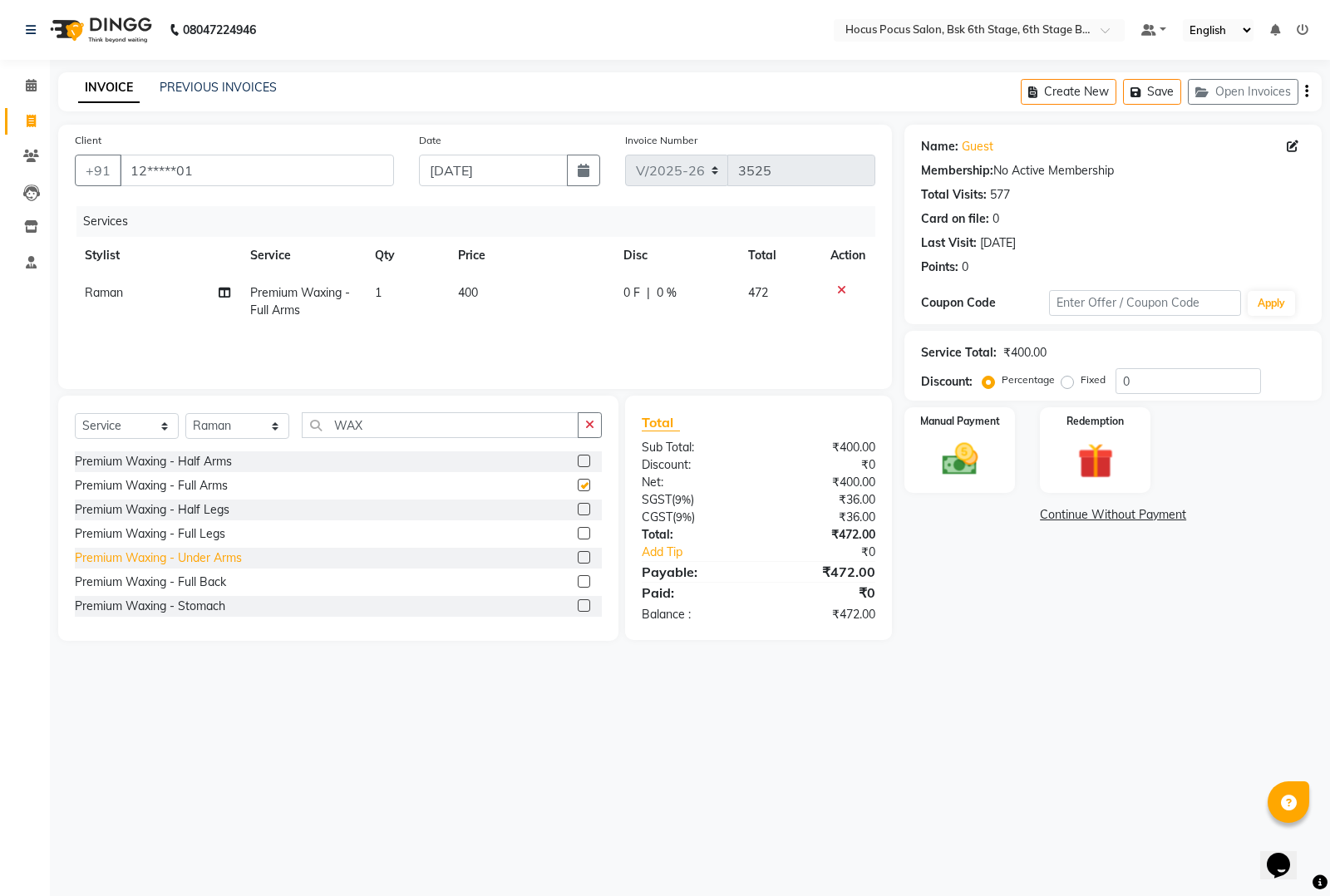
checkbox input "false"
click at [208, 504] on div "Premium Waxing - Half Legs" at bounding box center [152, 510] width 155 height 17
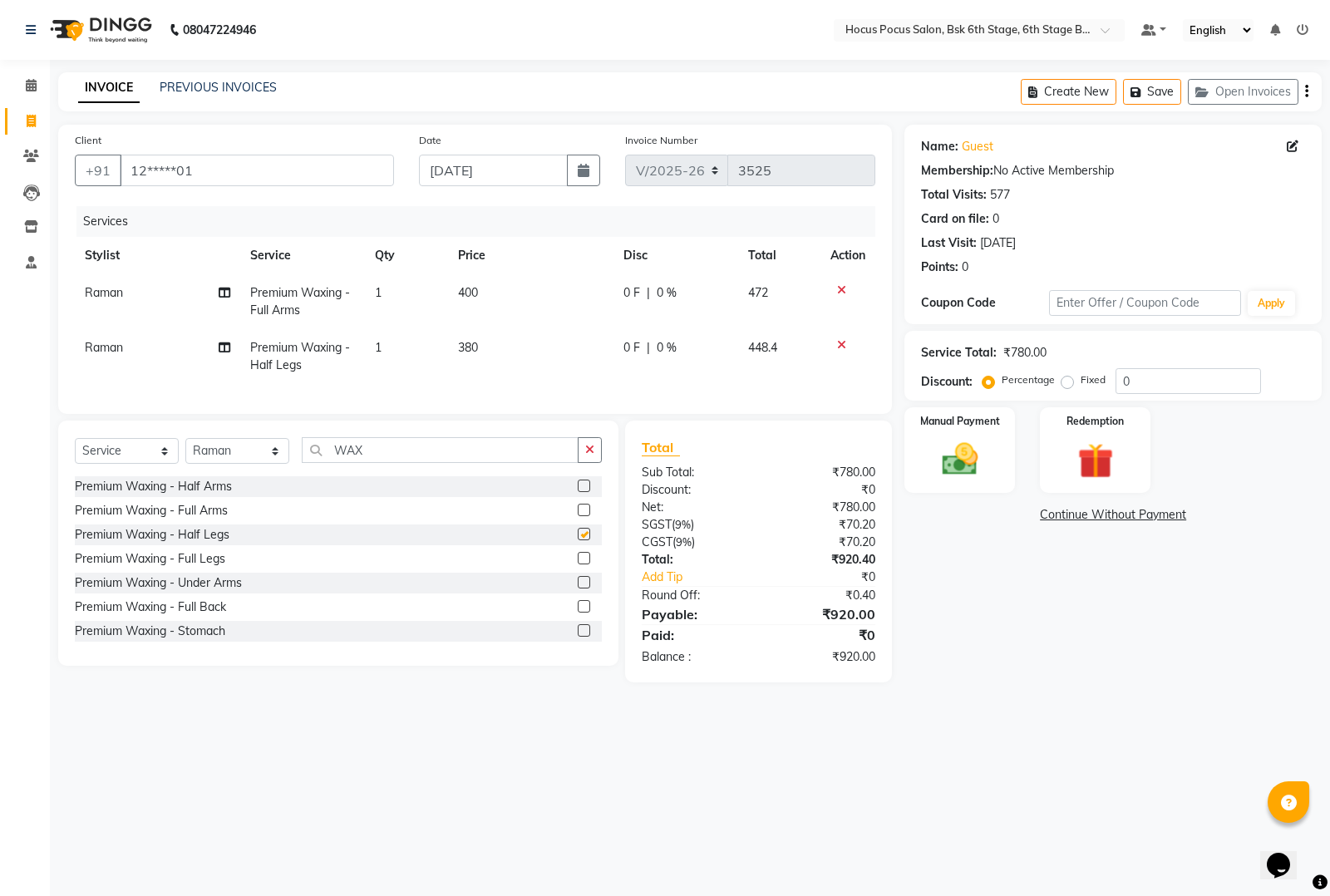
checkbox input "false"
click at [409, 463] on input "WAX" at bounding box center [440, 450] width 277 height 26
type input "W"
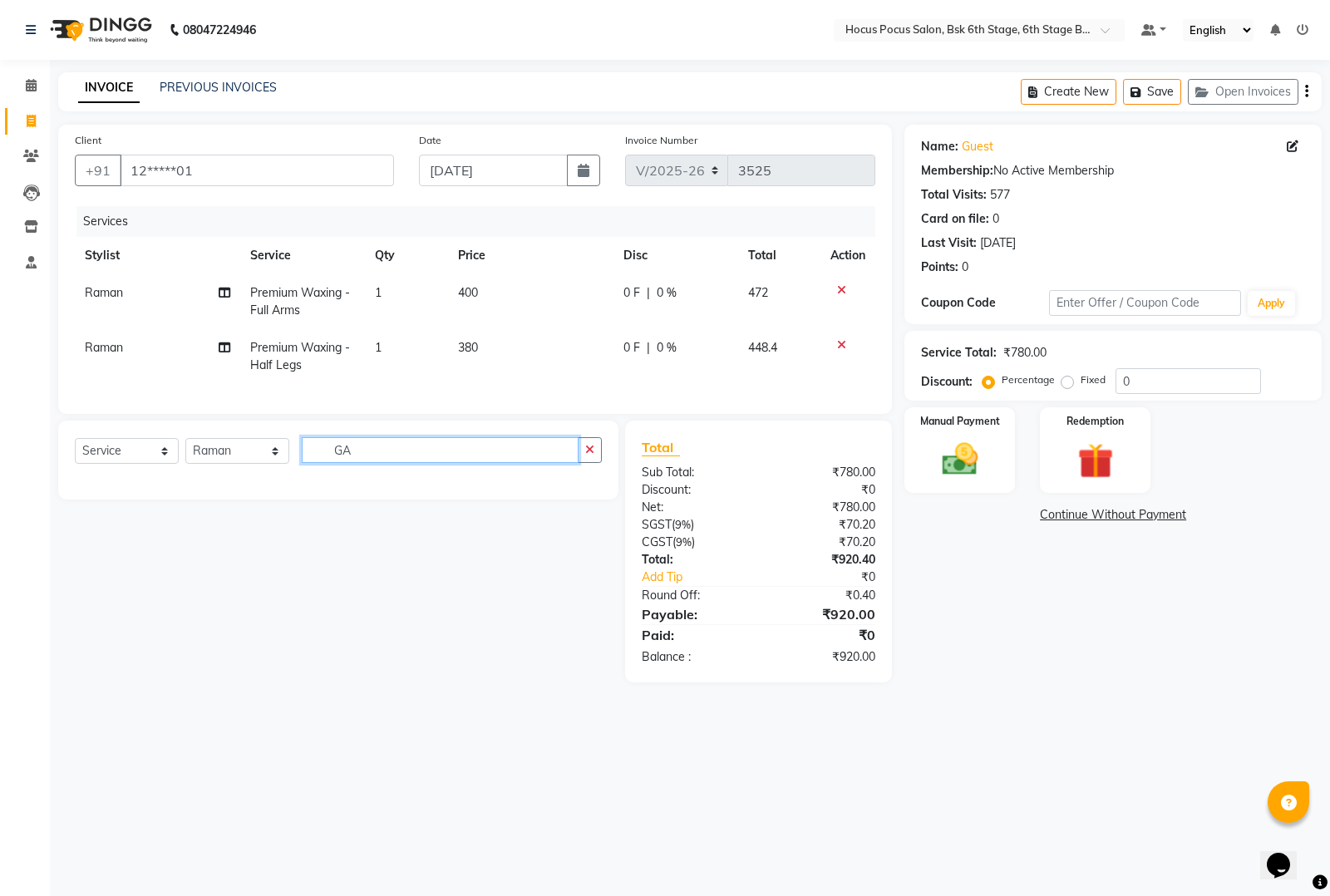
type input "G"
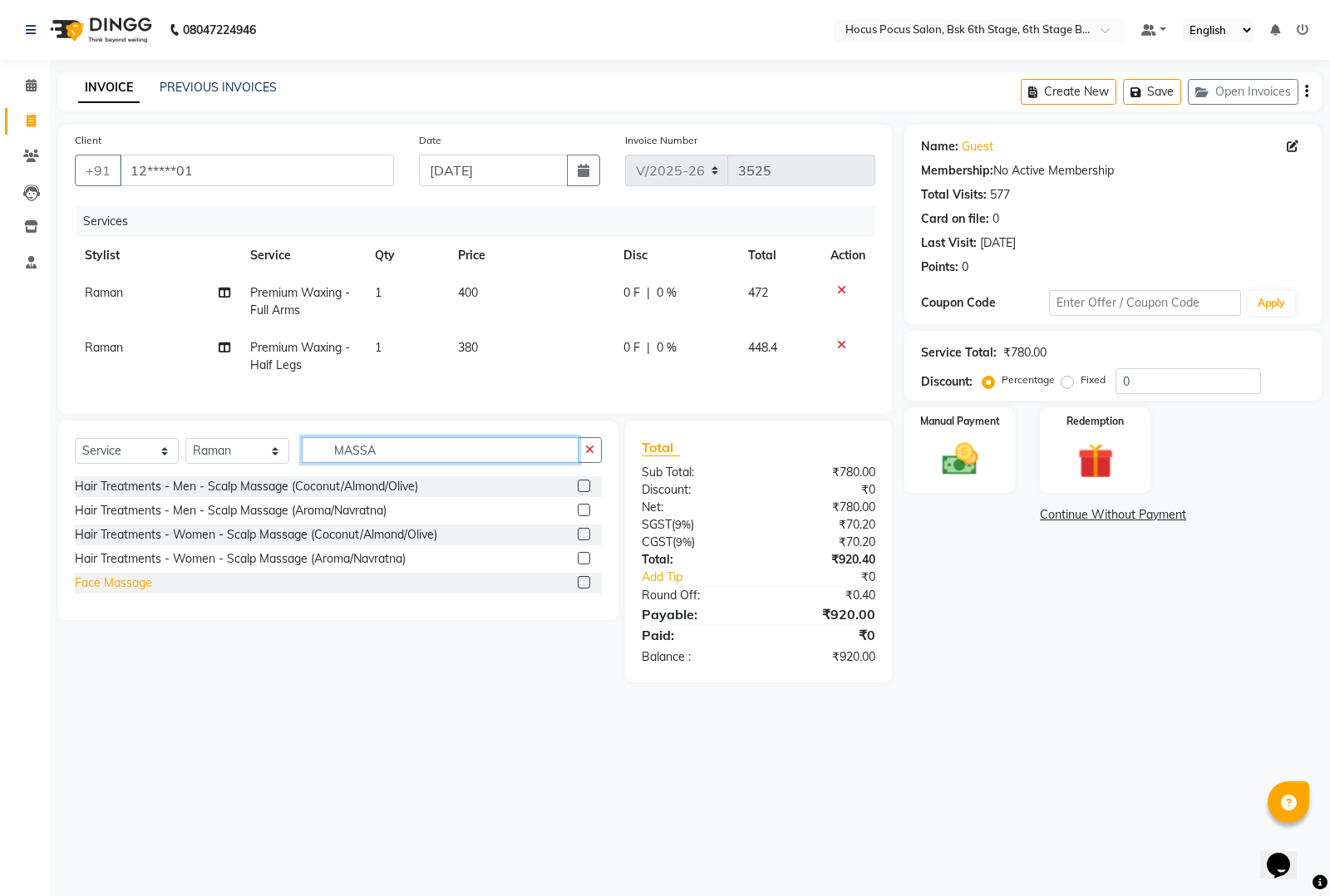
type input "MASSA"
click at [118, 592] on div "Face Massage" at bounding box center [113, 582] width 77 height 17
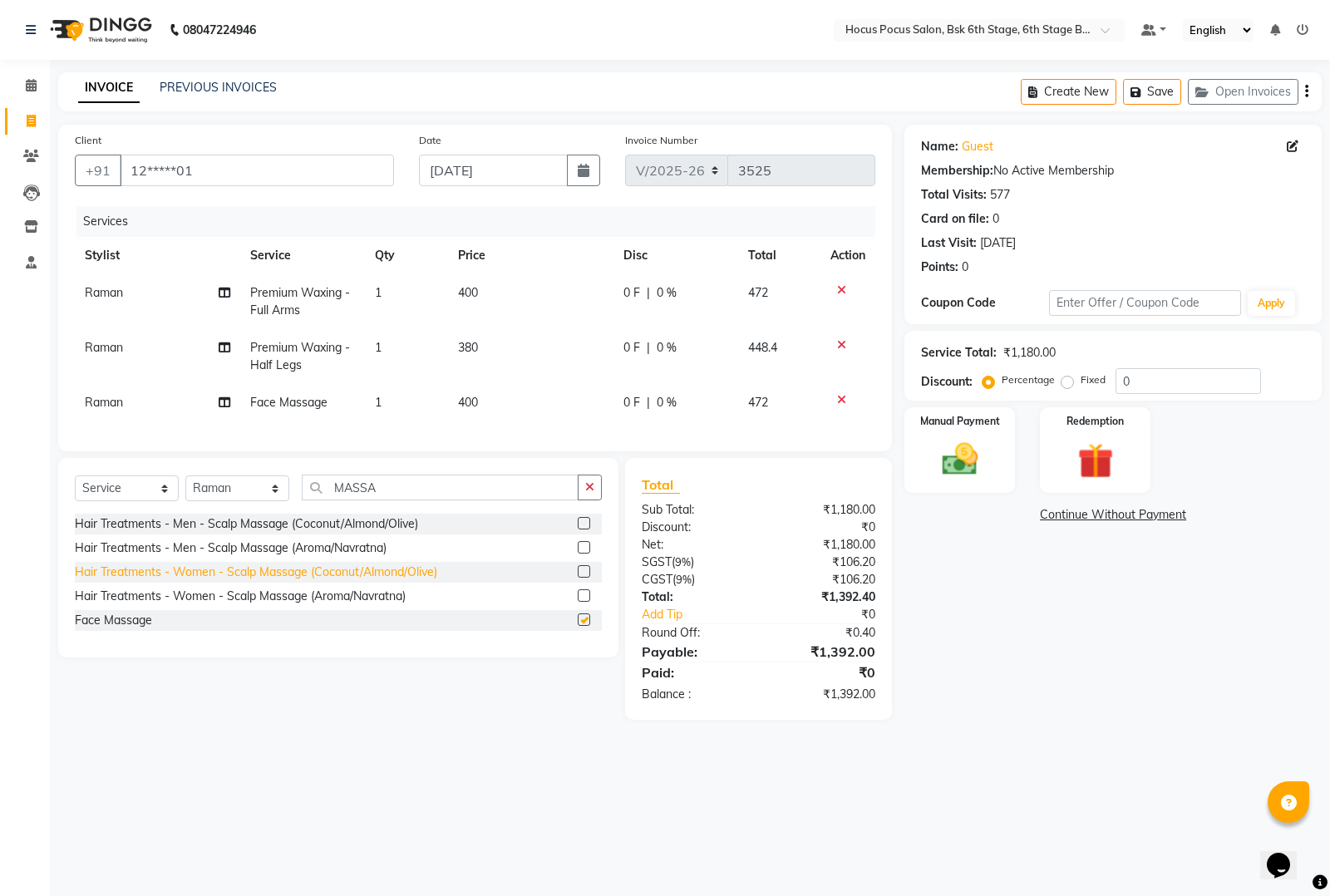
checkbox input "false"
click at [226, 581] on div "Hair Treatments - Women - Scalp Massage (Coconut/Almond/Olive)" at bounding box center [255, 572] width 362 height 17
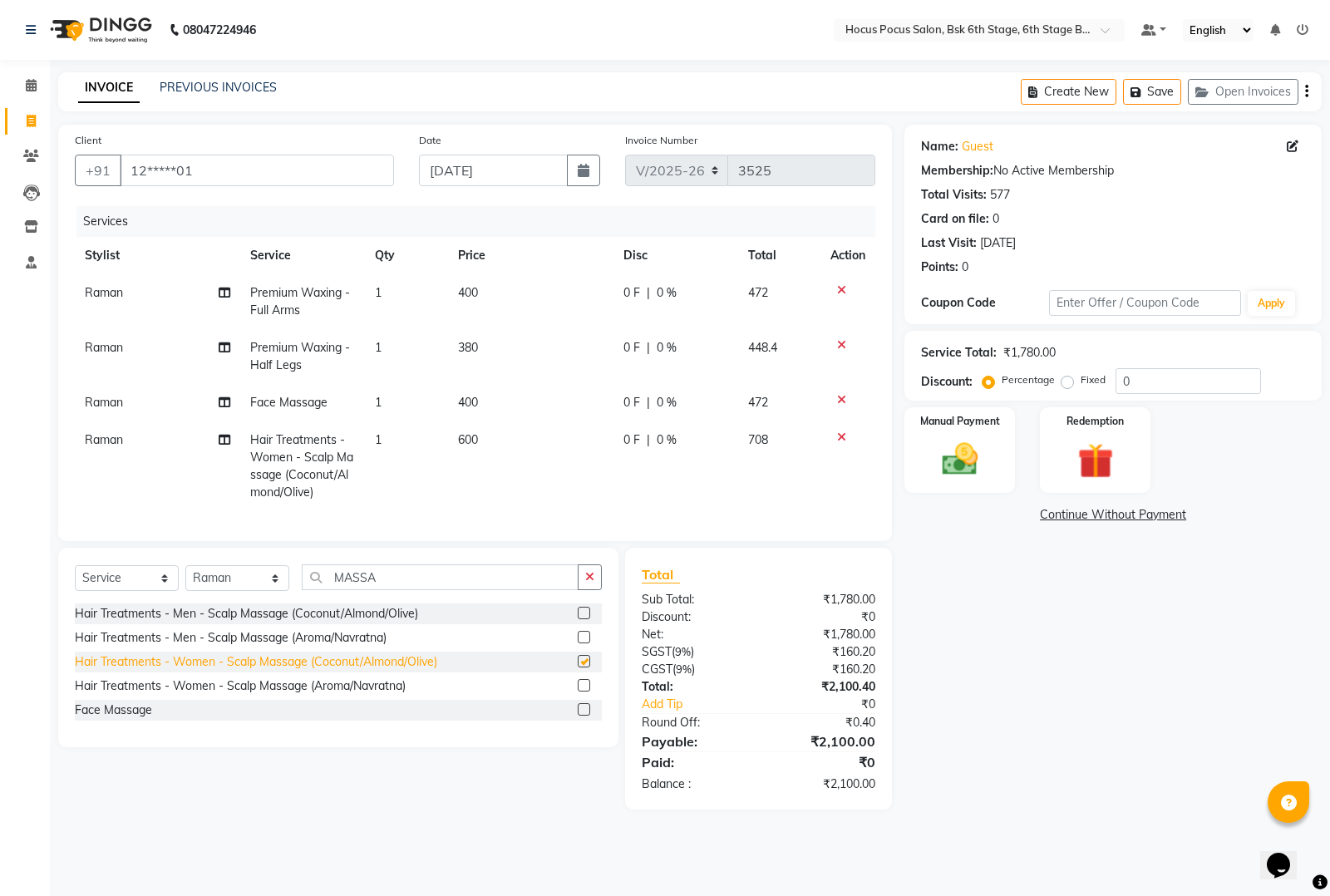
checkbox input "false"
click at [486, 442] on td "600" at bounding box center [531, 466] width 165 height 90
select select "79746"
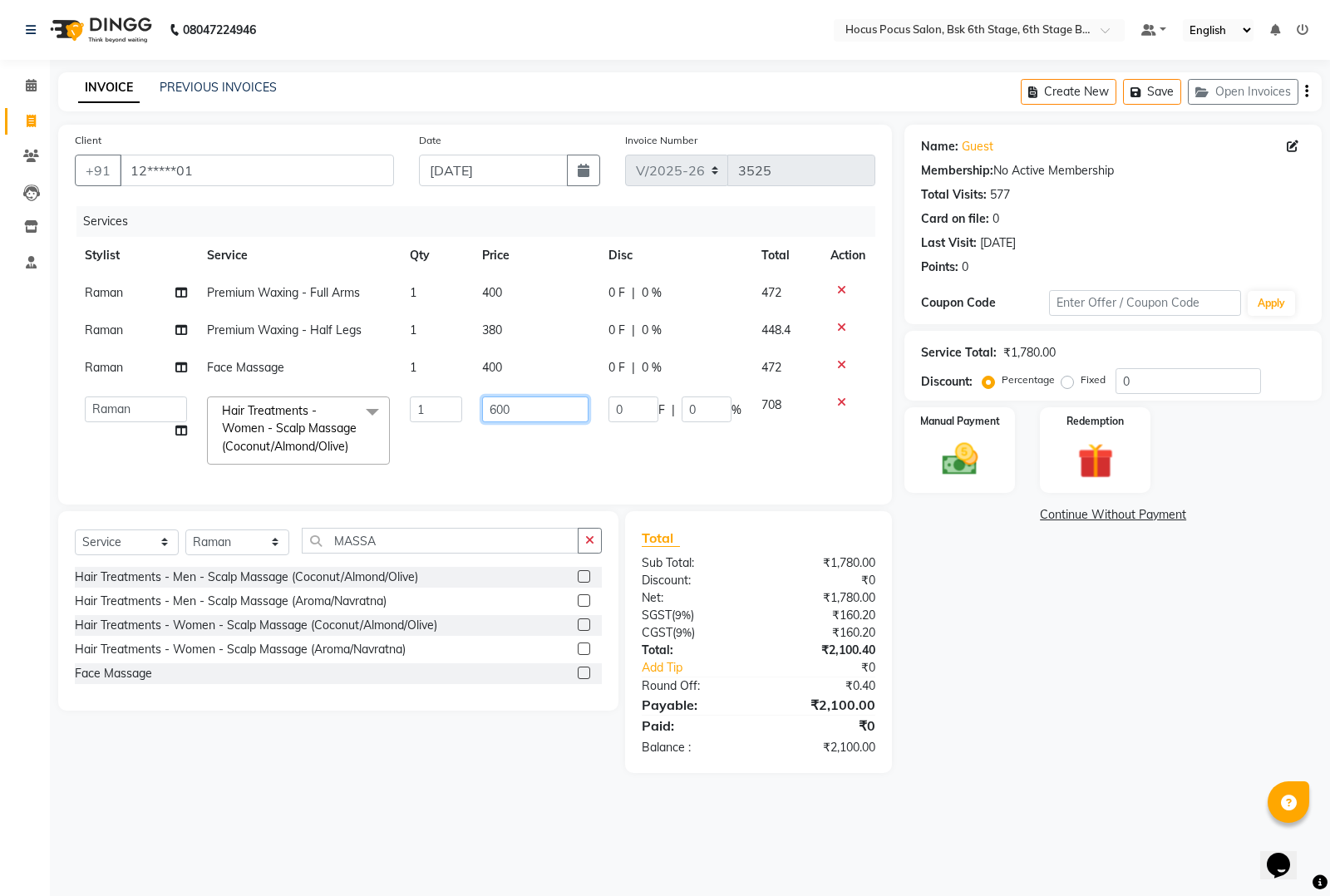
click at [532, 417] on input "600" at bounding box center [536, 409] width 106 height 26
type input "6"
type input "500"
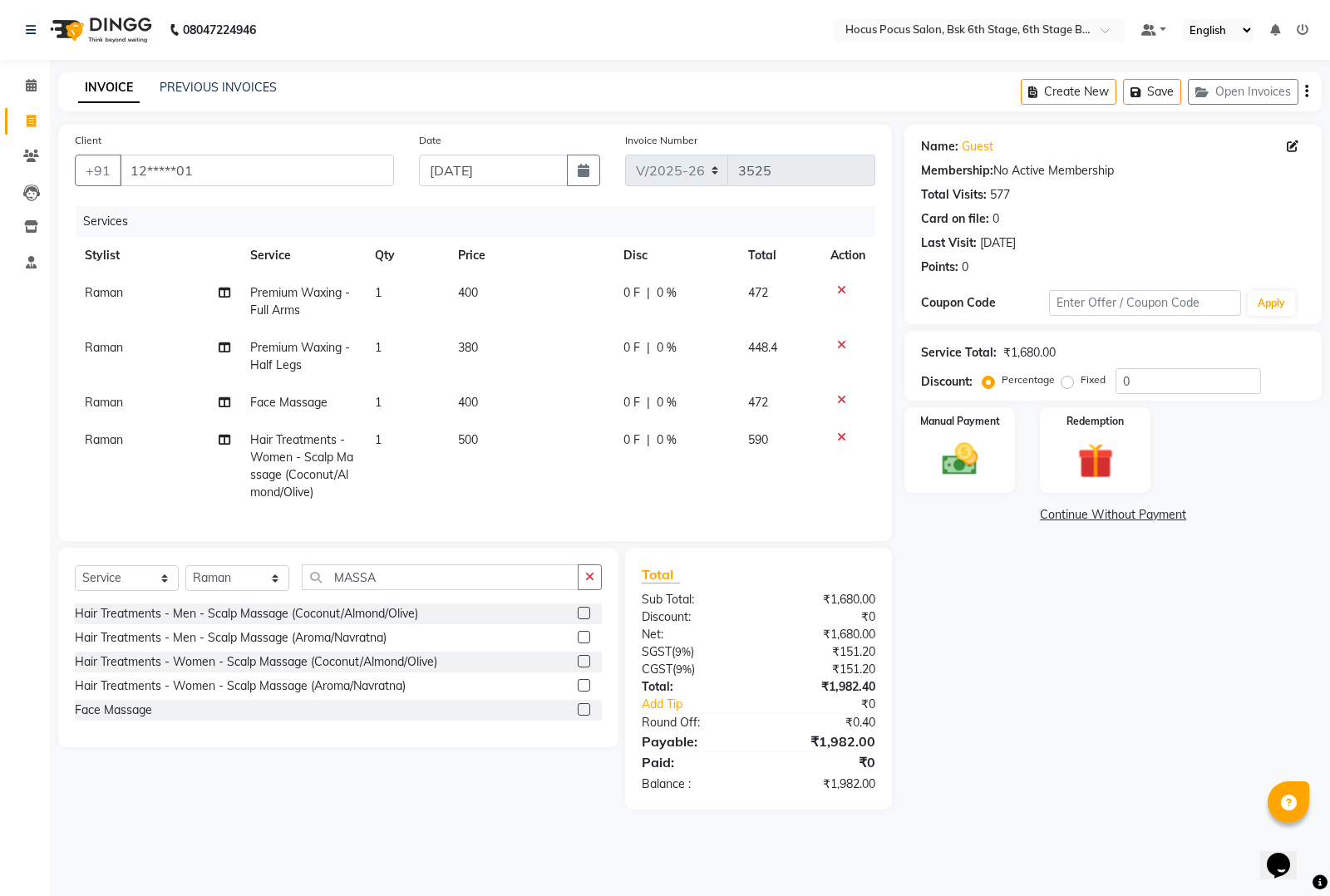
click at [547, 767] on div "Select Service Product Membership Package Voucher Prepaid Gift Card Select Styl…" at bounding box center [332, 679] width 572 height 262
click at [294, 181] on input "12*****01" at bounding box center [256, 170] width 274 height 31
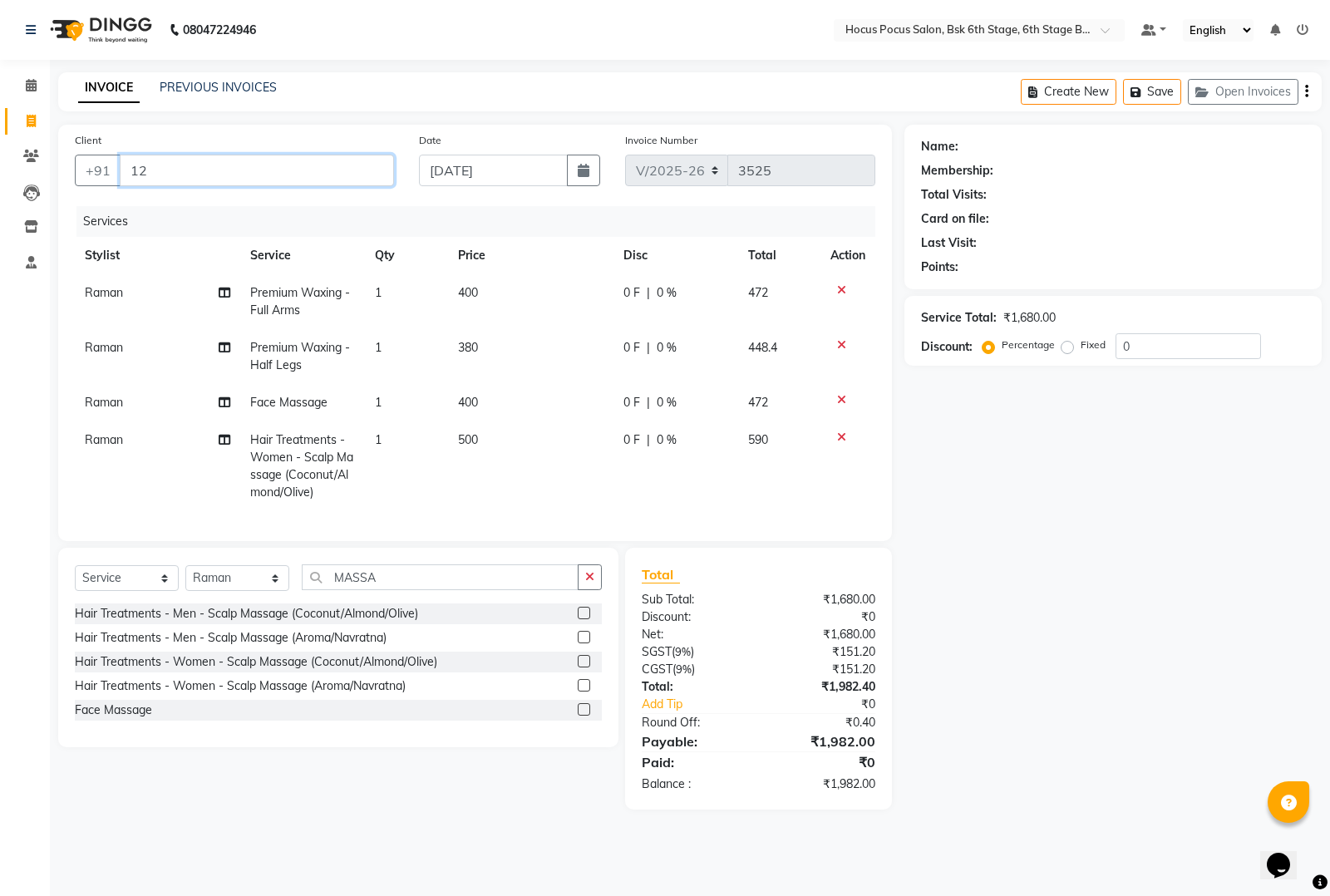
type input "1"
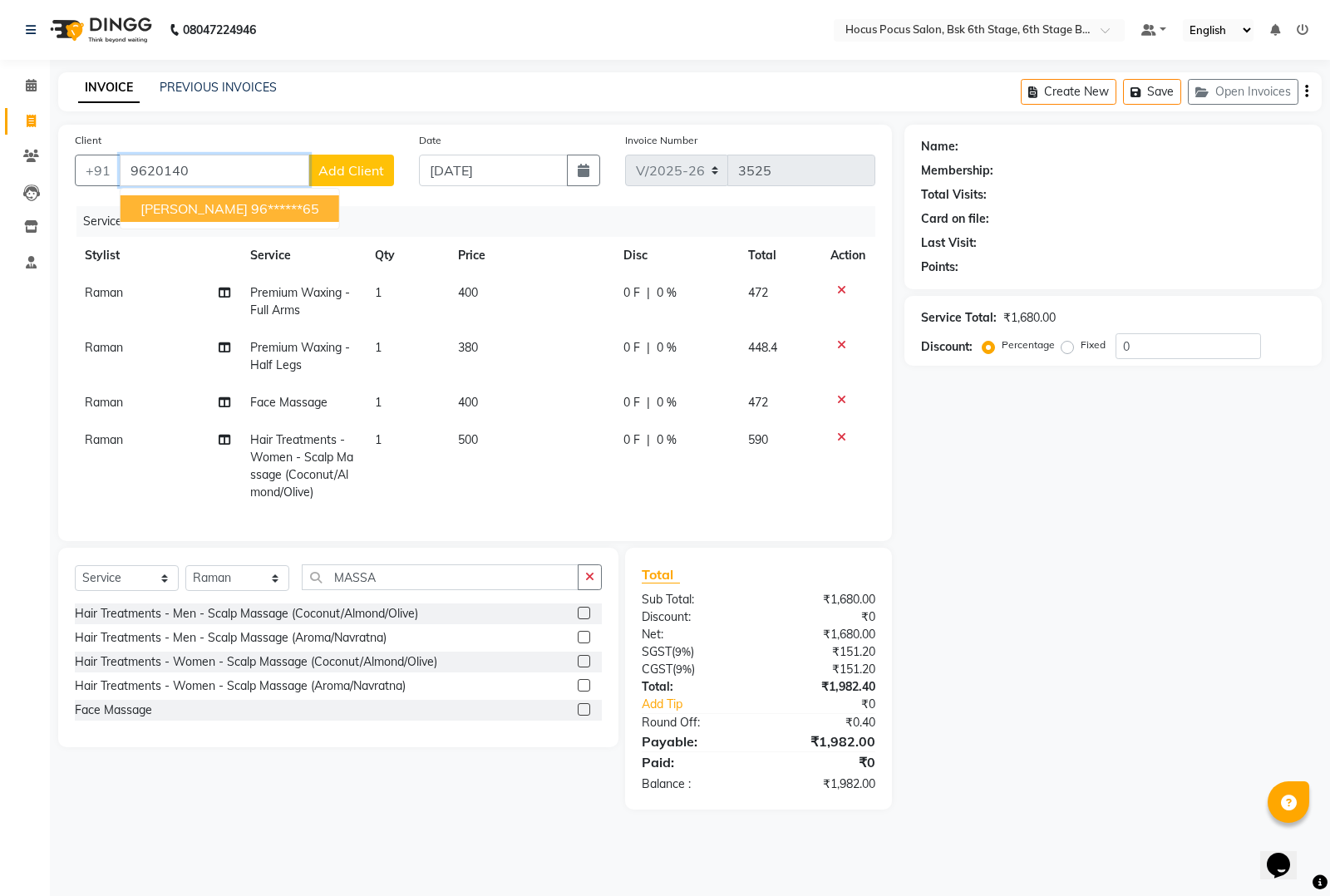
click at [173, 204] on span "[PERSON_NAME]" at bounding box center [193, 208] width 107 height 17
type input "96******65"
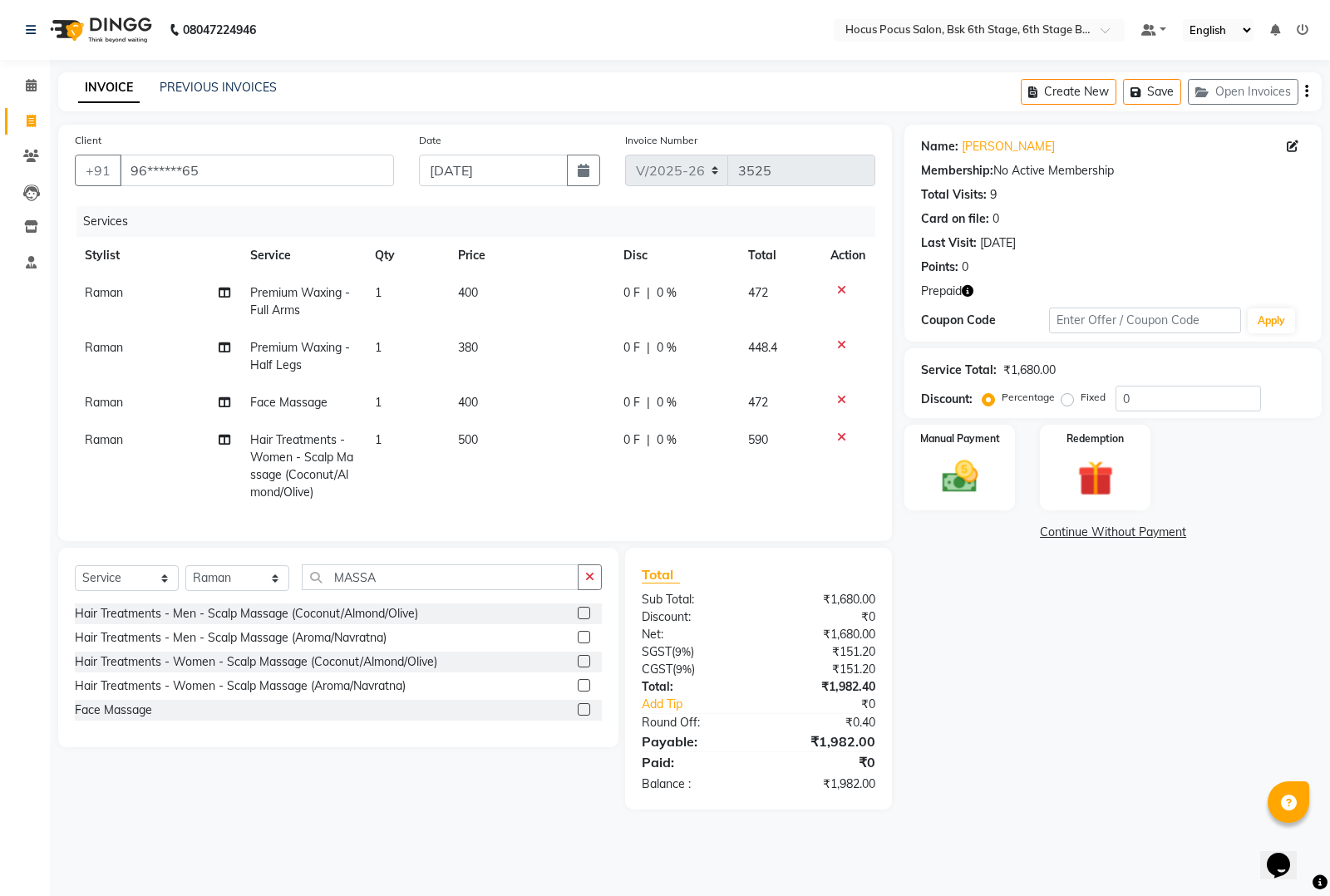
click at [971, 291] on icon "button" at bounding box center [967, 290] width 12 height 12
click at [1061, 476] on div "Redemption" at bounding box center [1096, 467] width 115 height 89
drag, startPoint x: 1116, startPoint y: 532, endPoint x: 1116, endPoint y: 542, distance: 10.0
click at [1116, 533] on span "Prepaid 1" at bounding box center [1103, 535] width 54 height 19
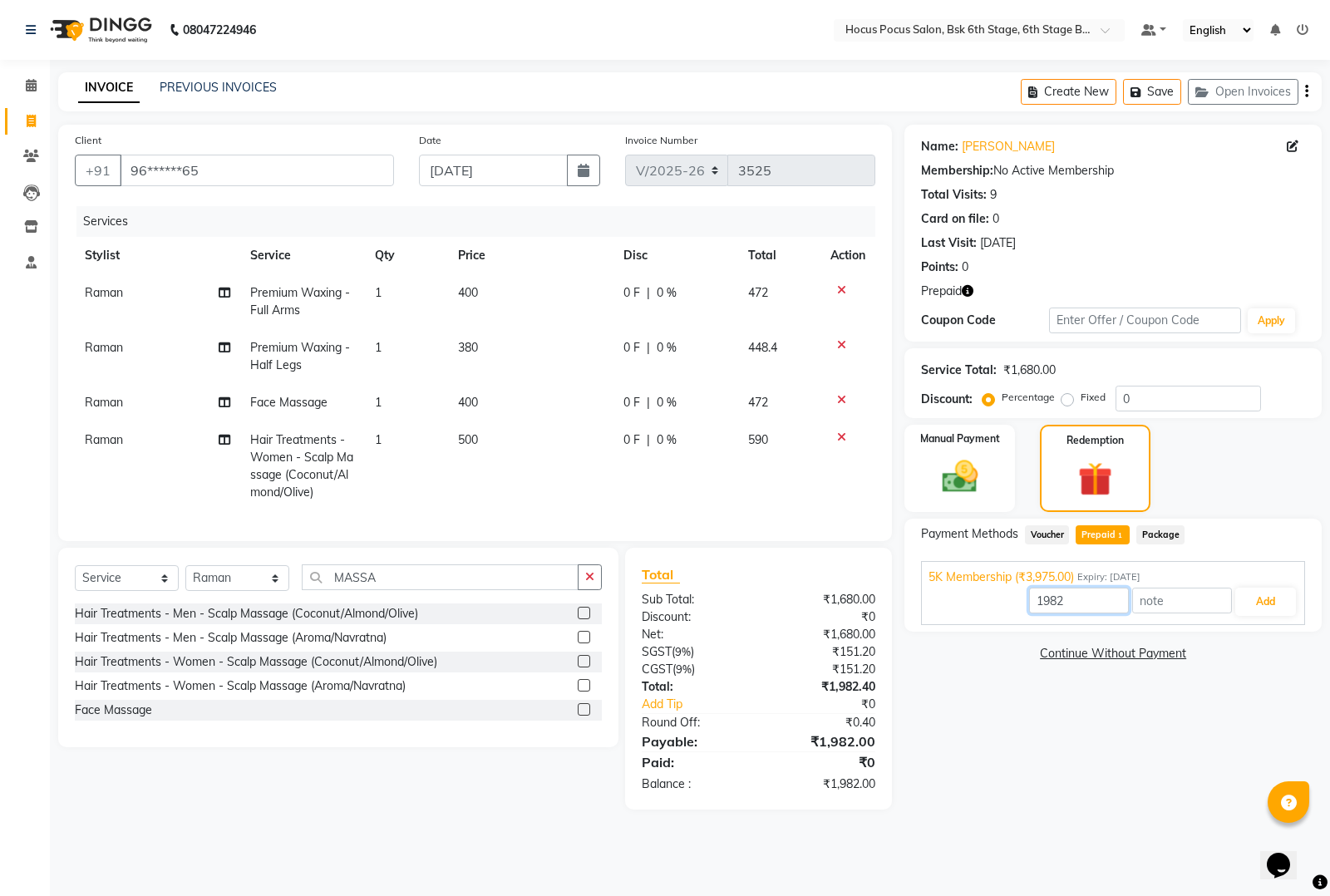
click at [1083, 606] on input "1982" at bounding box center [1078, 600] width 100 height 26
type input "1680"
click at [1255, 606] on button "Add" at bounding box center [1266, 601] width 61 height 28
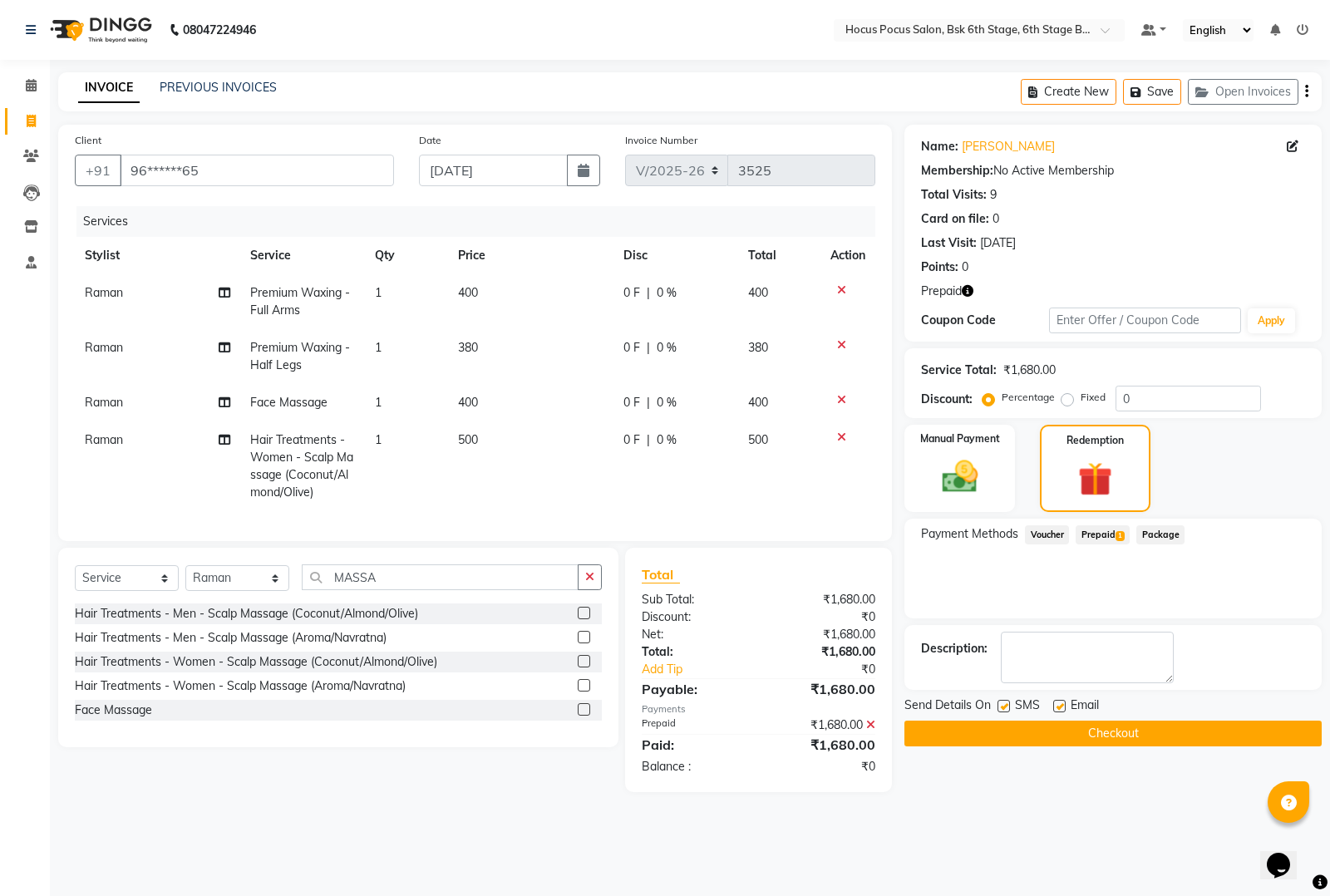
click at [1003, 700] on label at bounding box center [1004, 706] width 13 height 13
click at [1003, 702] on input "checkbox" at bounding box center [1003, 707] width 11 height 11
checkbox input "false"
click at [1006, 728] on button "Checkout" at bounding box center [1113, 733] width 417 height 26
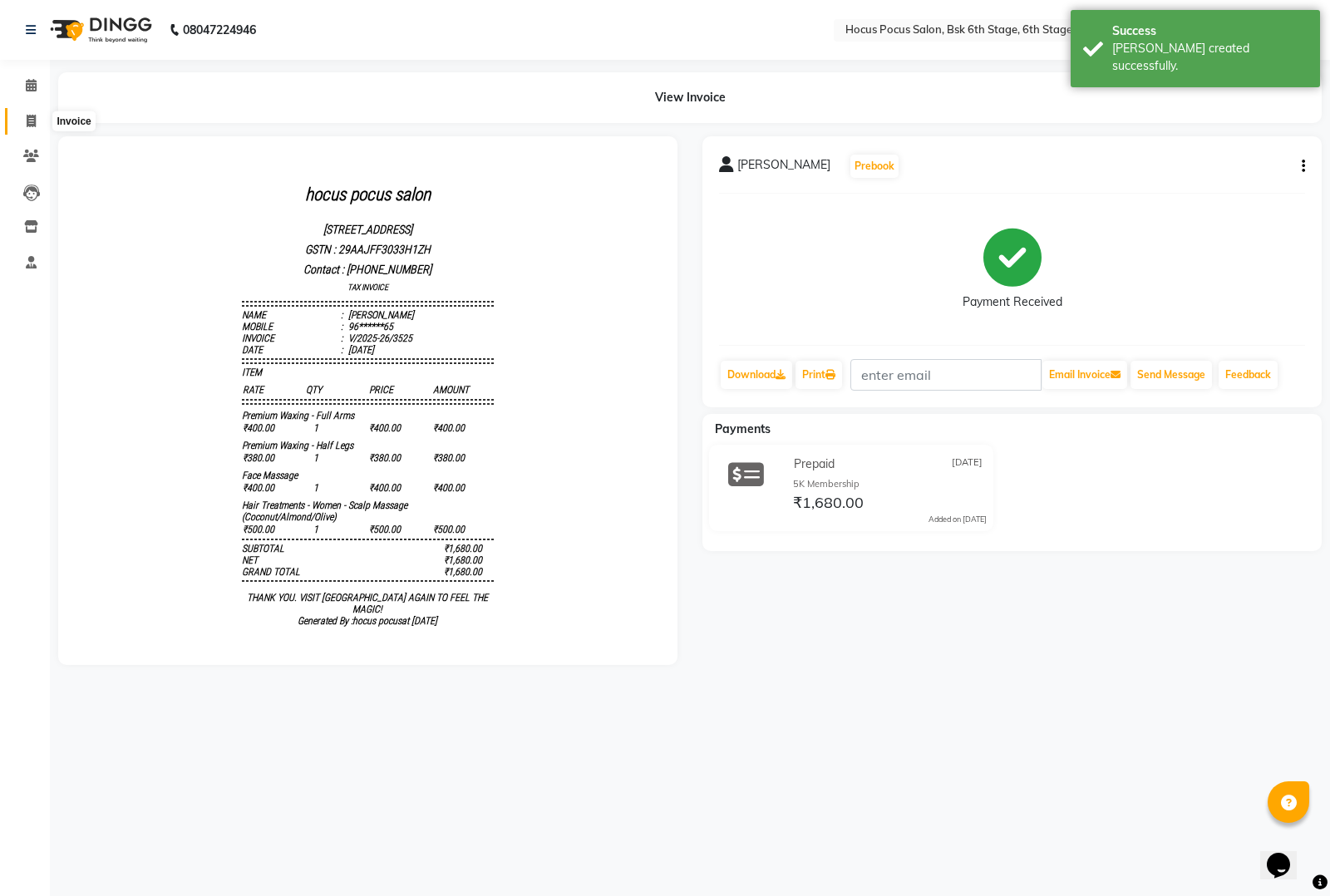
click at [31, 121] on icon at bounding box center [31, 121] width 9 height 13
select select "service"
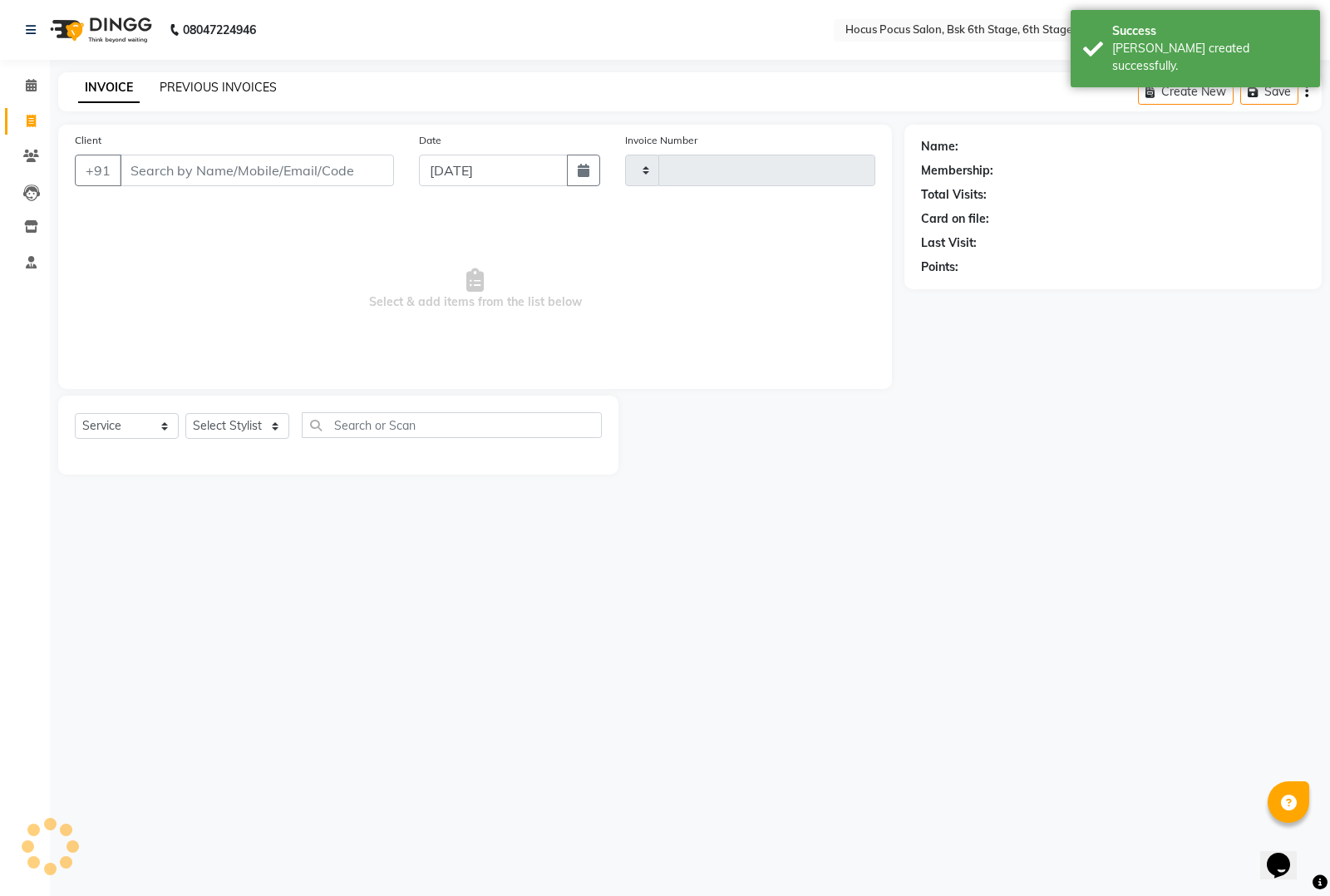
type input "3526"
select select "5242"
click at [202, 81] on link "PREVIOUS INVOICES" at bounding box center [218, 87] width 117 height 15
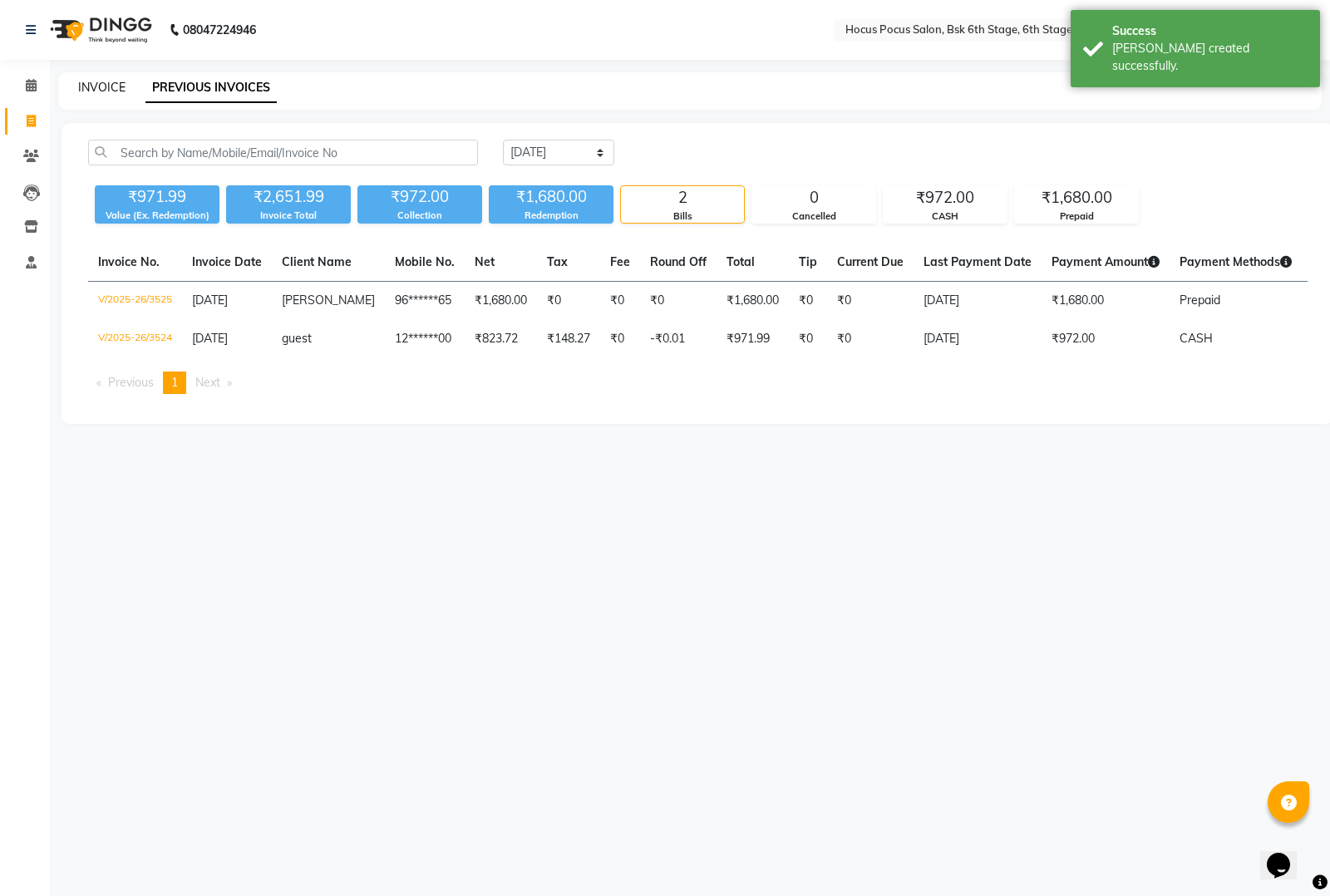
click at [94, 85] on link "INVOICE" at bounding box center [102, 87] width 48 height 15
select select "5242"
select select "service"
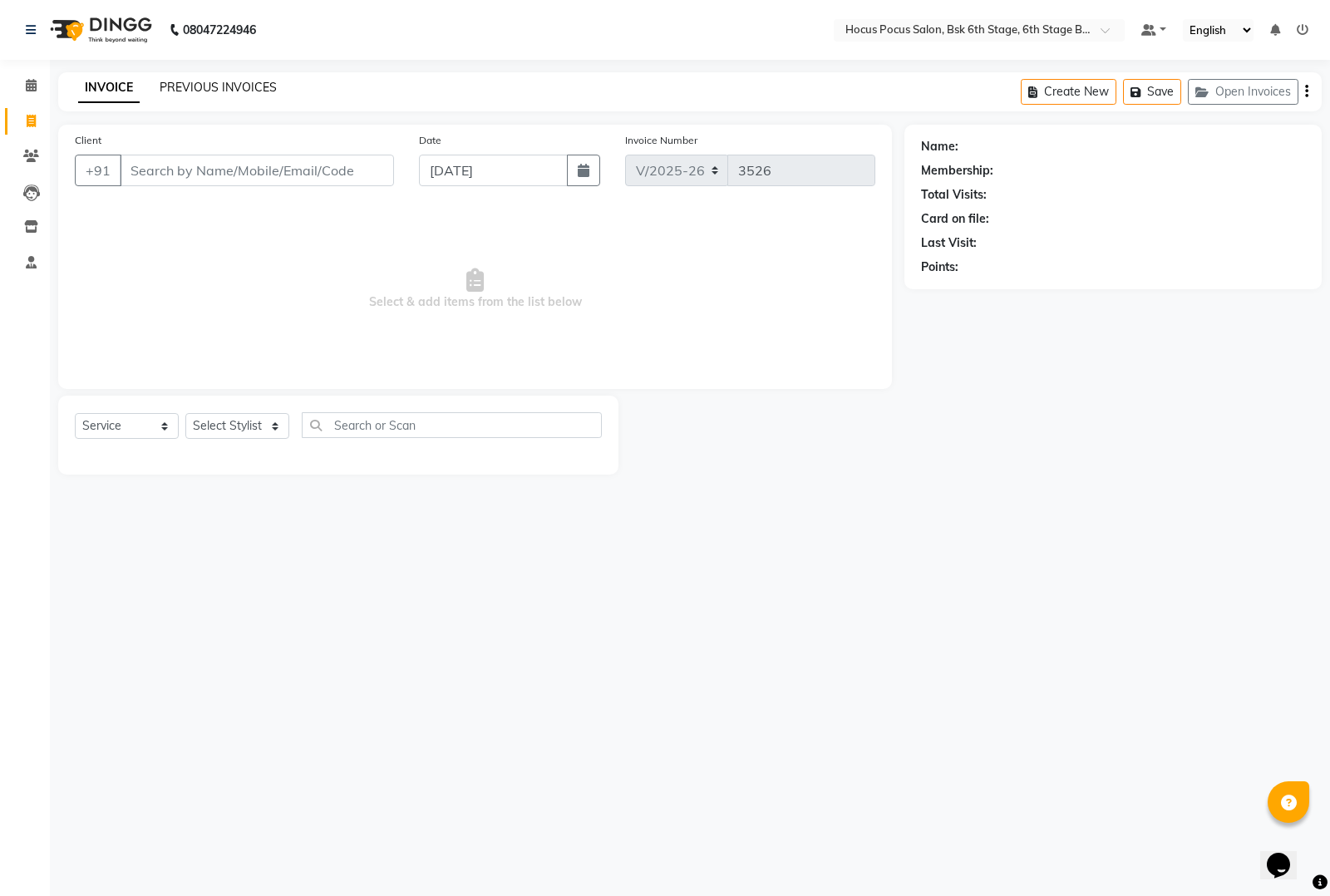
click at [215, 84] on link "PREVIOUS INVOICES" at bounding box center [218, 87] width 117 height 15
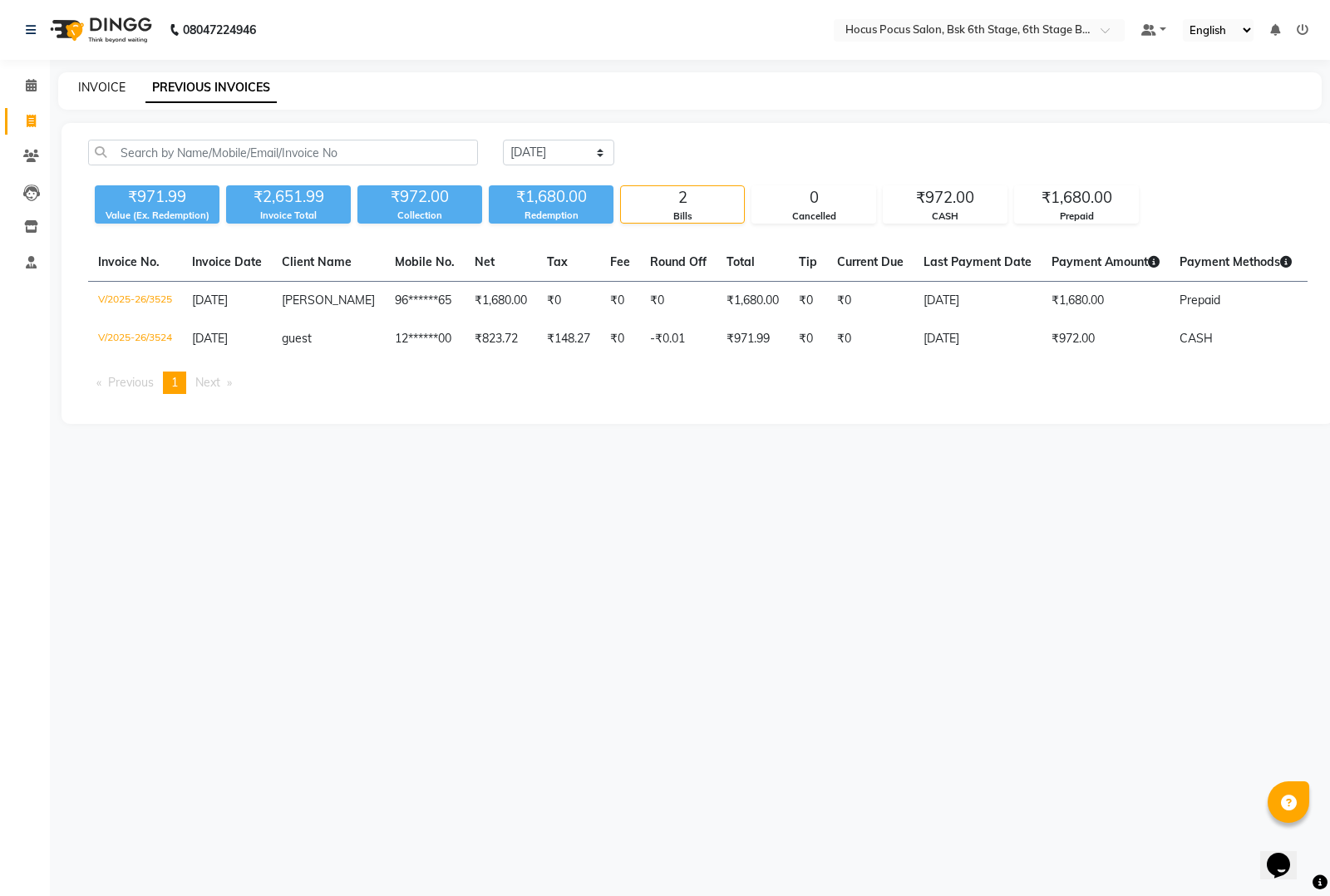
click at [100, 88] on link "INVOICE" at bounding box center [102, 87] width 48 height 15
select select "service"
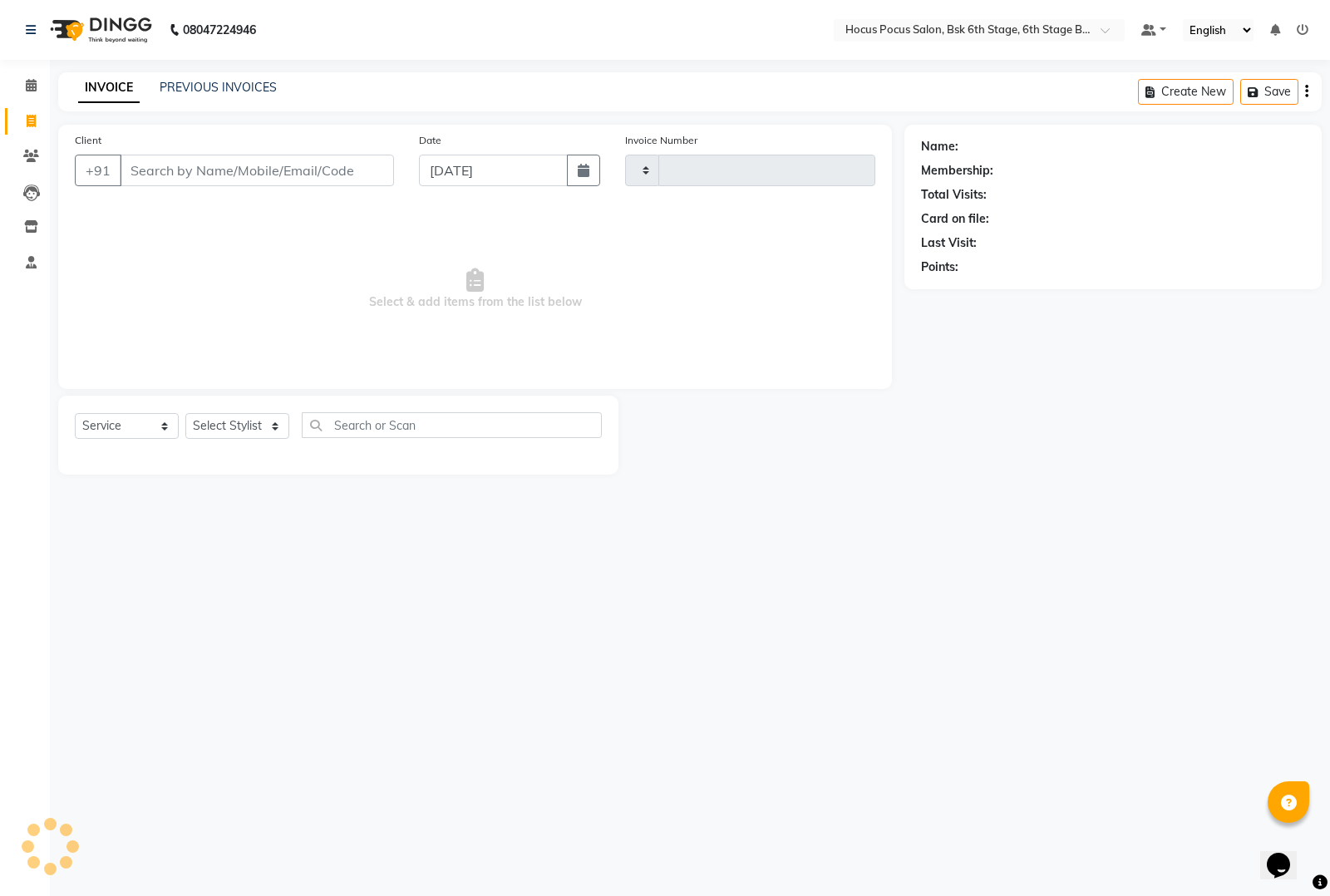
type input "3526"
select select "5242"
click at [169, 173] on input "Client" at bounding box center [256, 170] width 274 height 31
click at [233, 85] on link "PREVIOUS INVOICES" at bounding box center [218, 87] width 117 height 15
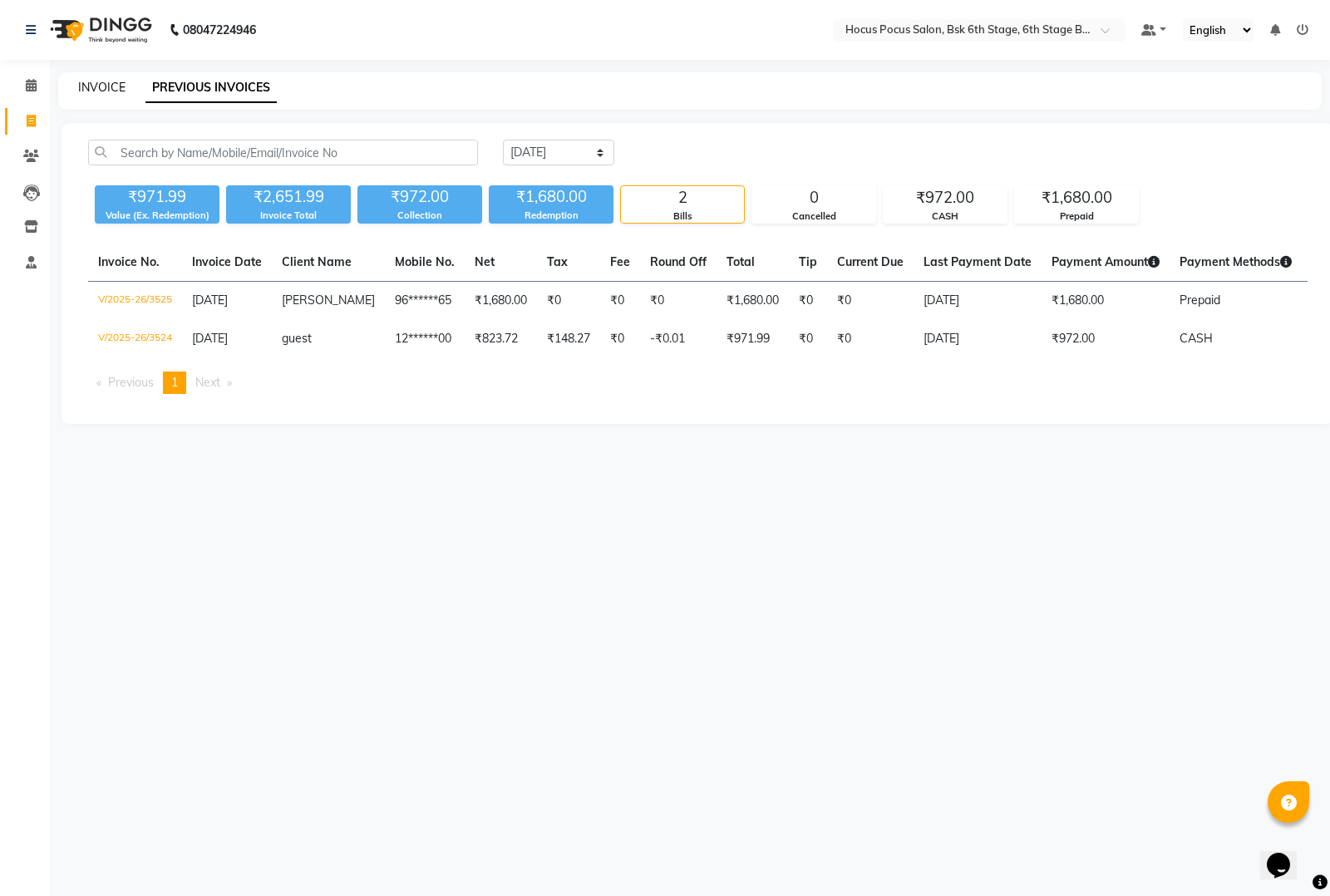
click at [102, 89] on link "INVOICE" at bounding box center [102, 87] width 48 height 15
select select "service"
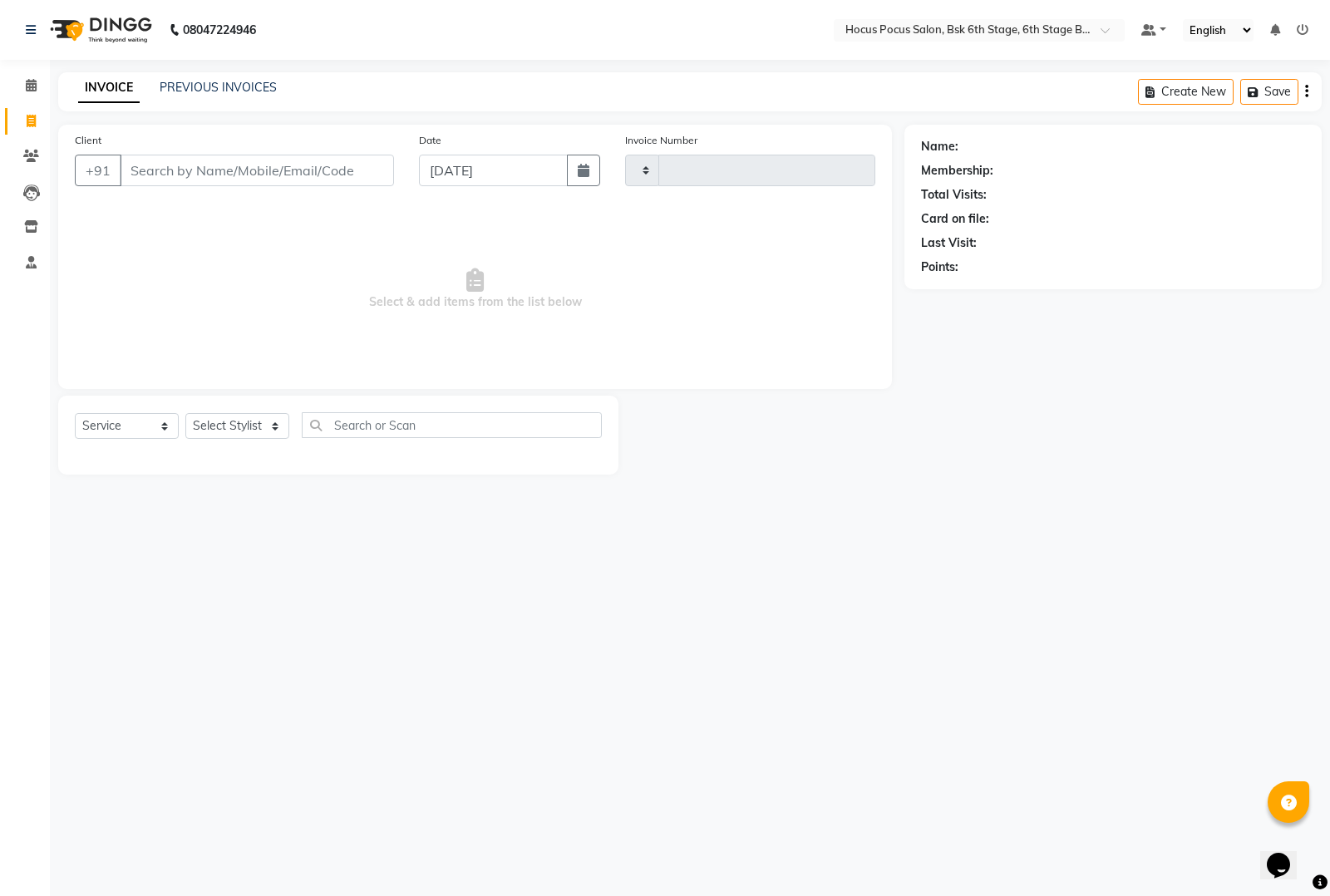
type input "3526"
select select "5242"
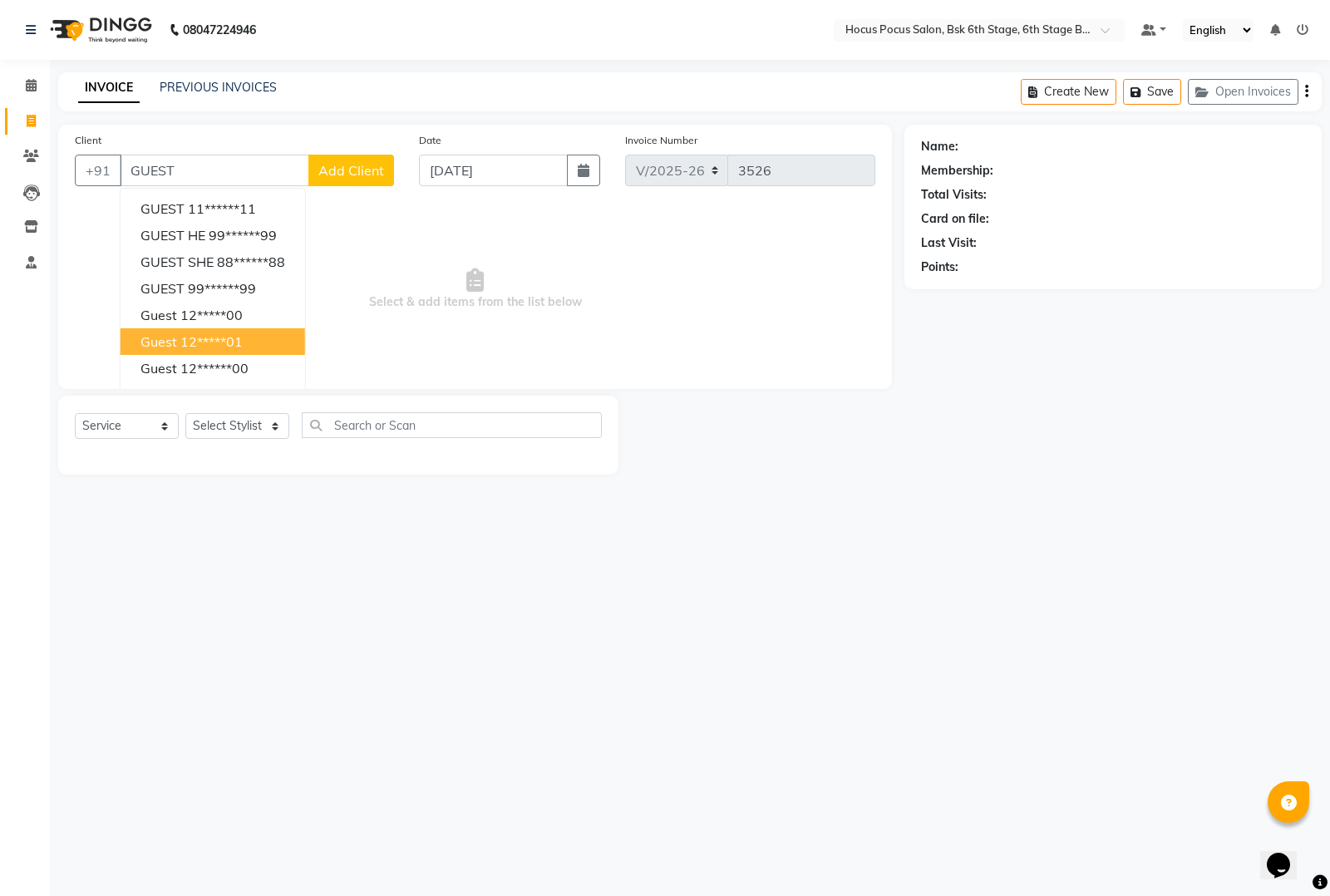
click at [187, 350] on button "guest 12*****01" at bounding box center [212, 342] width 184 height 27
type input "12*****01"
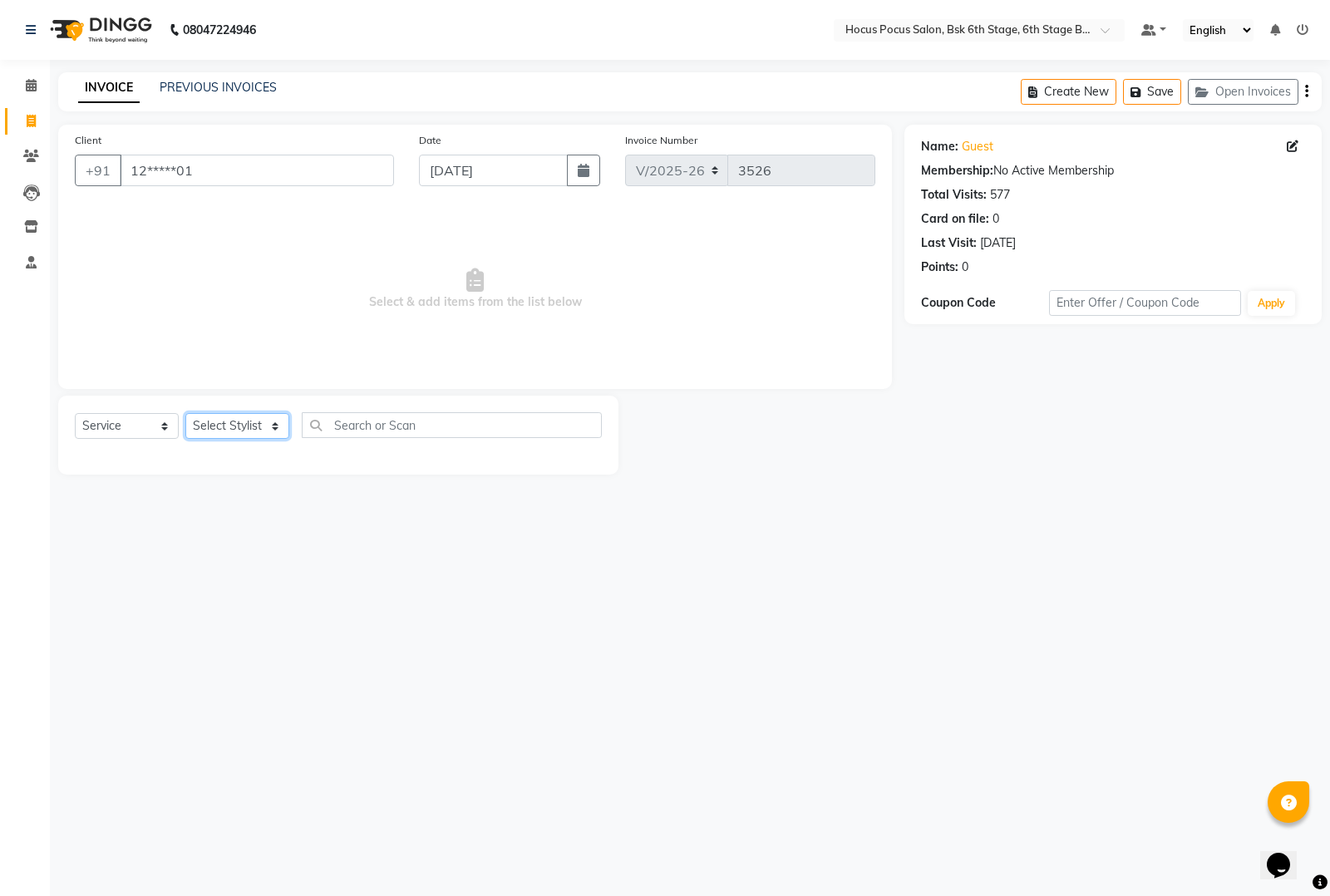
drag, startPoint x: 218, startPoint y: 417, endPoint x: 217, endPoint y: 435, distance: 18.0
click at [217, 421] on select "Select Stylist [PERSON_NAME] hocus pocus [PERSON_NAME] [PERSON_NAME] [PERSON_NA…" at bounding box center [237, 426] width 104 height 26
select select "81460"
click at [185, 413] on select "Select Stylist [PERSON_NAME] hocus pocus [PERSON_NAME] [PERSON_NAME] [PERSON_NA…" at bounding box center [237, 426] width 104 height 26
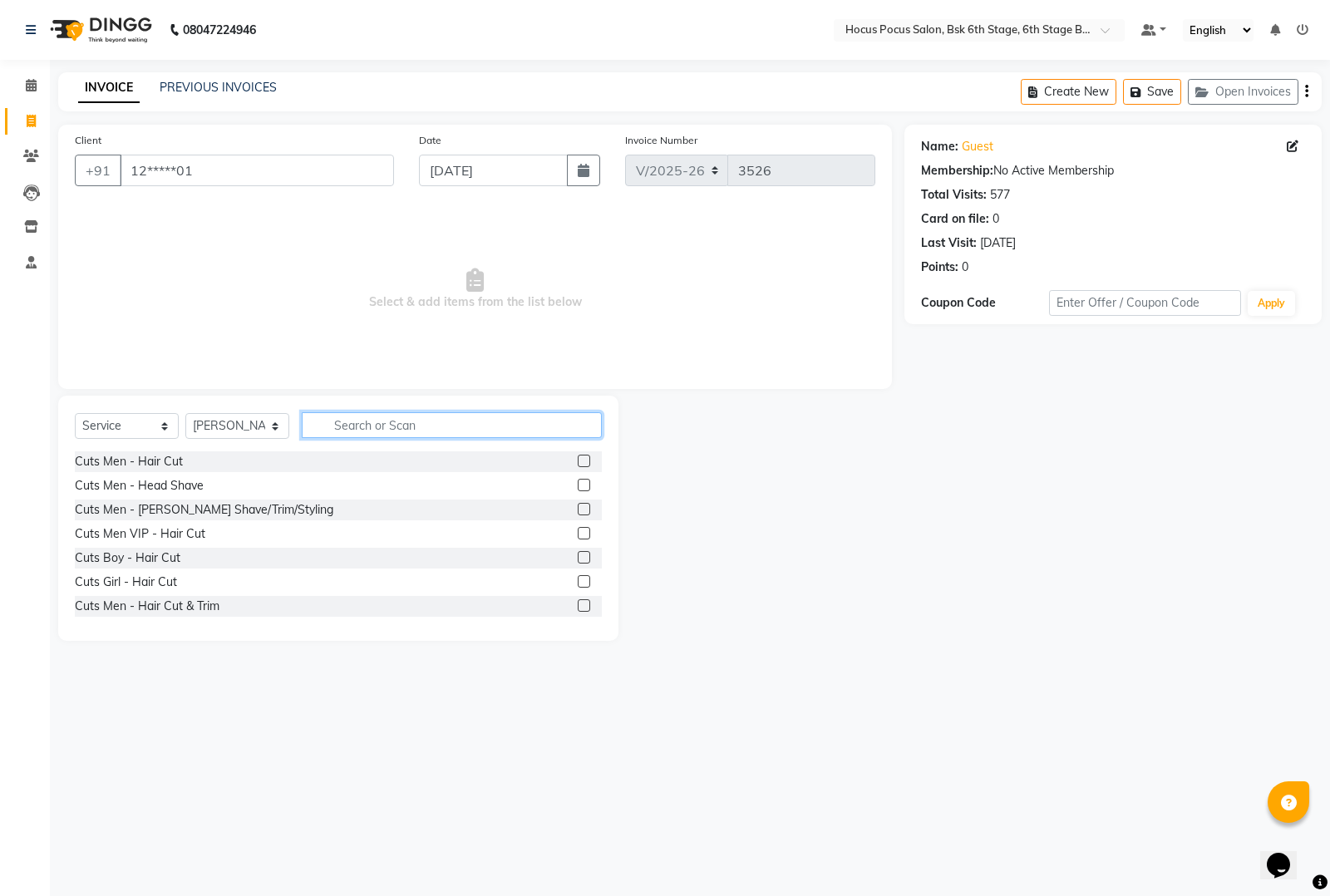
click at [383, 430] on input "text" at bounding box center [452, 425] width 300 height 26
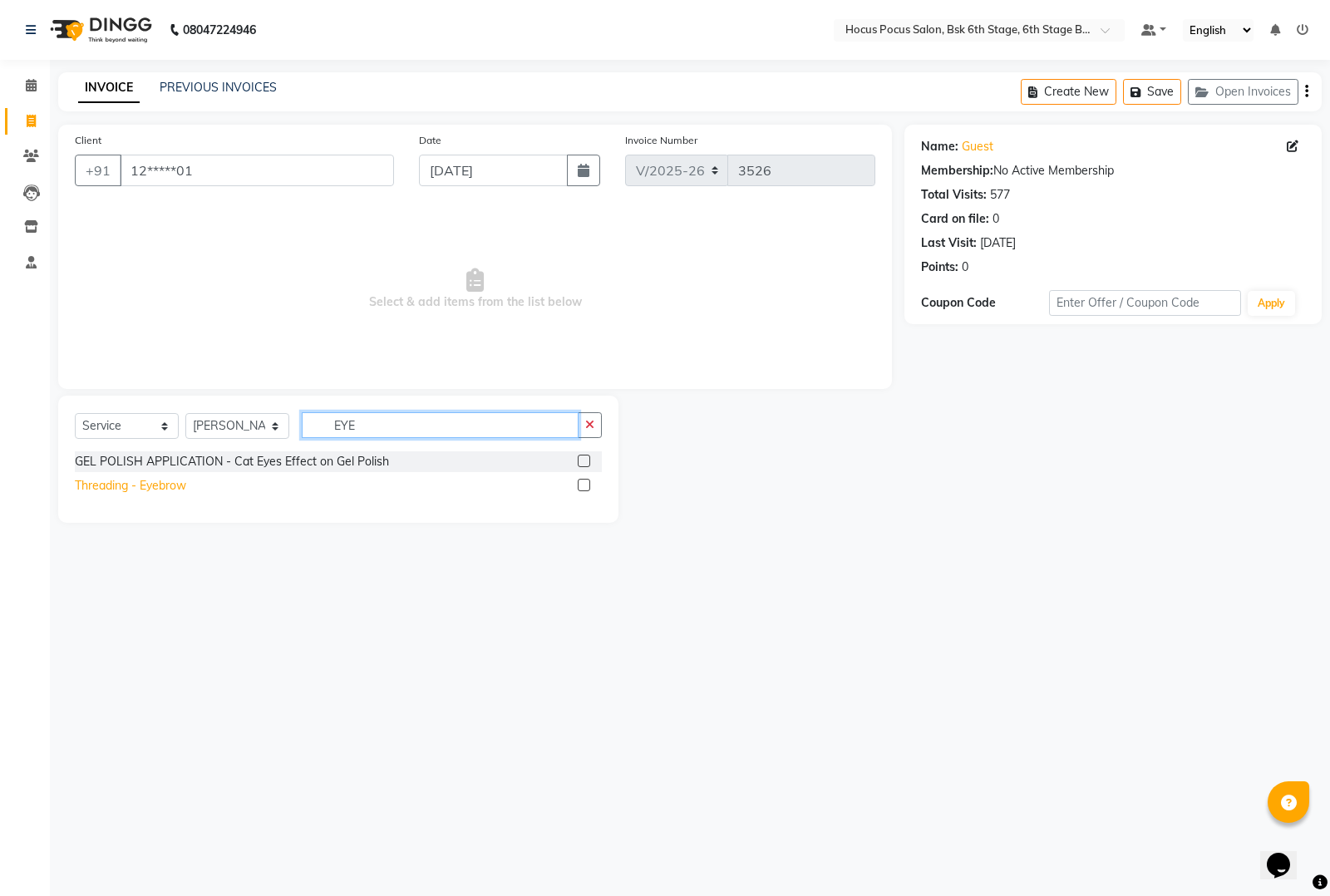
type input "EYE"
click at [142, 487] on div "Threading - Eyebrow" at bounding box center [130, 485] width 111 height 17
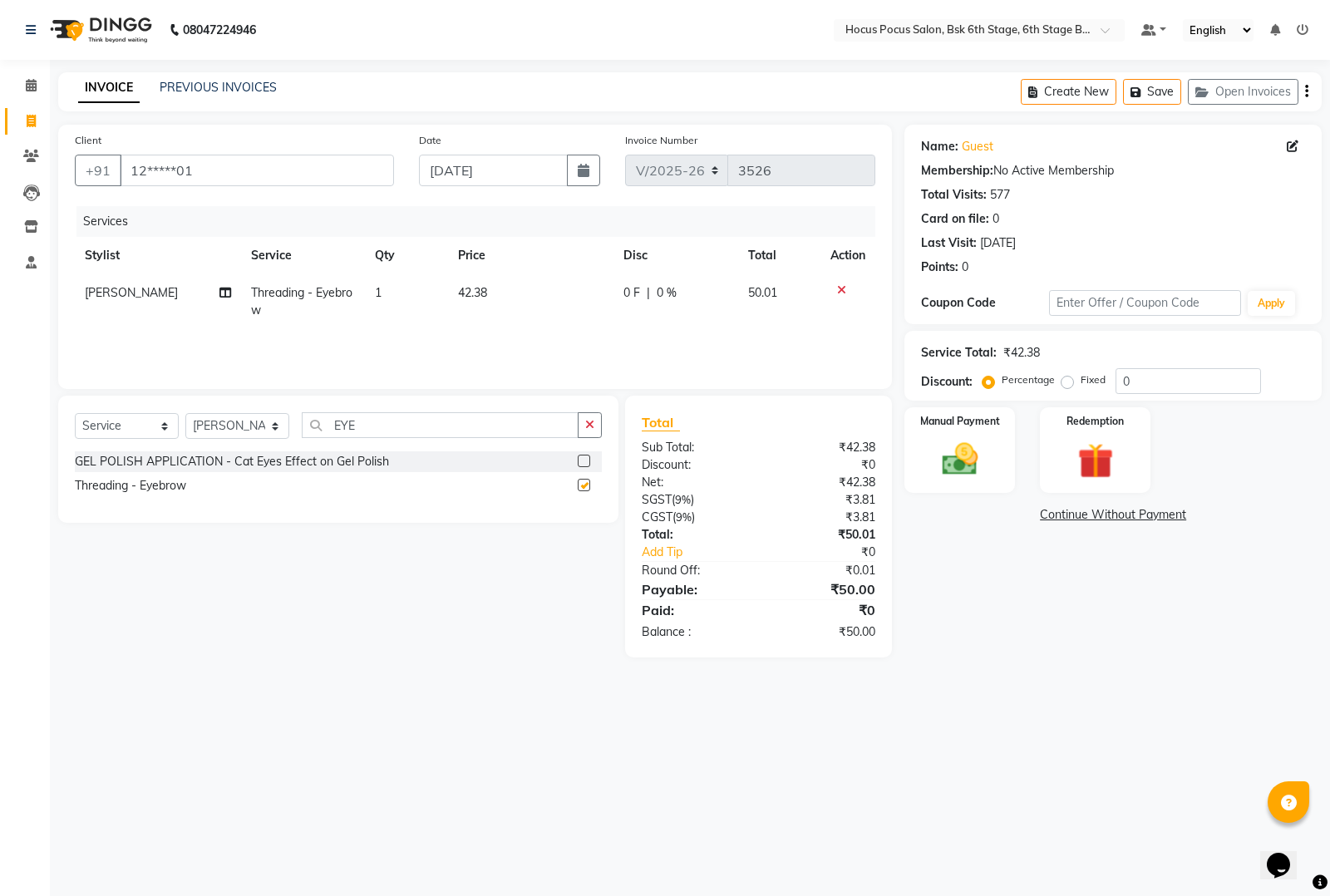
checkbox input "false"
click at [389, 421] on input "EYE" at bounding box center [440, 425] width 277 height 26
type input "E"
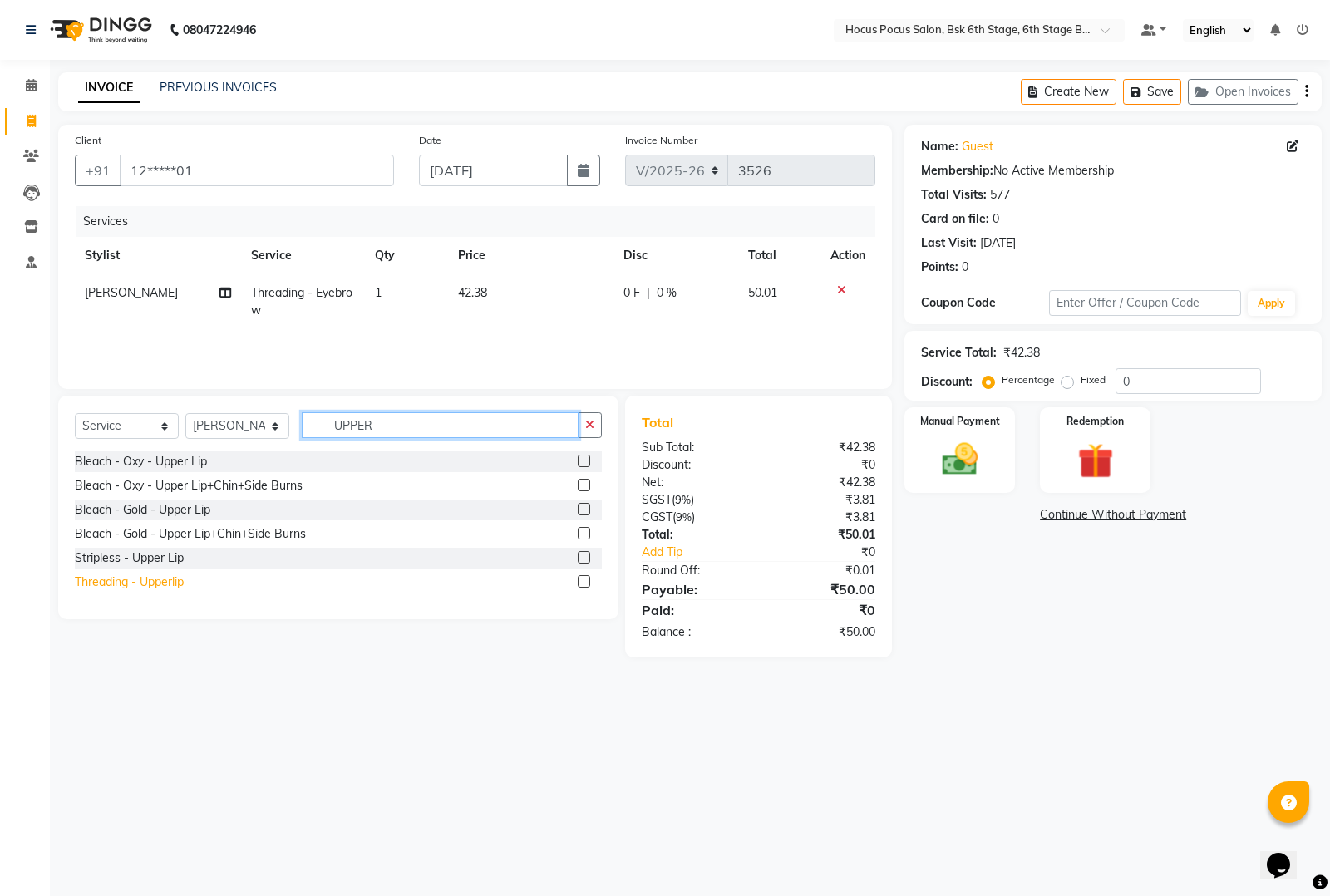
type input "UPPER"
click at [171, 583] on div "Threading - Upperlip" at bounding box center [129, 581] width 109 height 17
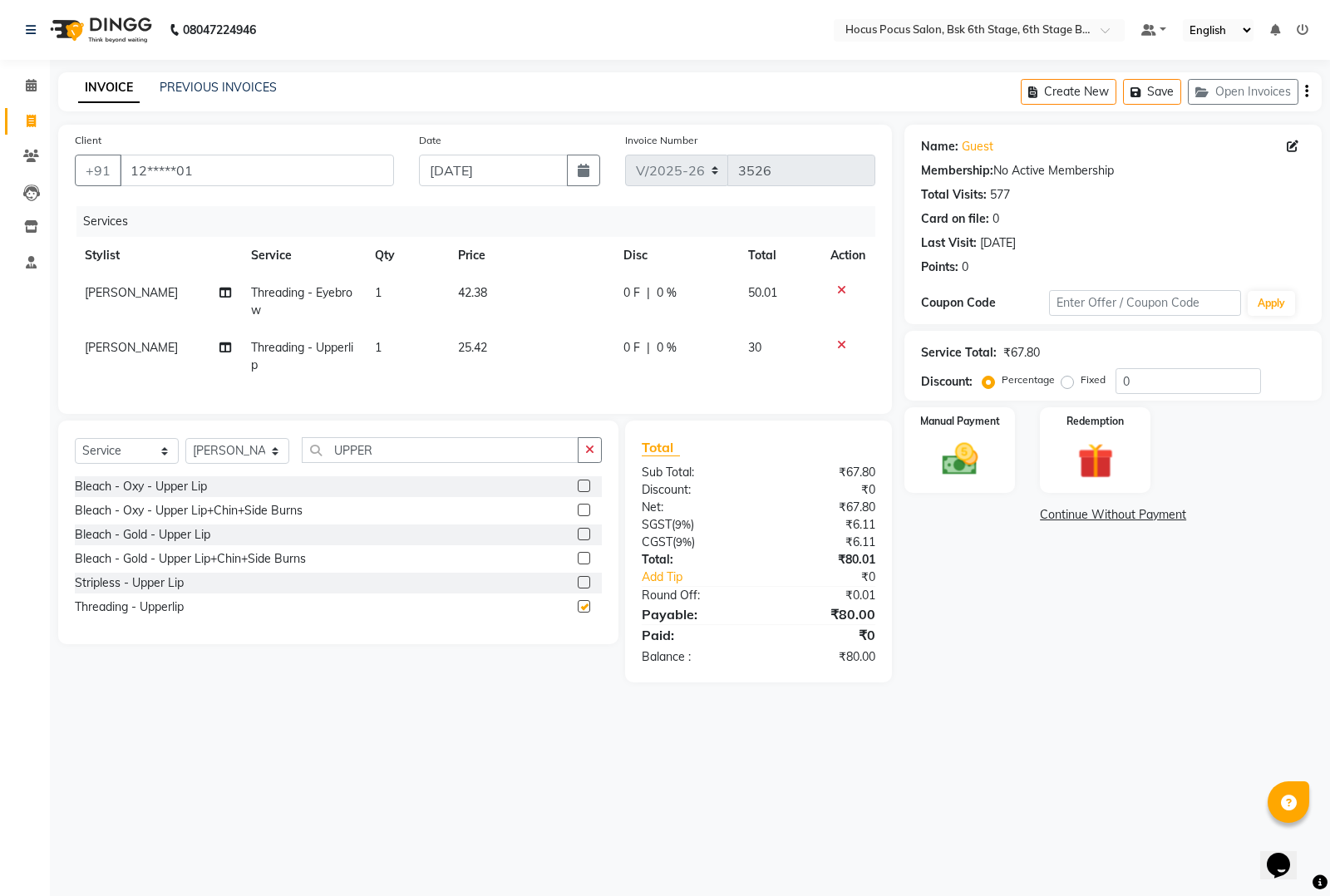
checkbox input "false"
click at [435, 463] on input "UPPER" at bounding box center [440, 450] width 277 height 26
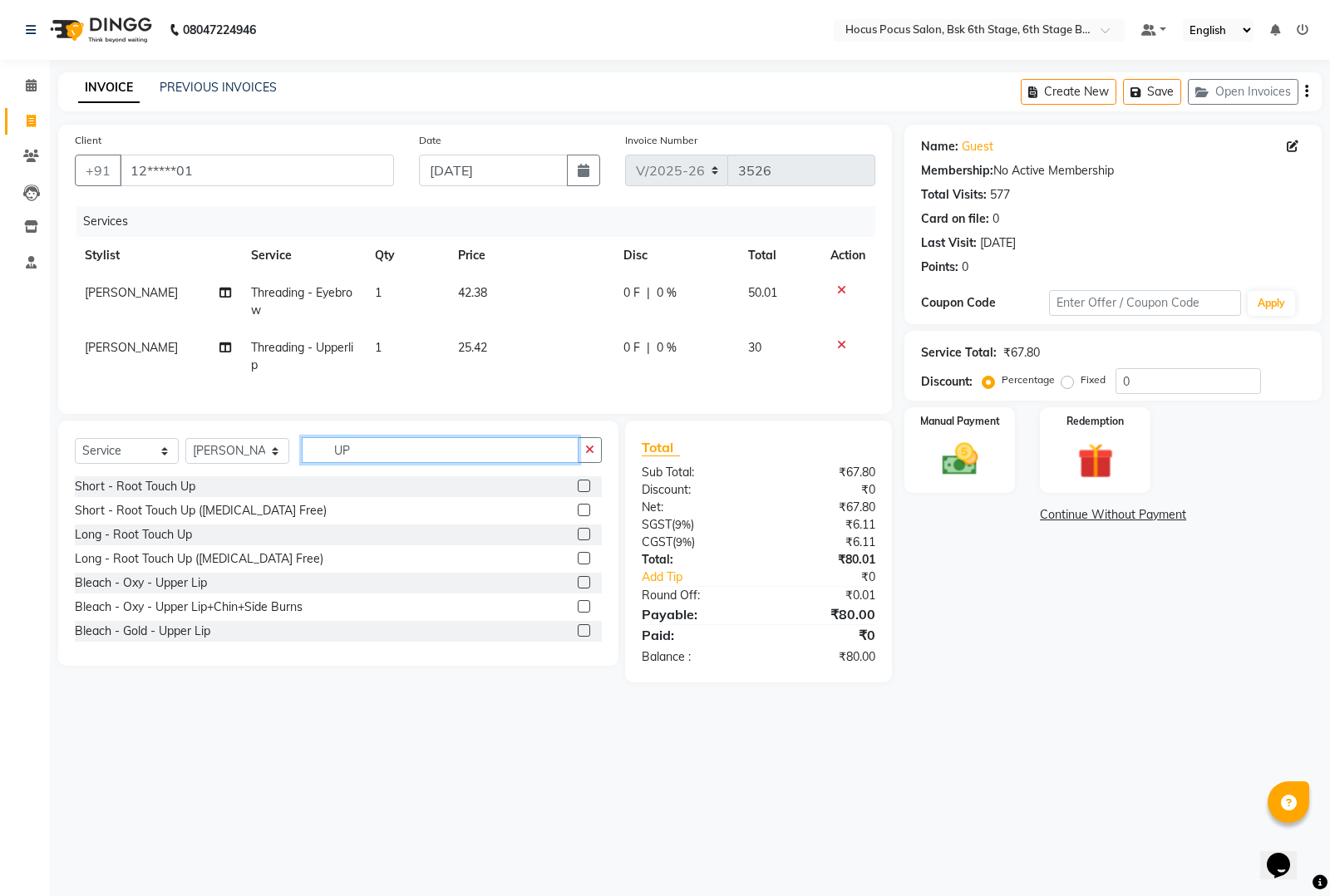
type input "U"
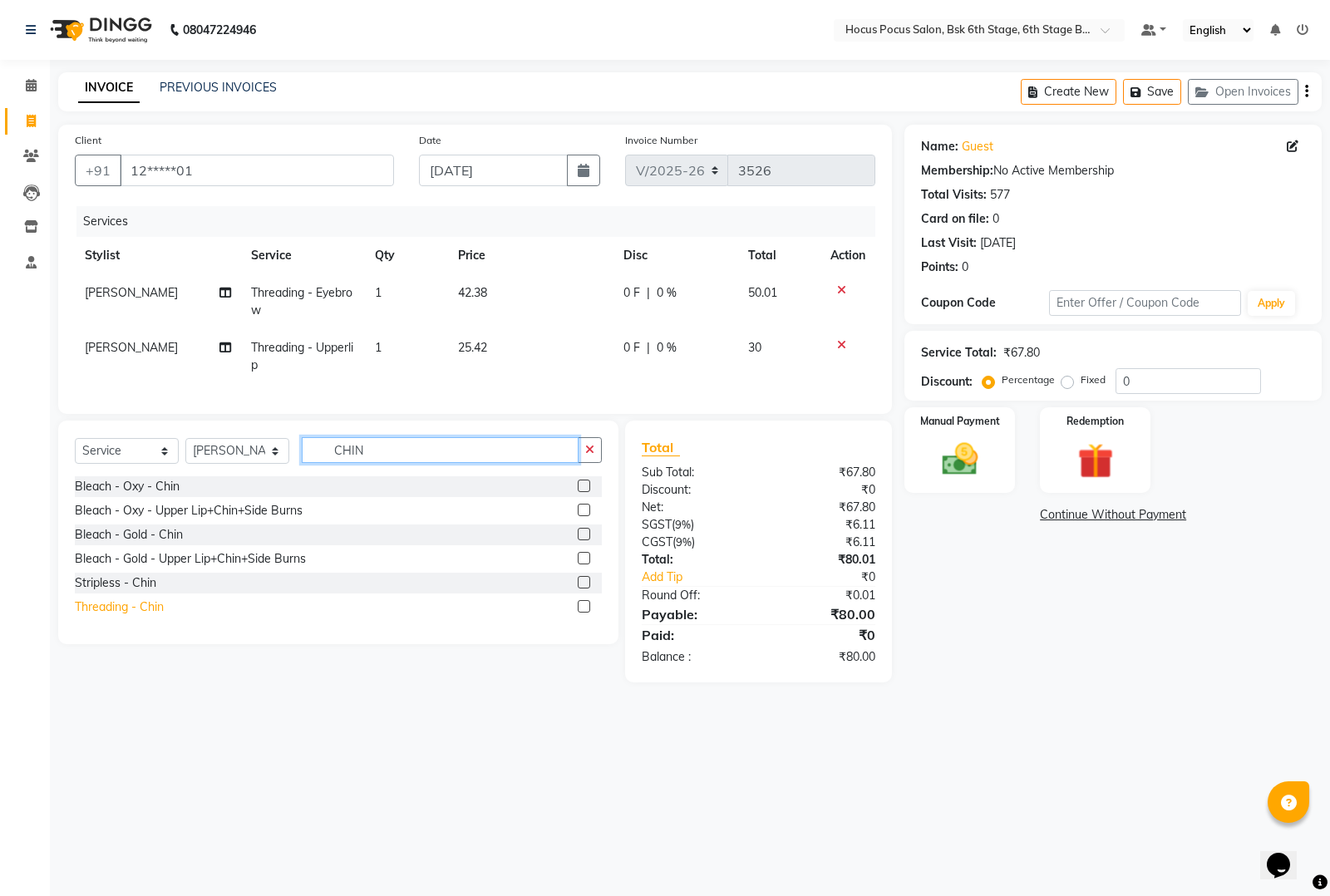
type input "CHIN"
click at [158, 617] on div "Threading - Chin" at bounding box center [119, 607] width 89 height 17
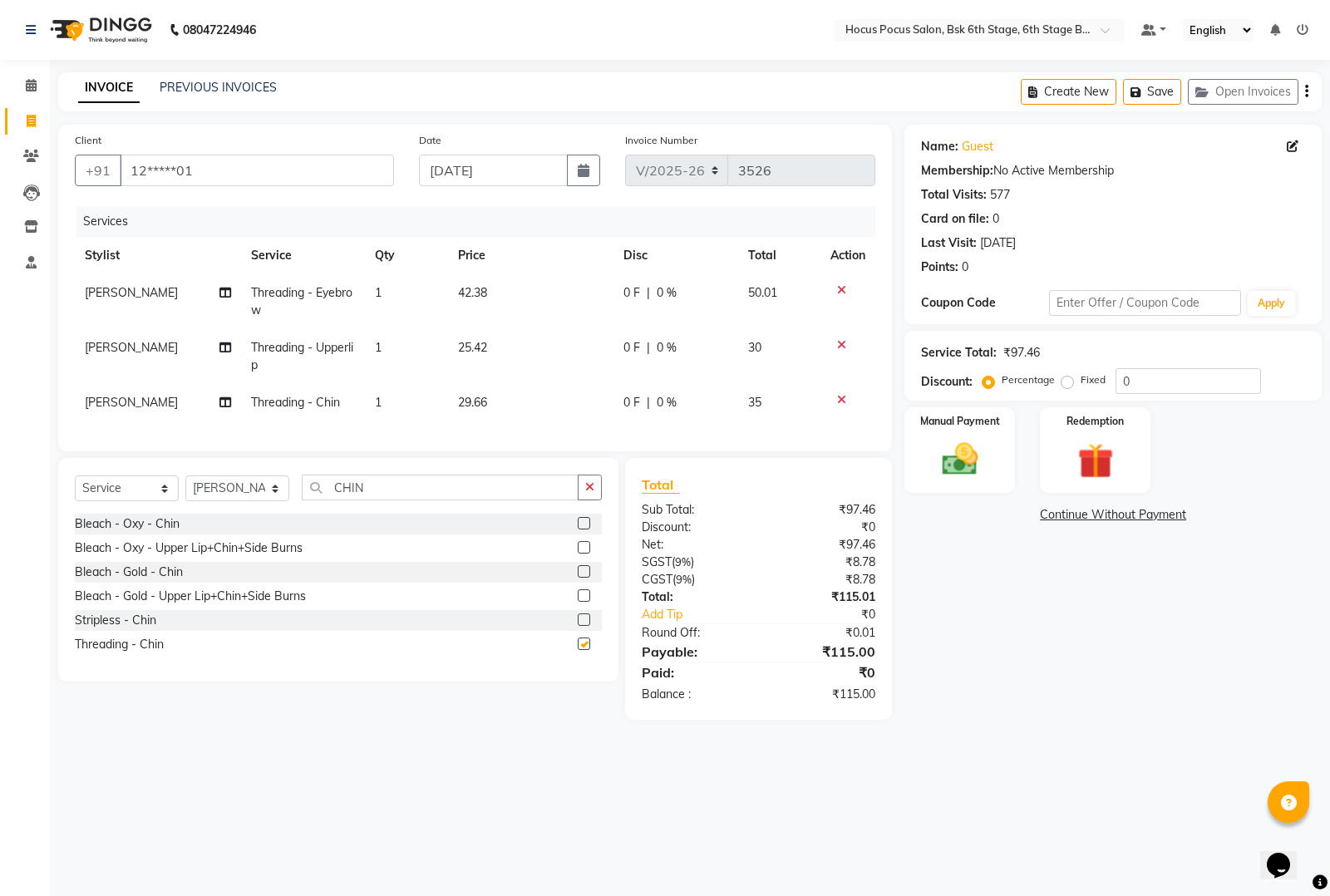
checkbox input "false"
click at [972, 467] on img at bounding box center [960, 459] width 60 height 42
click at [1082, 514] on span "UPI" at bounding box center [1080, 515] width 26 height 19
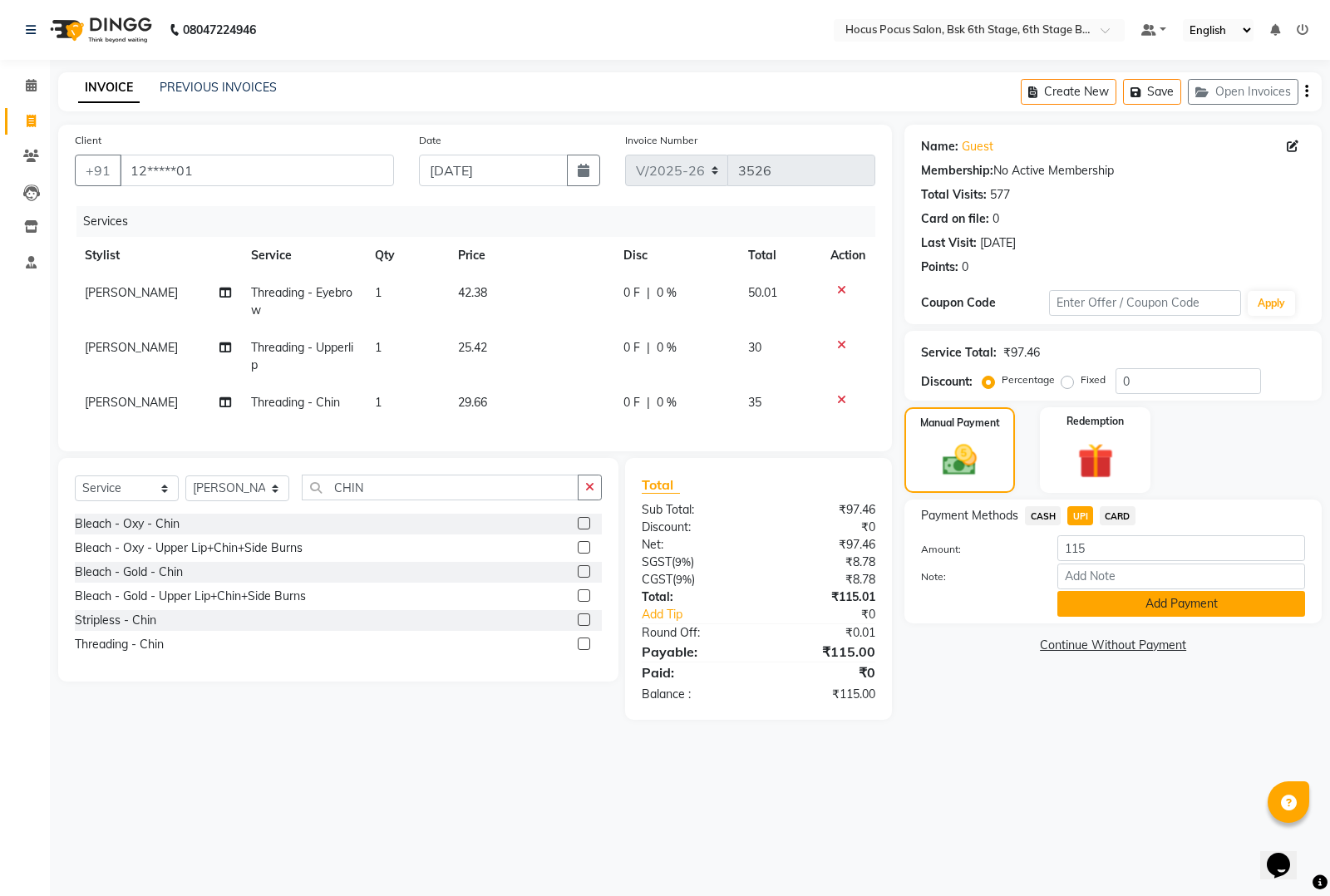
click at [1100, 599] on button "Add Payment" at bounding box center [1182, 604] width 248 height 26
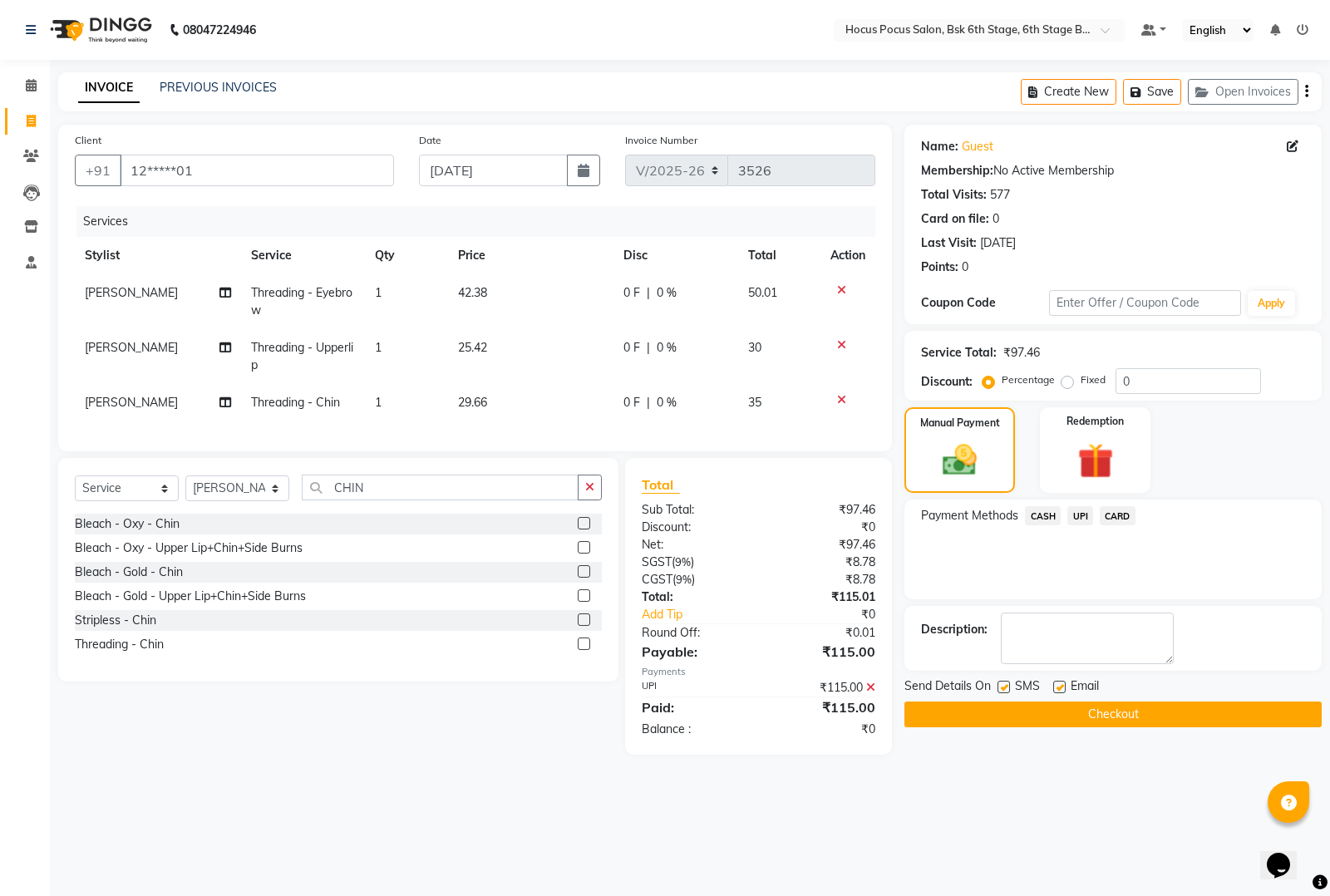
click at [1004, 687] on label at bounding box center [1004, 688] width 13 height 13
click at [1004, 687] on input "checkbox" at bounding box center [1003, 688] width 11 height 11
checkbox input "false"
click at [1015, 709] on button "Checkout" at bounding box center [1113, 714] width 417 height 26
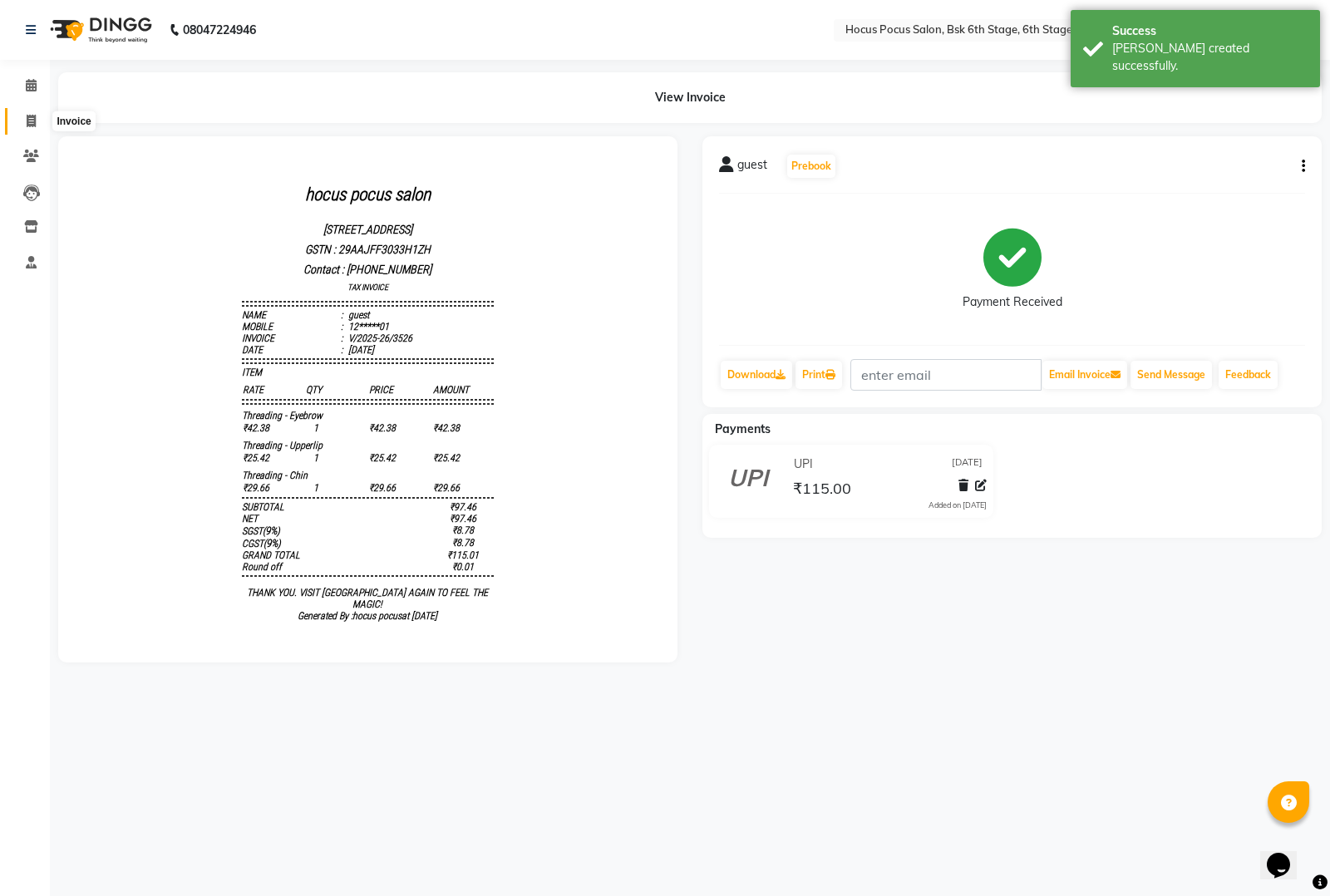
click at [35, 119] on icon at bounding box center [31, 121] width 9 height 13
select select "5242"
select select "service"
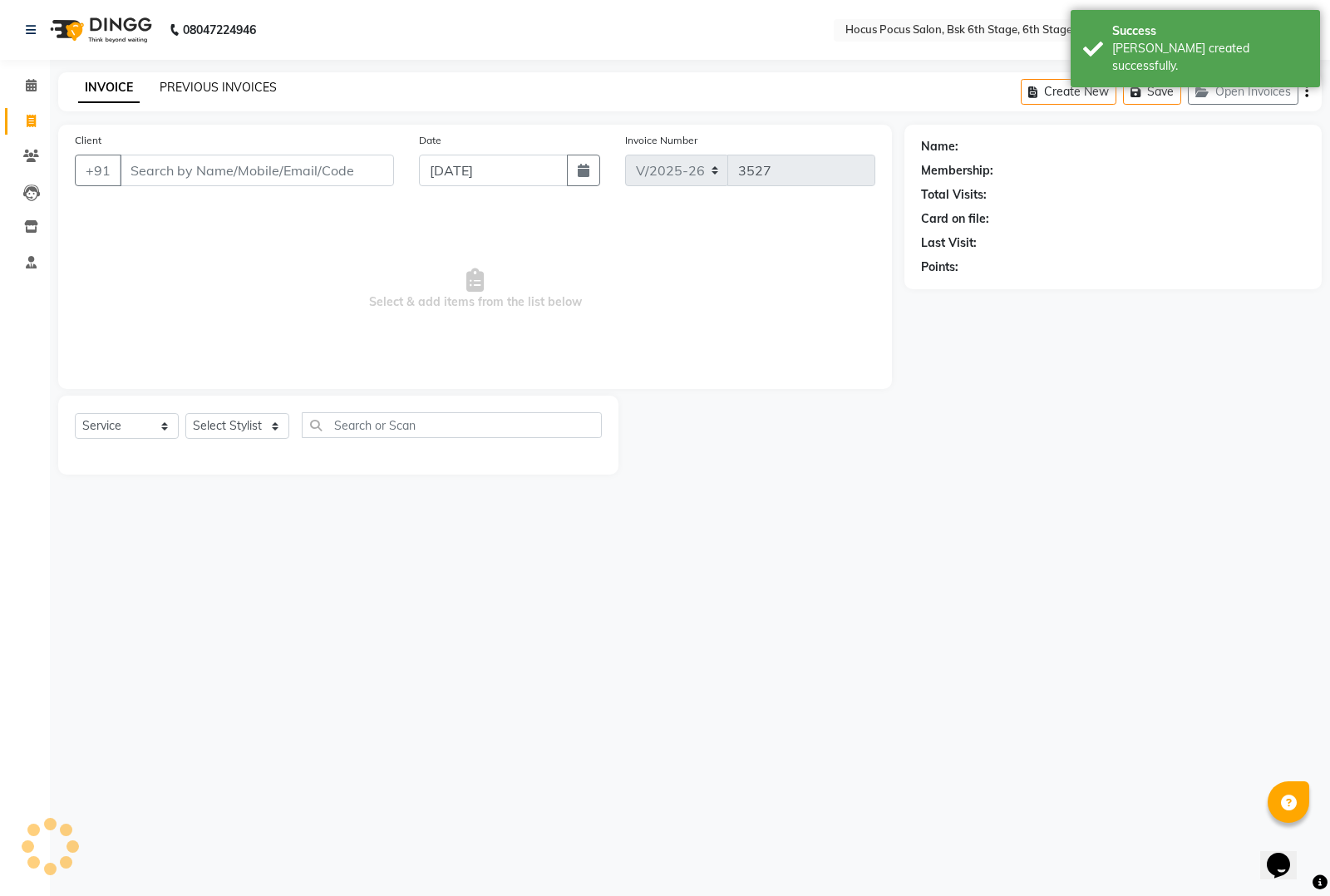
drag, startPoint x: 227, startPoint y: 75, endPoint x: 230, endPoint y: 84, distance: 9.5
click at [228, 75] on div "INVOICE PREVIOUS INVOICES Create New Save Open Invoices" at bounding box center [690, 91] width 1264 height 39
click at [230, 84] on link "PREVIOUS INVOICES" at bounding box center [218, 87] width 117 height 15
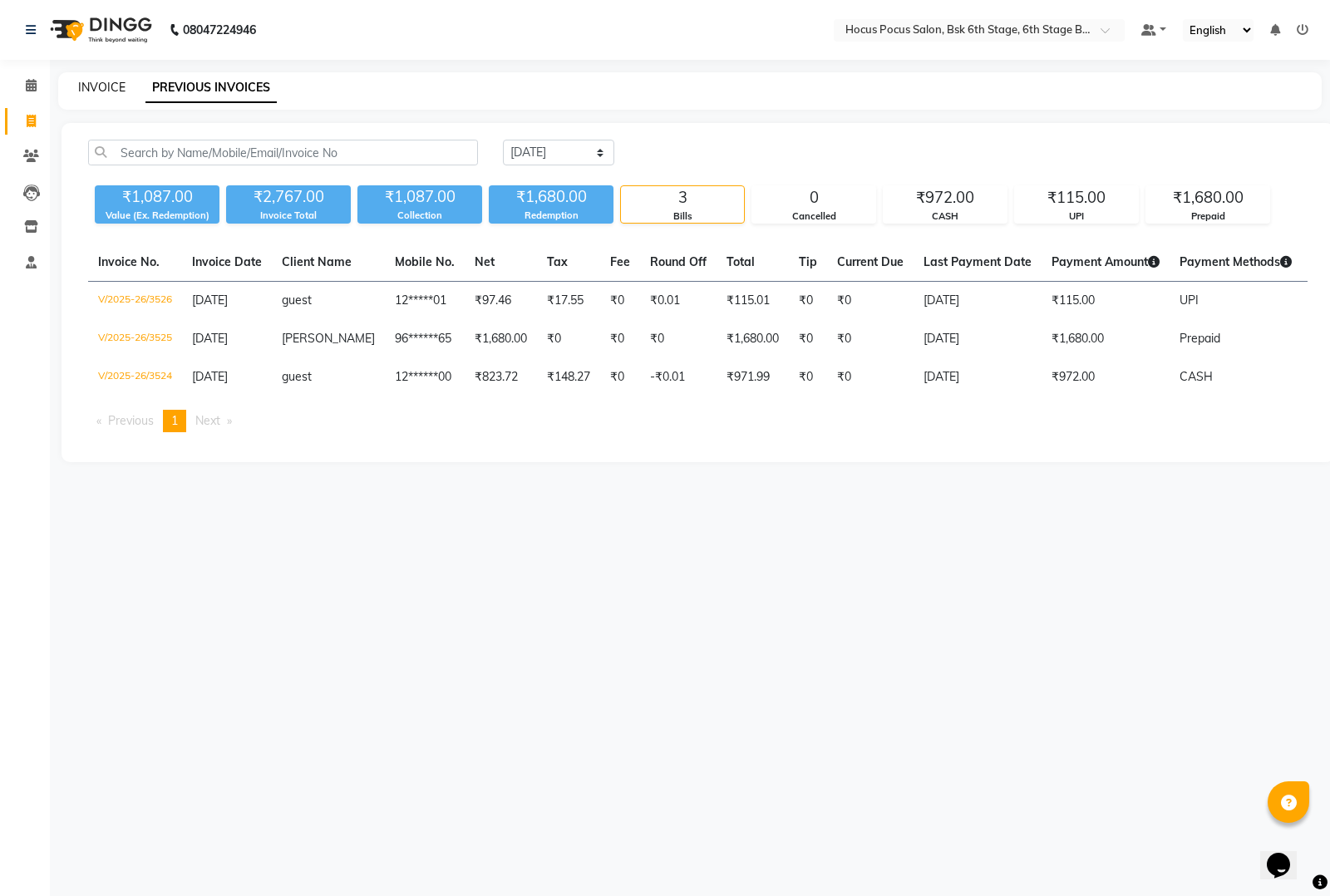
click at [95, 84] on link "INVOICE" at bounding box center [102, 87] width 48 height 15
select select "service"
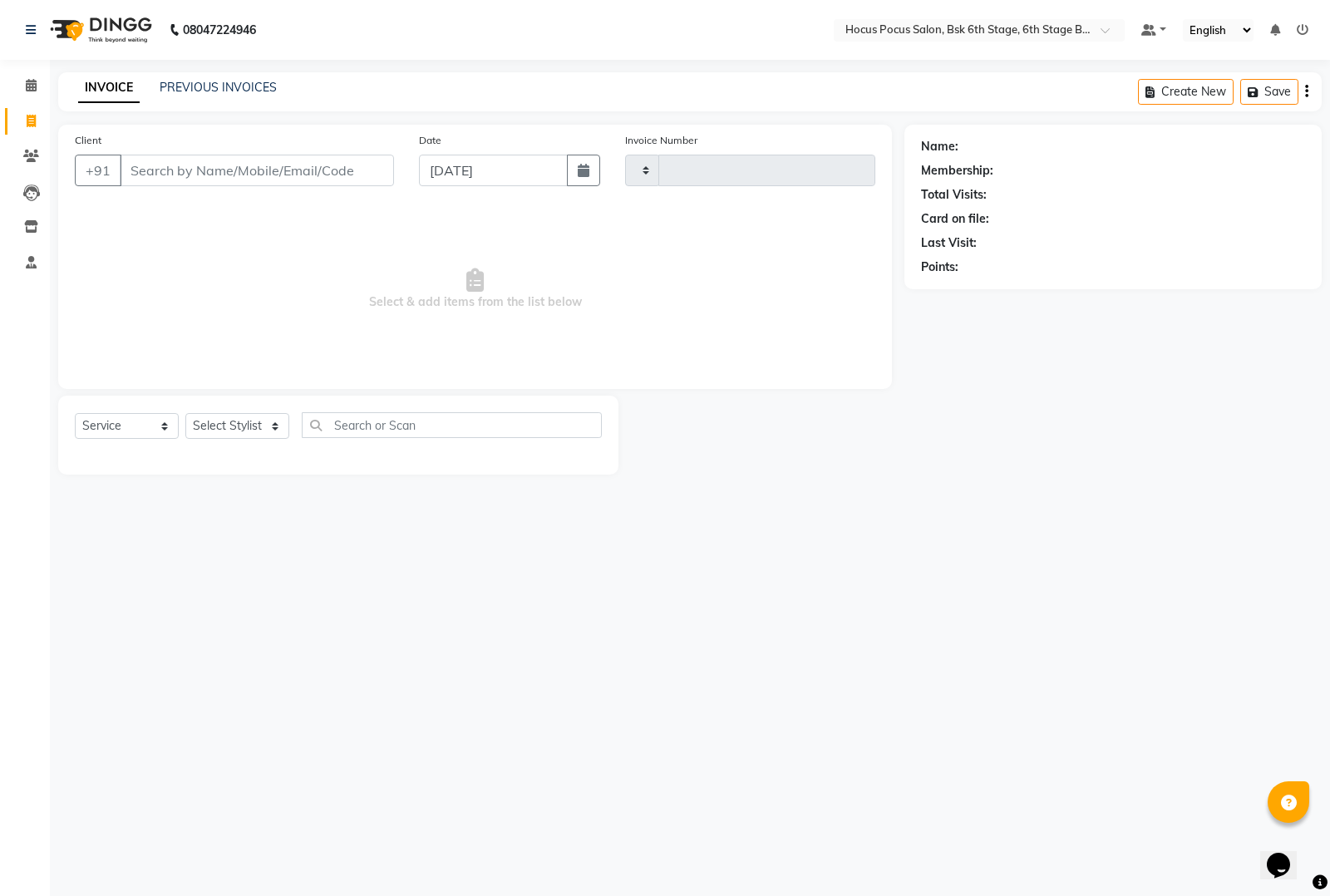
click at [180, 175] on input "Client" at bounding box center [256, 170] width 274 height 31
click at [235, 95] on div "PREVIOUS INVOICES" at bounding box center [218, 87] width 117 height 17
click at [193, 90] on link "PREVIOUS INVOICES" at bounding box center [218, 87] width 117 height 15
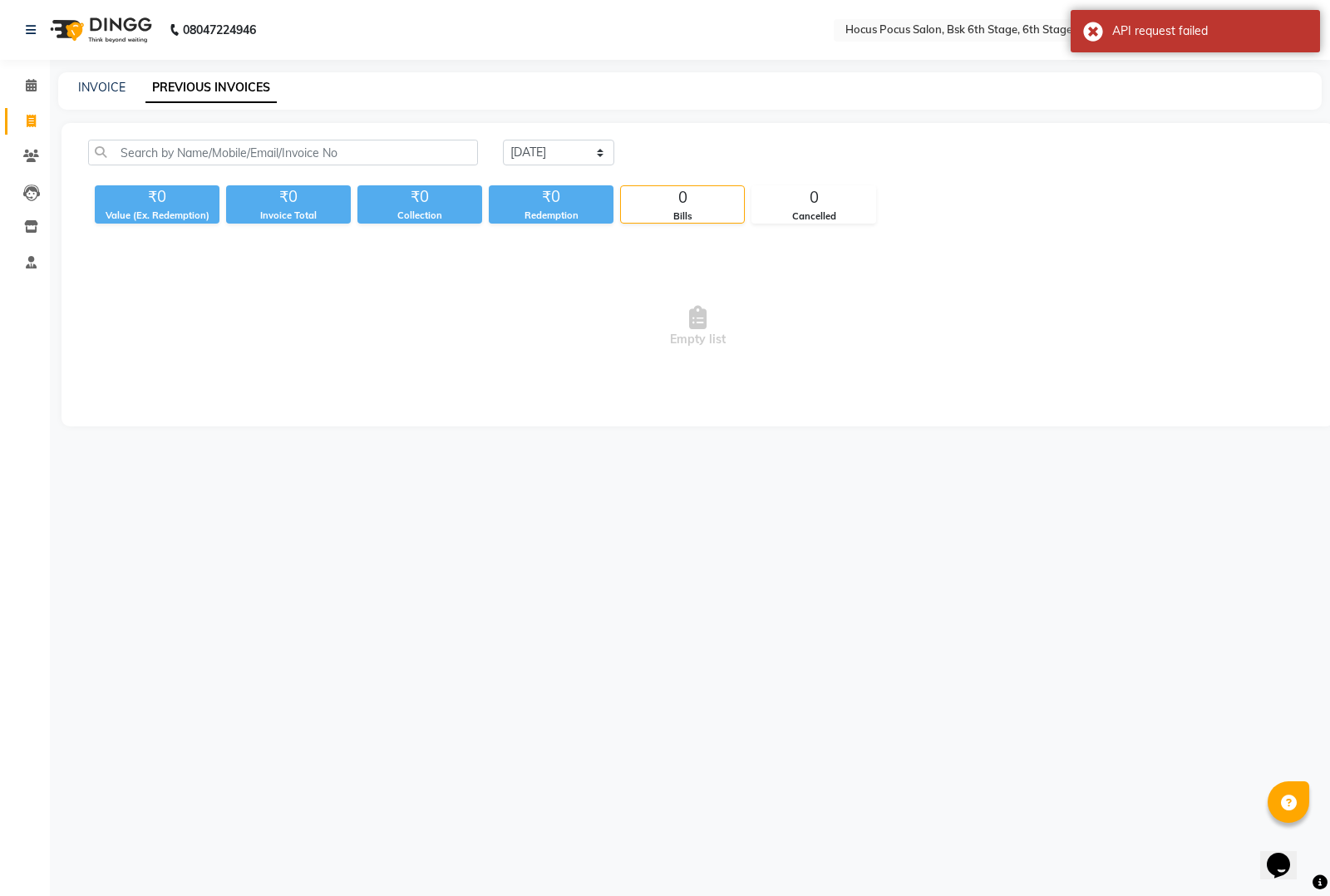
click at [687, 483] on div "08047224946 Select Location × Hocus Pocus Salon, Bsk 6th Stage, 6th Stage Banas…" at bounding box center [665, 448] width 1330 height 896
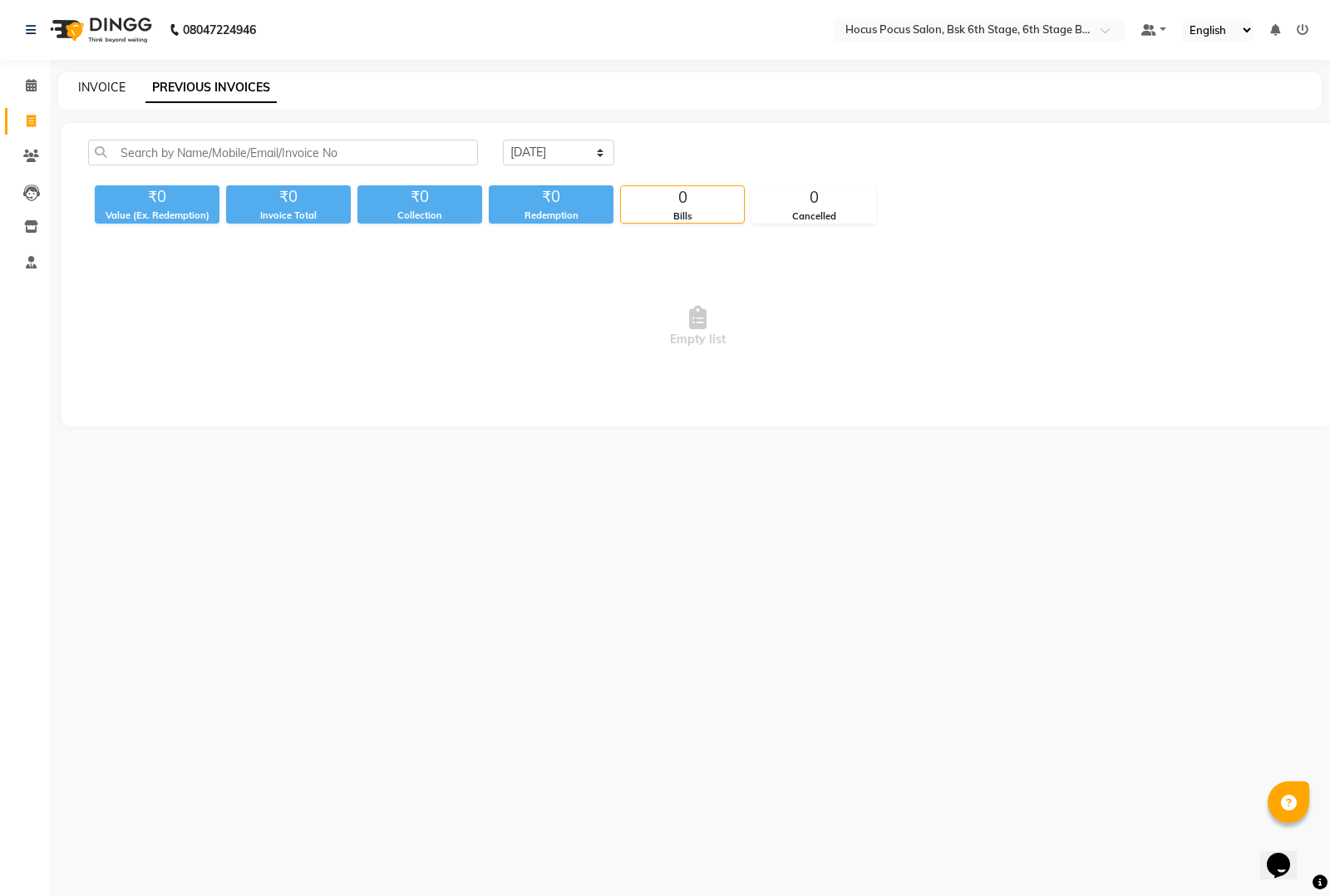
click at [104, 87] on link "INVOICE" at bounding box center [102, 87] width 48 height 15
select select "service"
